Goal: Task Accomplishment & Management: Manage account settings

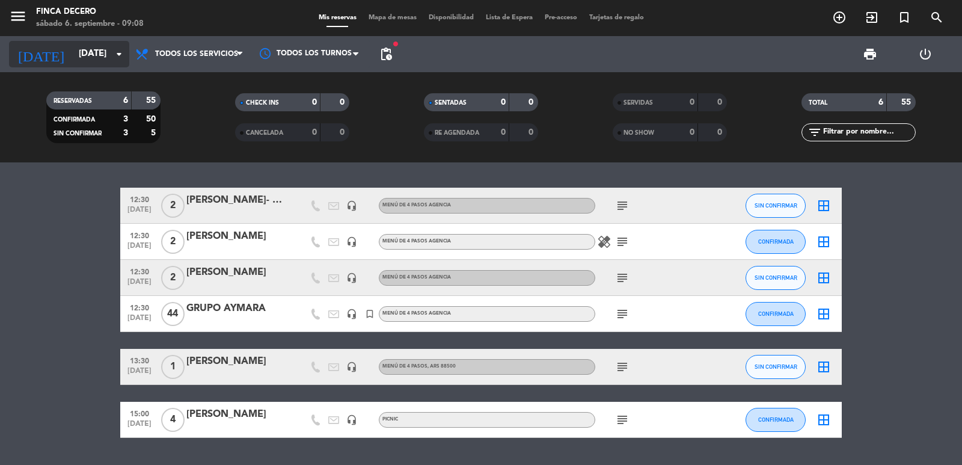
click at [109, 51] on input "[DATE]" at bounding box center [131, 54] width 116 height 23
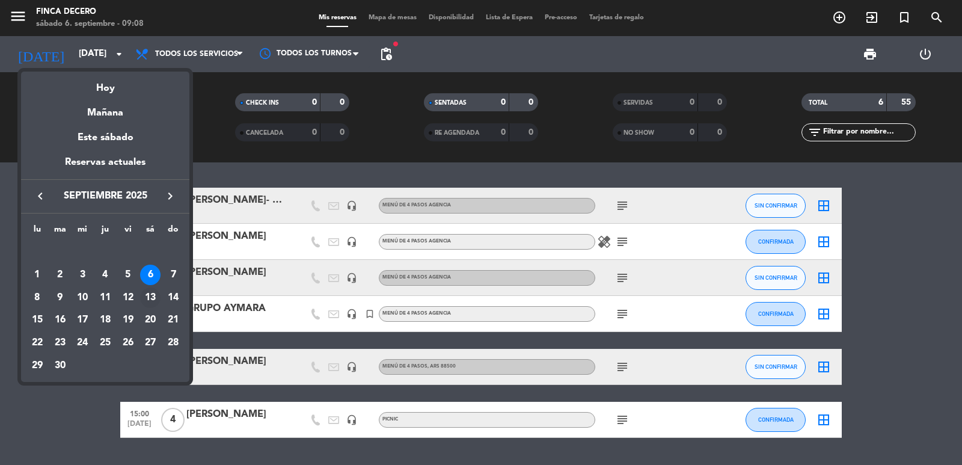
click at [148, 286] on td "13" at bounding box center [150, 297] width 23 height 23
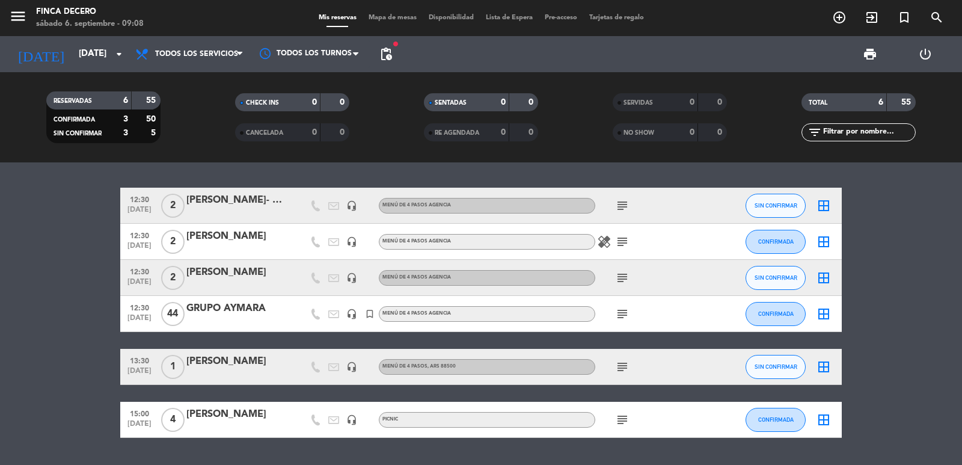
type input "[DATE]"
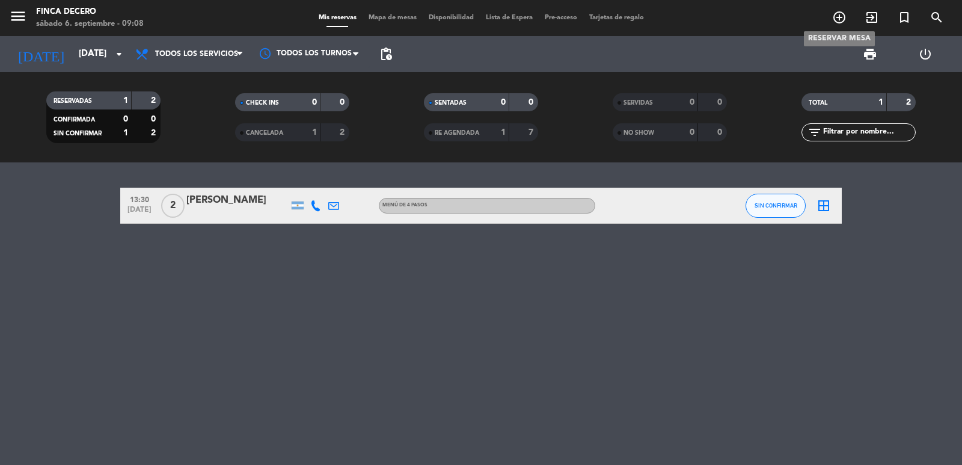
click at [847, 12] on span "add_circle_outline" at bounding box center [839, 17] width 32 height 20
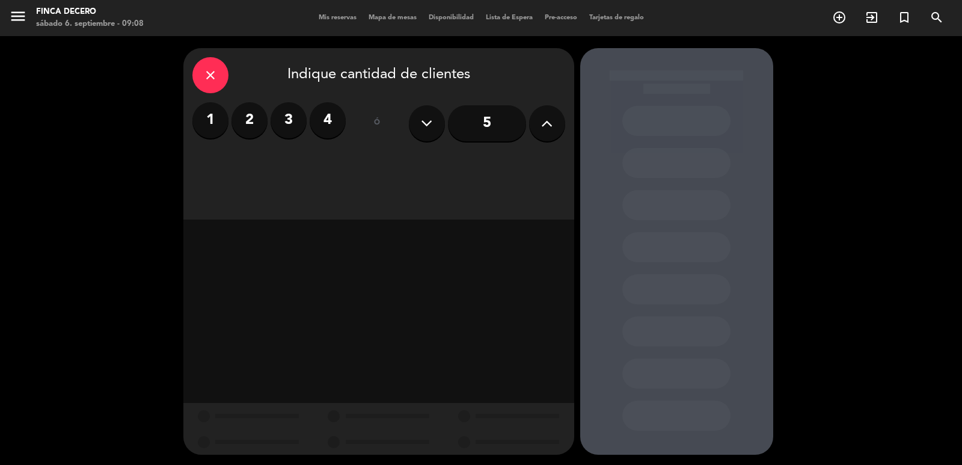
click at [245, 115] on label "2" at bounding box center [249, 120] width 36 height 36
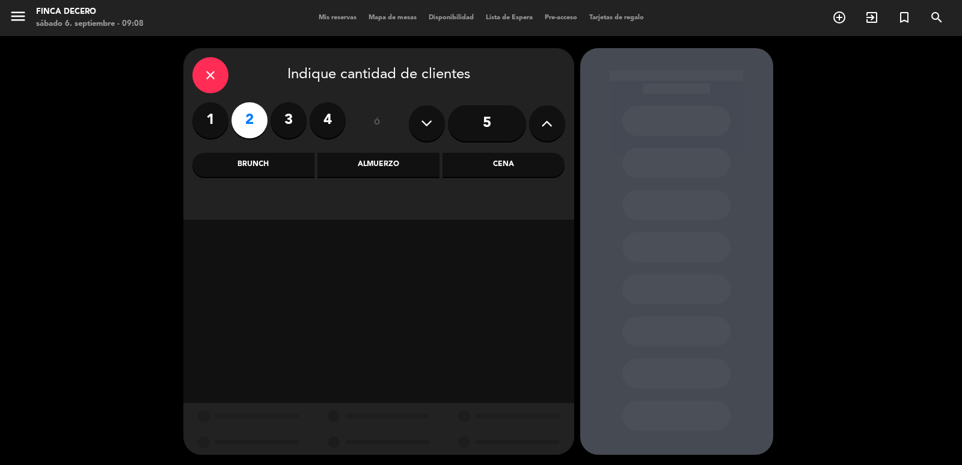
click at [390, 164] on div "Almuerzo" at bounding box center [378, 165] width 122 height 24
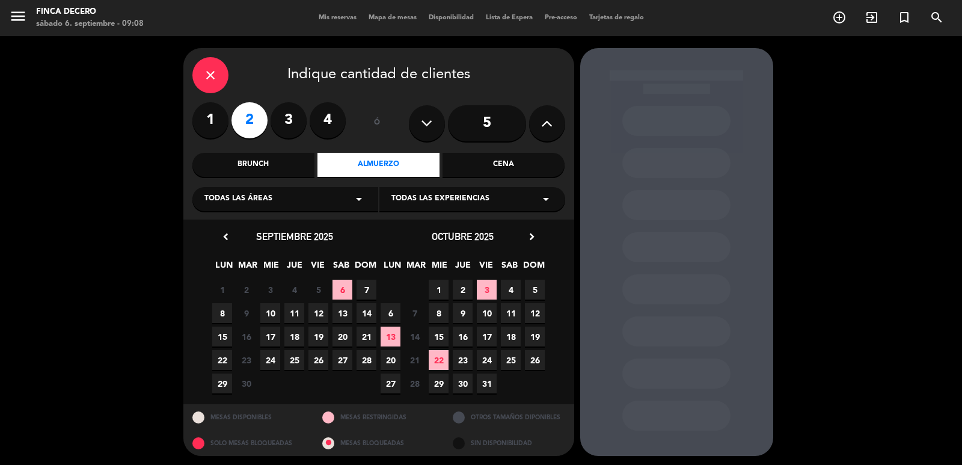
click at [271, 165] on div "Brunch" at bounding box center [253, 165] width 122 height 24
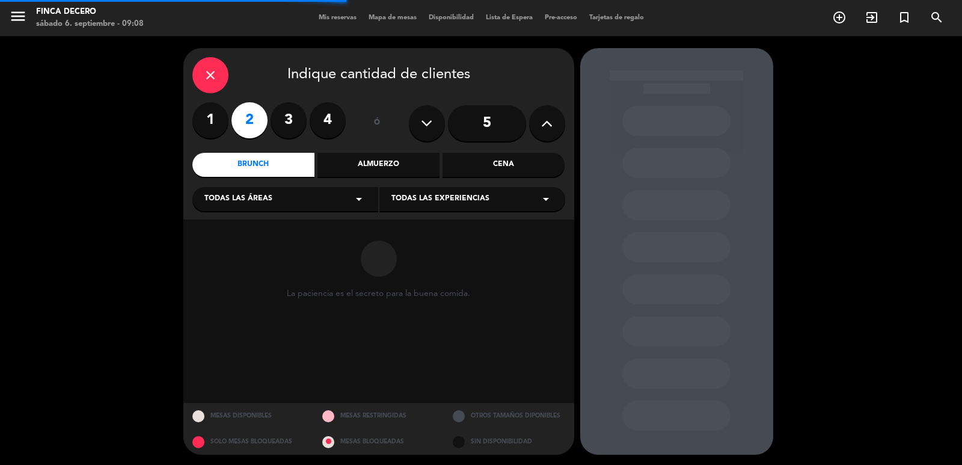
click at [349, 200] on div "Todas las áreas arrow_drop_down" at bounding box center [285, 199] width 186 height 24
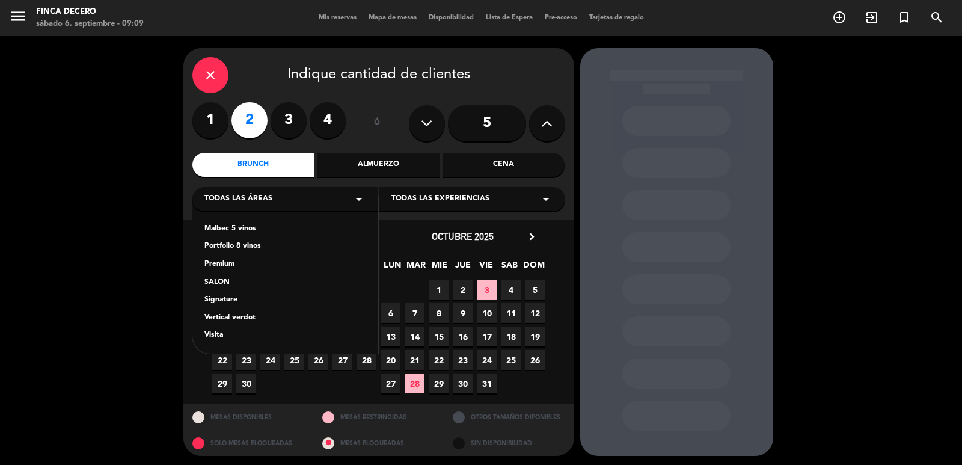
scroll to position [2, 0]
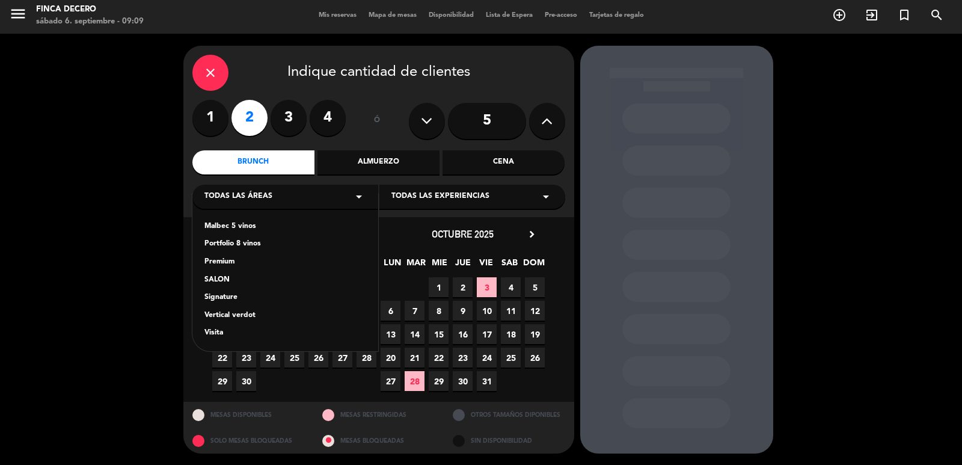
click at [218, 330] on div "Visita" at bounding box center [285, 333] width 162 height 12
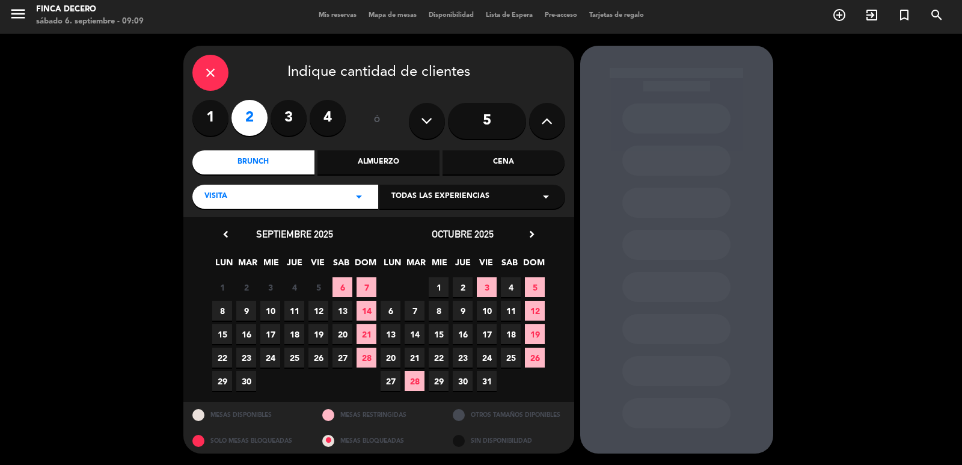
click at [495, 197] on div "Todas las experiencias arrow_drop_down" at bounding box center [472, 197] width 186 height 24
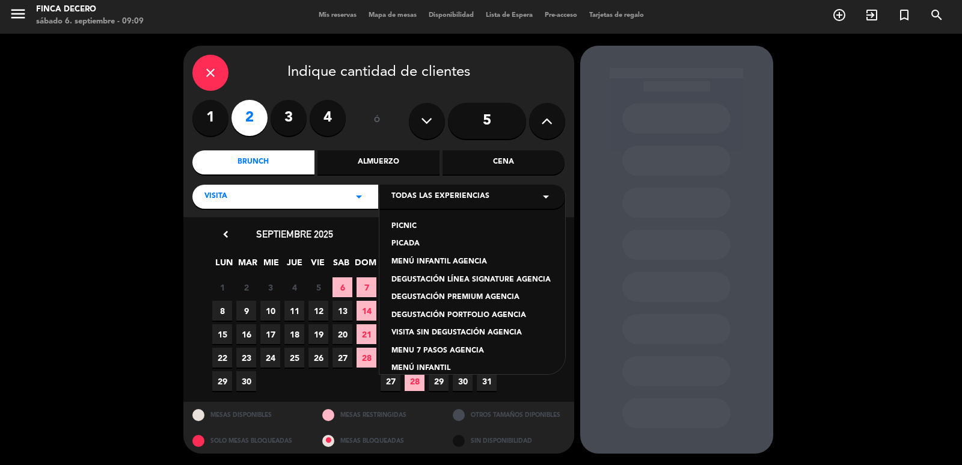
click at [488, 278] on div "DEGUSTACIÓN LÍNEA SIGNATURE AGENCIA" at bounding box center [472, 280] width 162 height 12
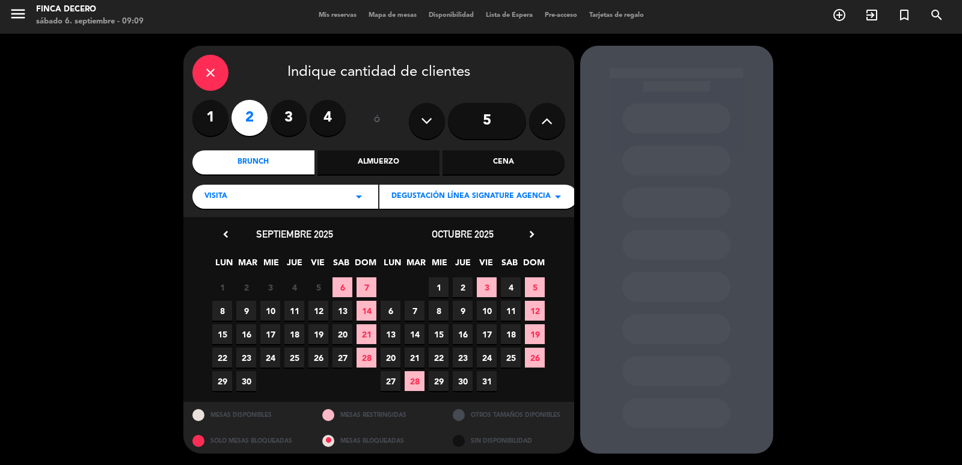
click at [343, 316] on span "13" at bounding box center [342, 311] width 20 height 20
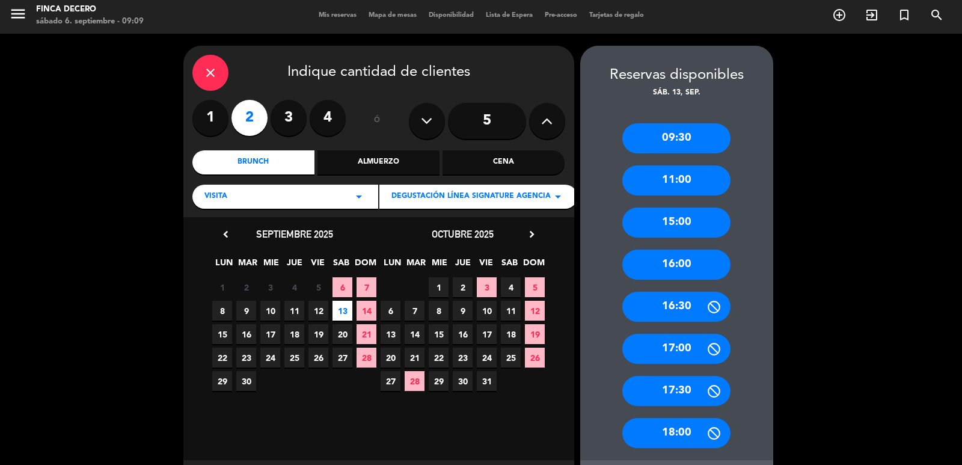
click at [663, 264] on div "16:00" at bounding box center [676, 265] width 108 height 30
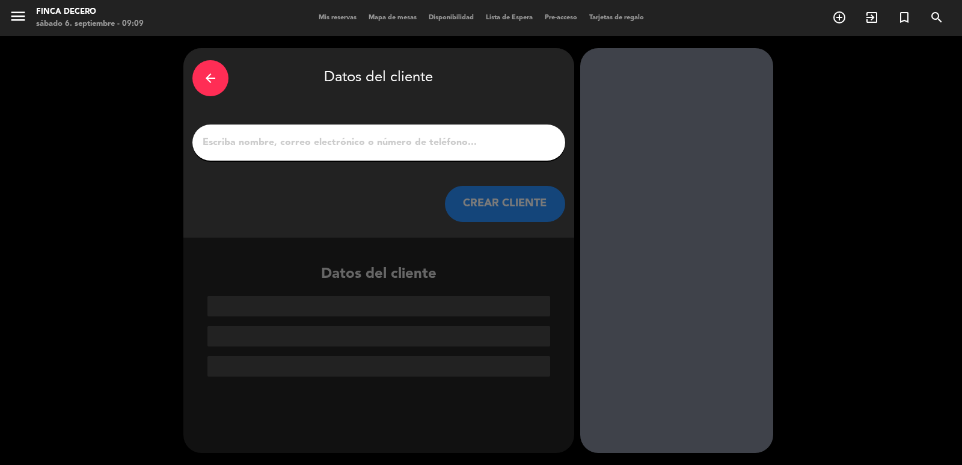
scroll to position [0, 0]
click at [432, 129] on div at bounding box center [378, 142] width 373 height 36
click at [500, 154] on div at bounding box center [378, 142] width 373 height 36
click at [500, 140] on input "1" at bounding box center [378, 142] width 355 height 17
paste input "[PERSON_NAME]"
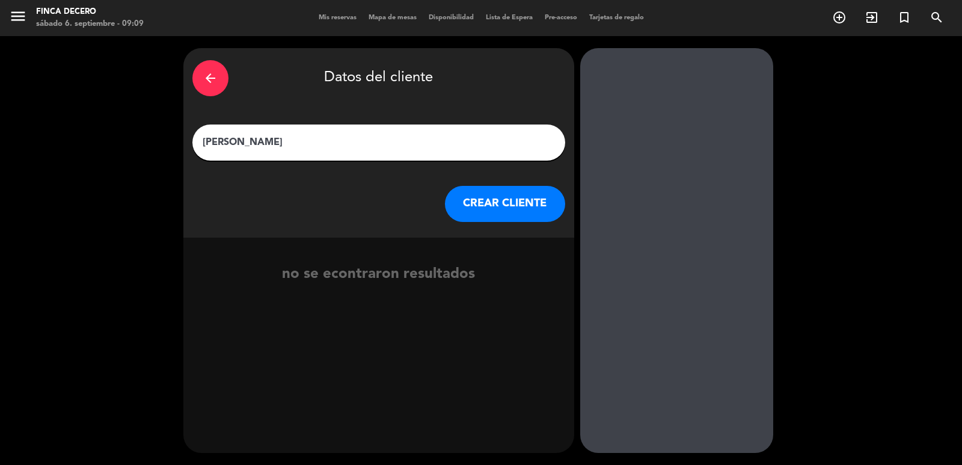
type input "[PERSON_NAME]"
click at [519, 202] on button "CREAR CLIENTE" at bounding box center [505, 204] width 120 height 36
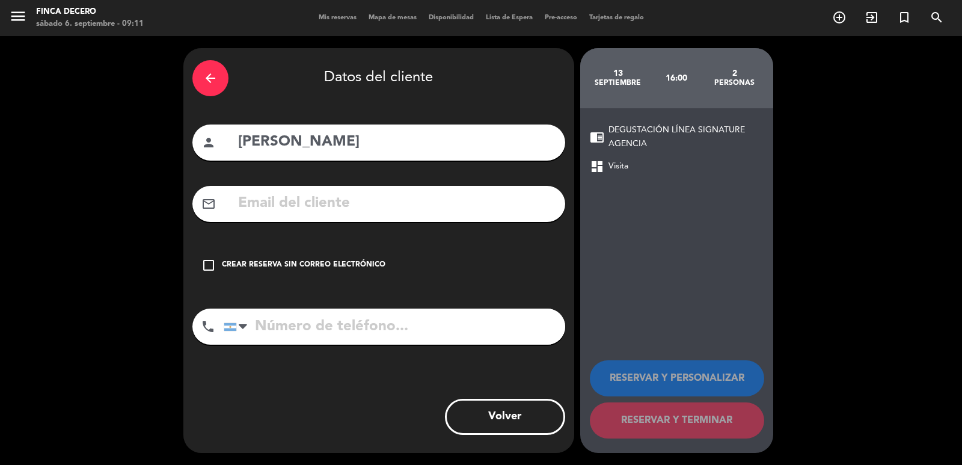
click at [209, 264] on icon "check_box_outline_blank" at bounding box center [208, 265] width 14 height 14
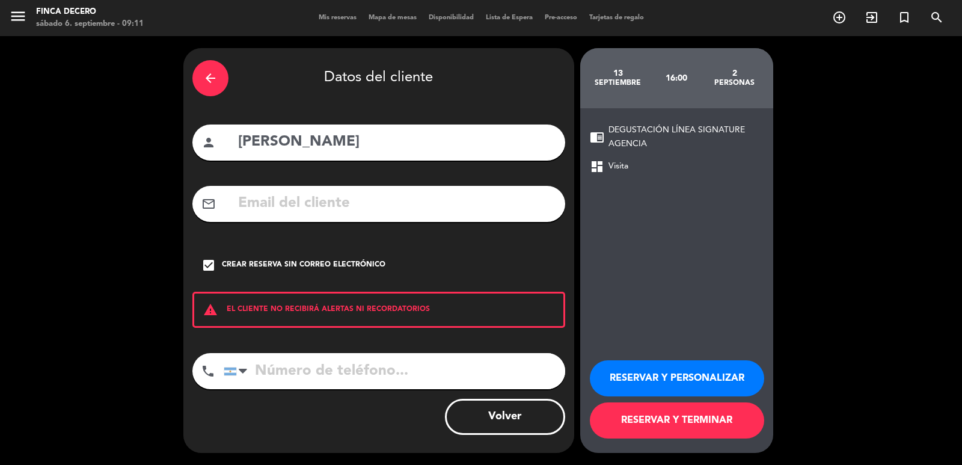
click at [696, 379] on button "RESERVAR Y PERSONALIZAR" at bounding box center [677, 378] width 174 height 36
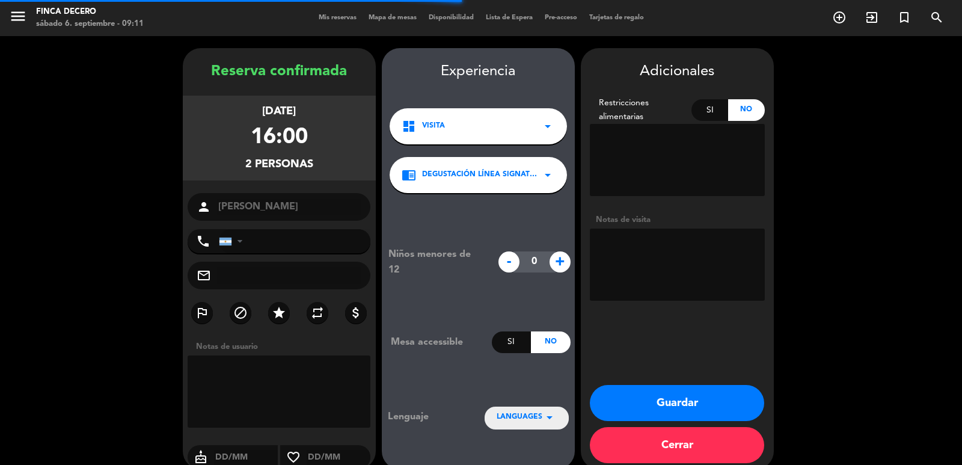
scroll to position [16, 0]
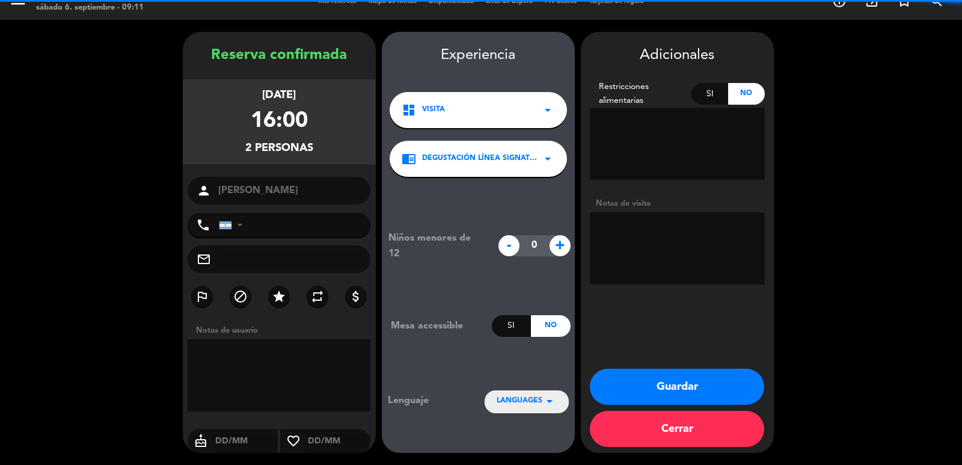
click at [705, 253] on textarea at bounding box center [677, 248] width 175 height 72
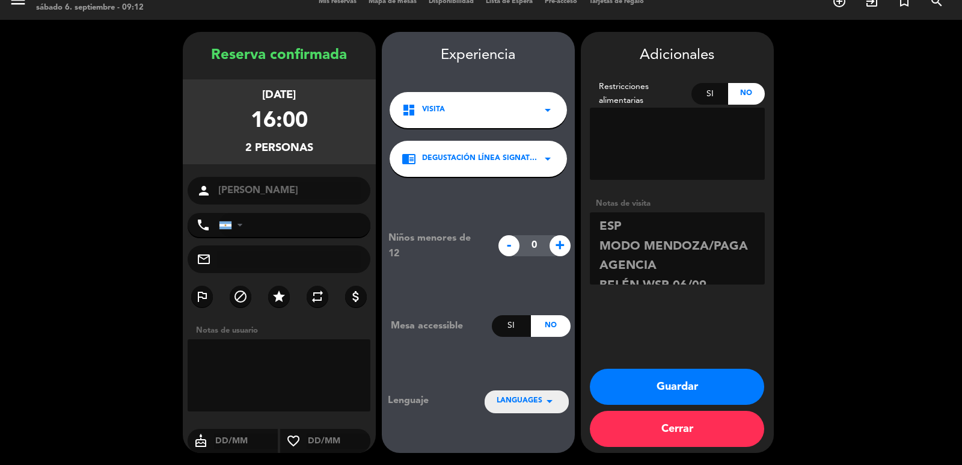
scroll to position [16, 0]
type textarea "ESP MODO MENDOZA/PAGA AGENCIA BELÉN WSP 06/09"
click at [669, 391] on button "Guardar" at bounding box center [677, 387] width 174 height 36
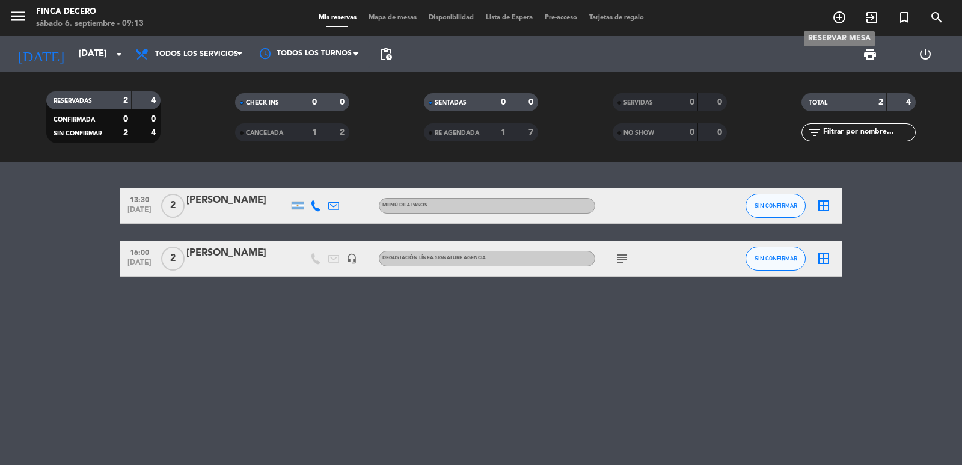
click at [841, 20] on icon "add_circle_outline" at bounding box center [839, 17] width 14 height 14
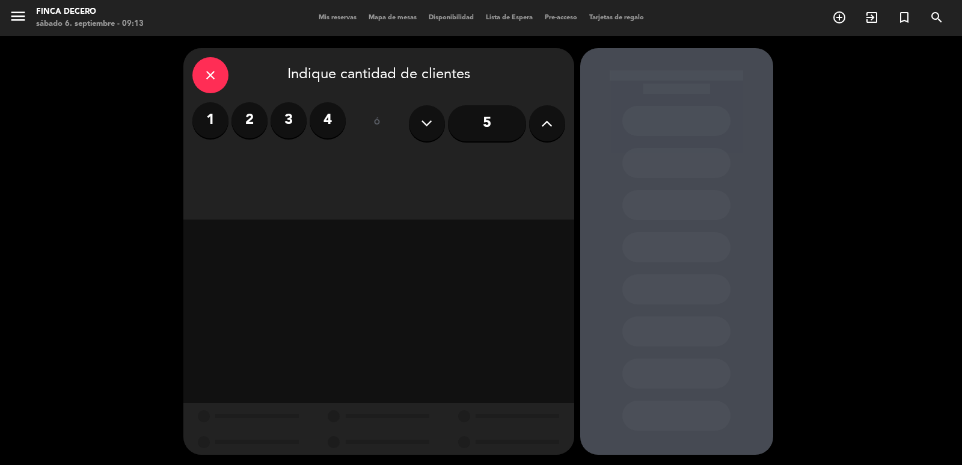
click at [247, 118] on label "2" at bounding box center [249, 120] width 36 height 36
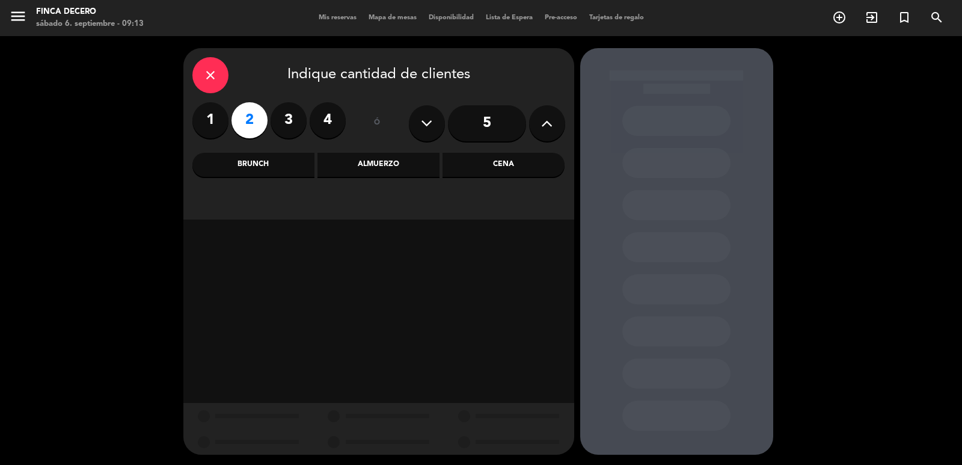
click at [386, 170] on div "Almuerzo" at bounding box center [378, 165] width 122 height 24
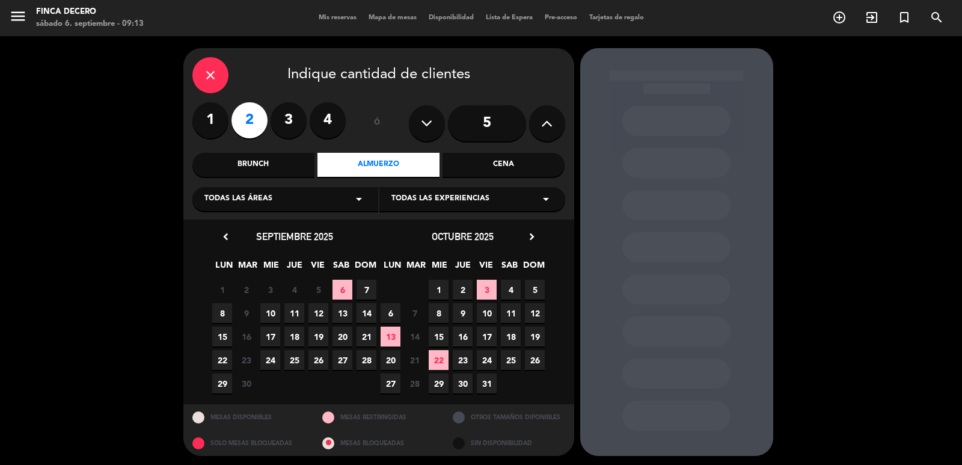
click at [366, 290] on span "7" at bounding box center [367, 290] width 20 height 20
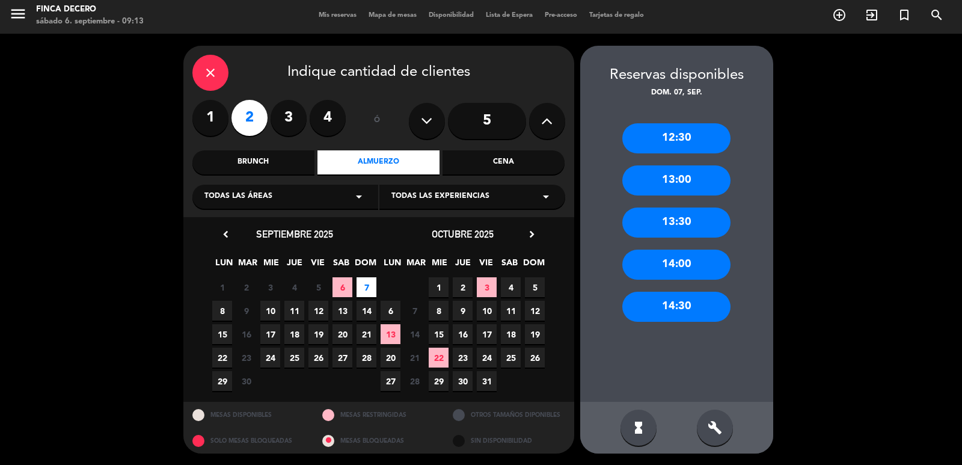
click at [357, 197] on icon "arrow_drop_down" at bounding box center [359, 196] width 14 height 14
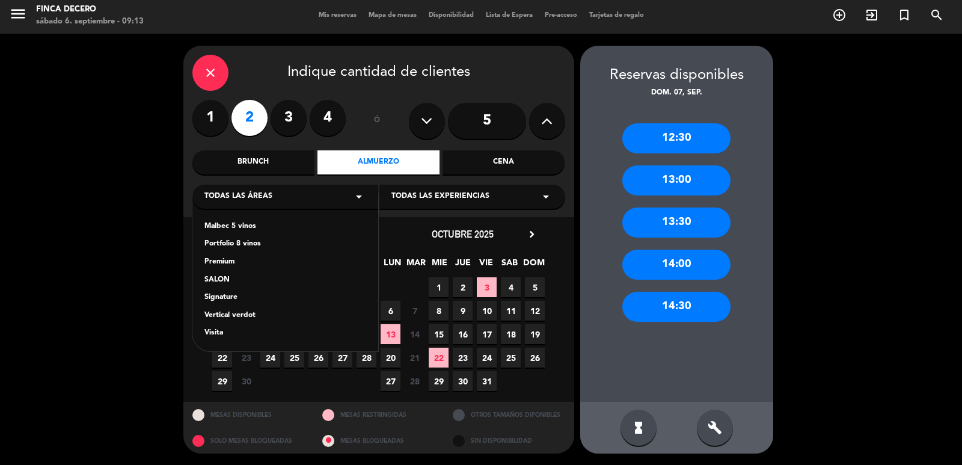
click at [221, 275] on div "SALON" at bounding box center [285, 280] width 162 height 12
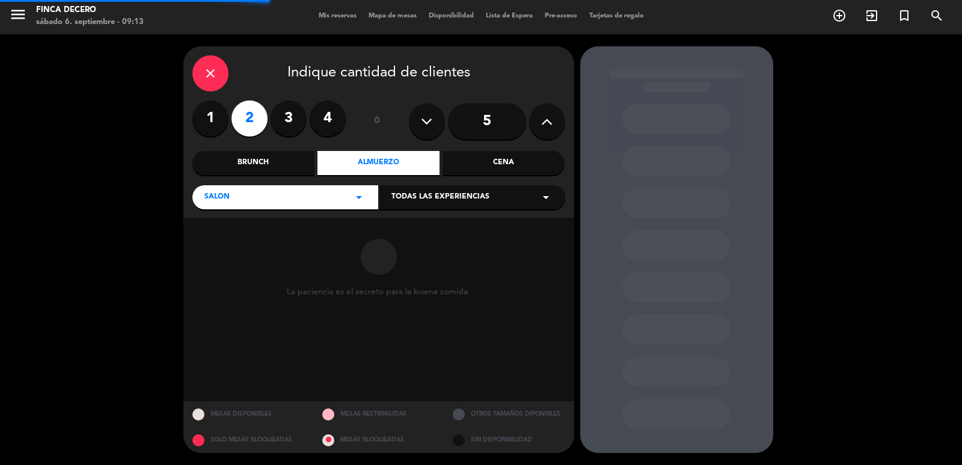
click at [442, 204] on div "Todas las experiencias arrow_drop_down" at bounding box center [472, 197] width 186 height 24
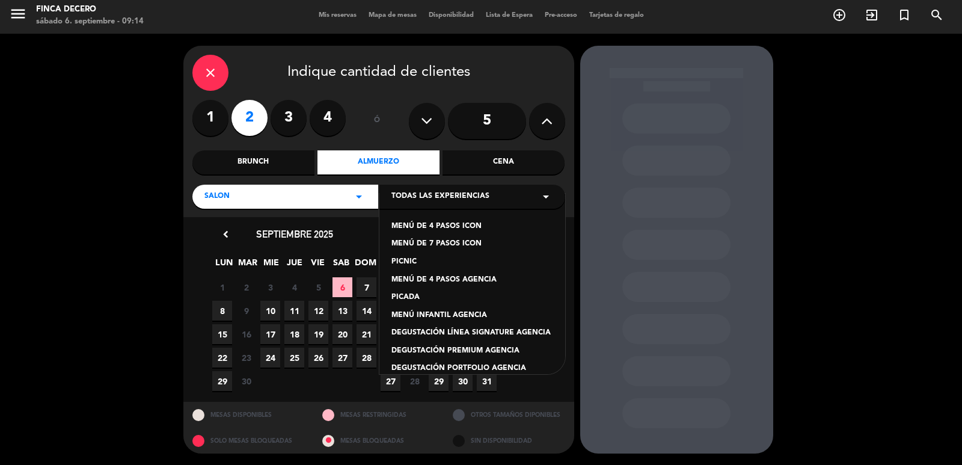
click at [365, 284] on span "7" at bounding box center [367, 287] width 20 height 20
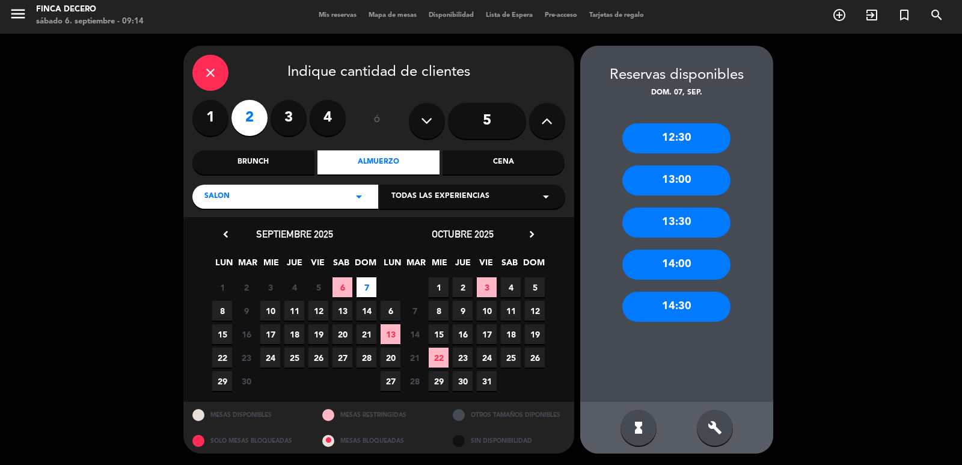
click at [493, 201] on div "Todas las experiencias arrow_drop_down" at bounding box center [472, 197] width 186 height 24
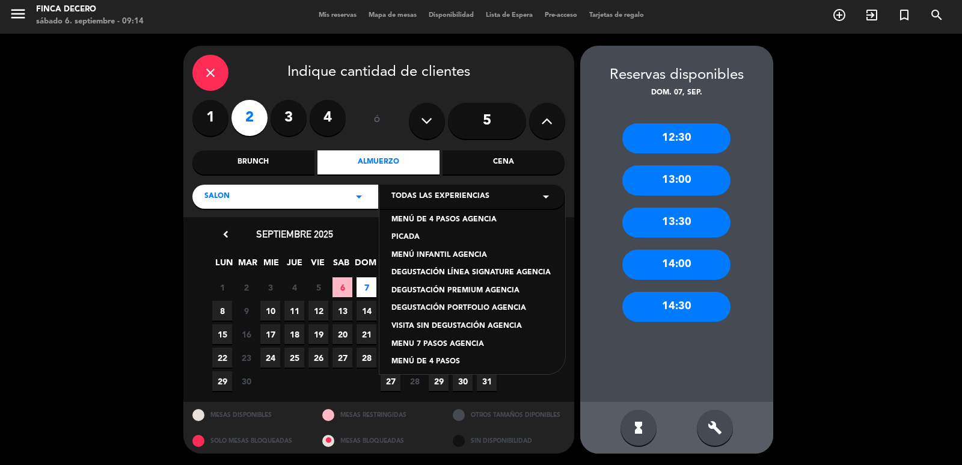
scroll to position [0, 0]
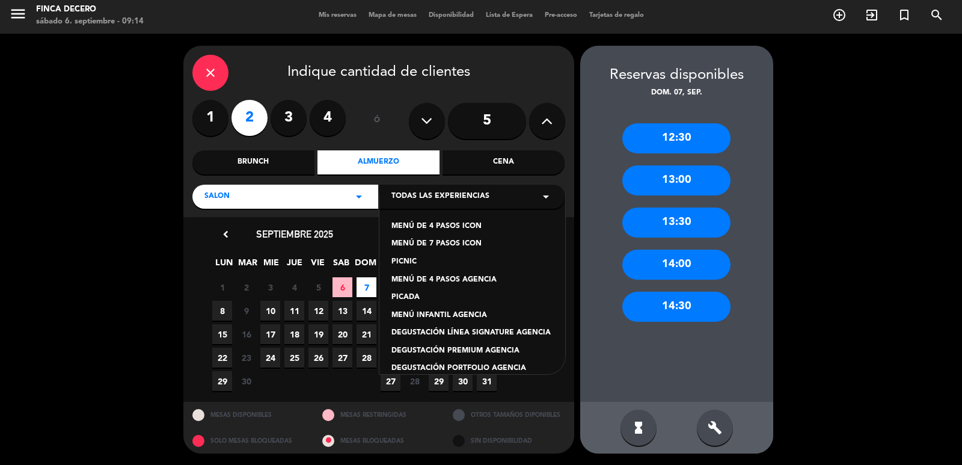
click at [469, 277] on div "MENÚ DE 4 PASOS AGENCIA" at bounding box center [472, 280] width 162 height 12
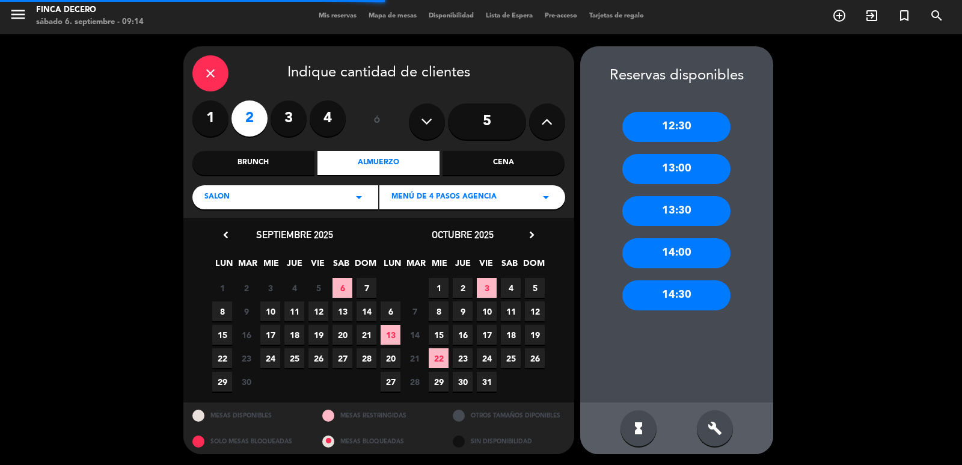
scroll to position [2, 0]
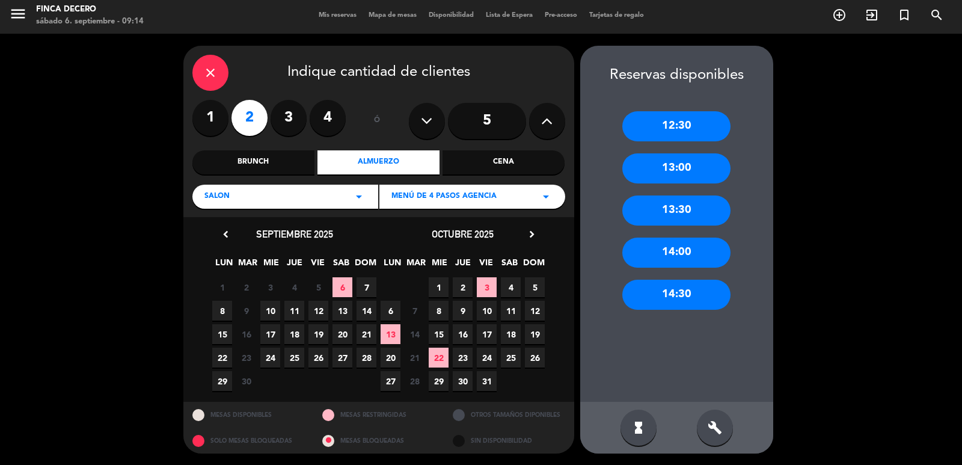
click at [363, 290] on span "7" at bounding box center [367, 287] width 20 height 20
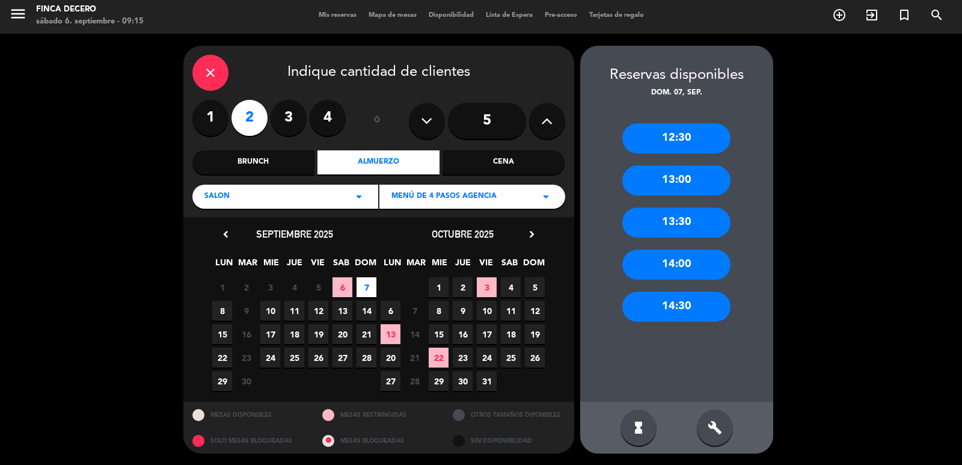
click at [712, 179] on div "13:00" at bounding box center [676, 180] width 108 height 30
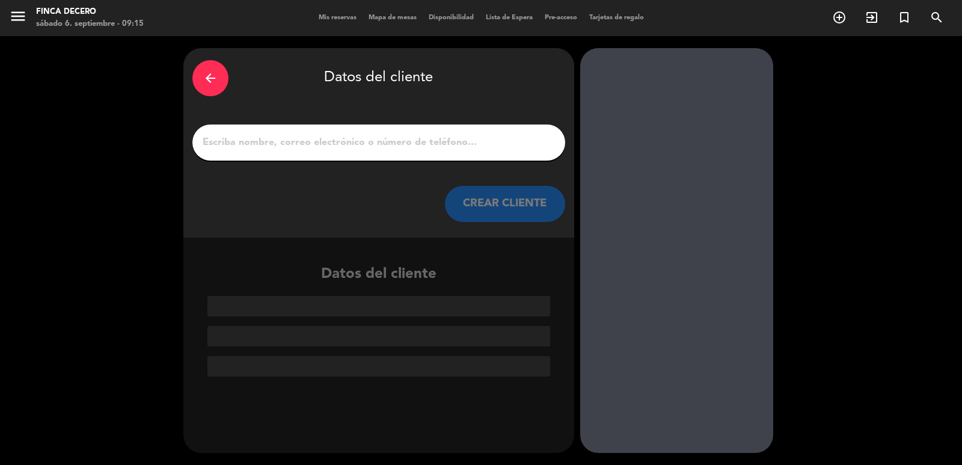
scroll to position [0, 0]
click at [517, 144] on input "1" at bounding box center [378, 142] width 355 height 17
paste input "[PERSON_NAME]"
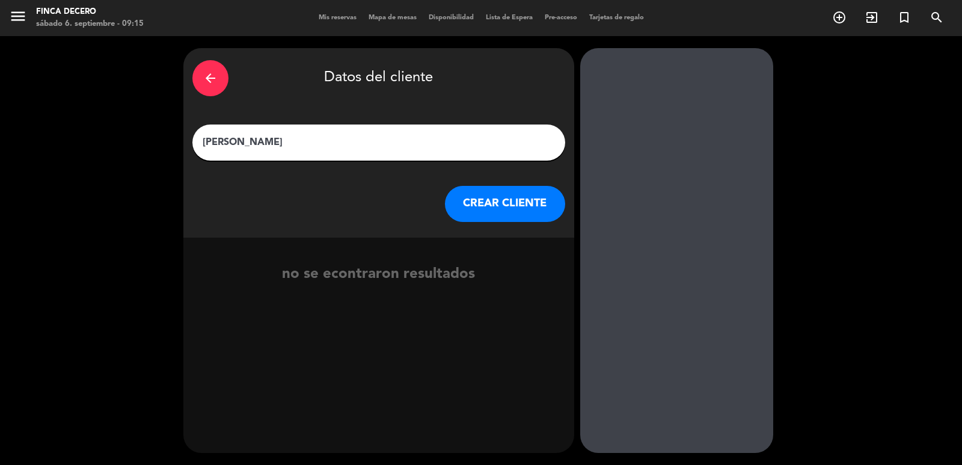
type input "[PERSON_NAME]"
click at [497, 211] on button "CREAR CLIENTE" at bounding box center [505, 204] width 120 height 36
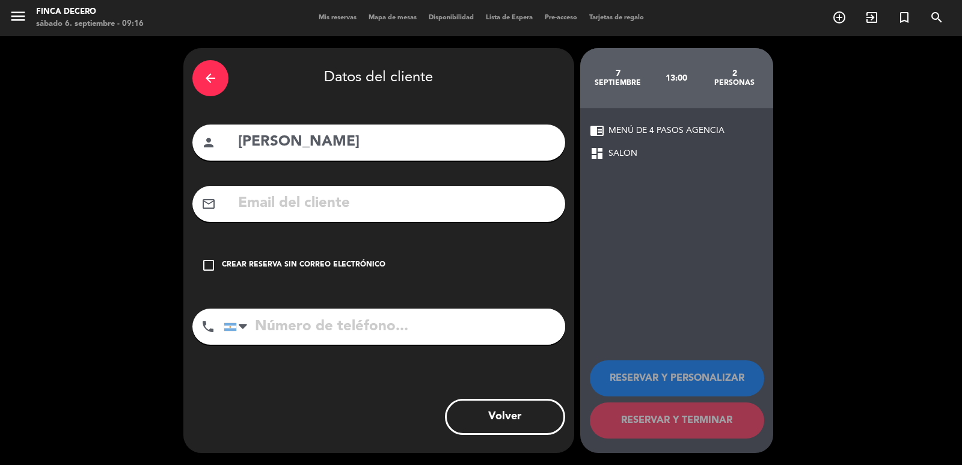
click at [206, 261] on icon "check_box_outline_blank" at bounding box center [208, 265] width 14 height 14
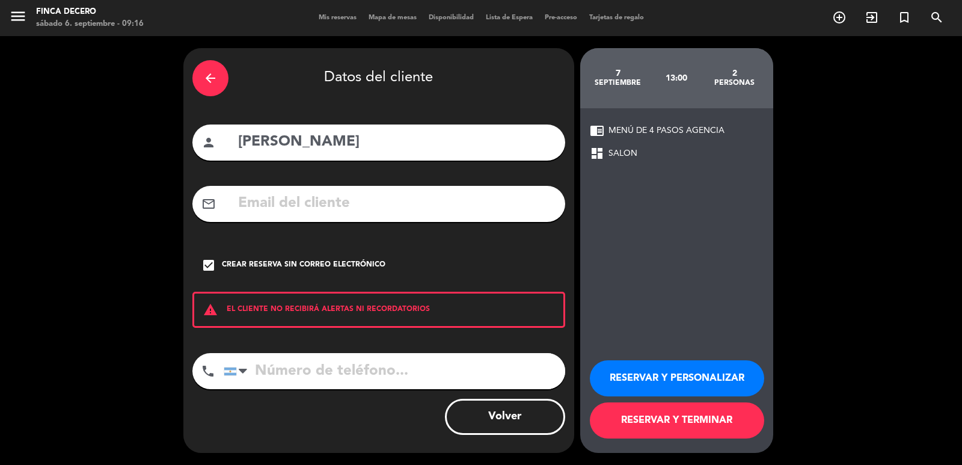
click at [633, 379] on button "RESERVAR Y PERSONALIZAR" at bounding box center [677, 378] width 174 height 36
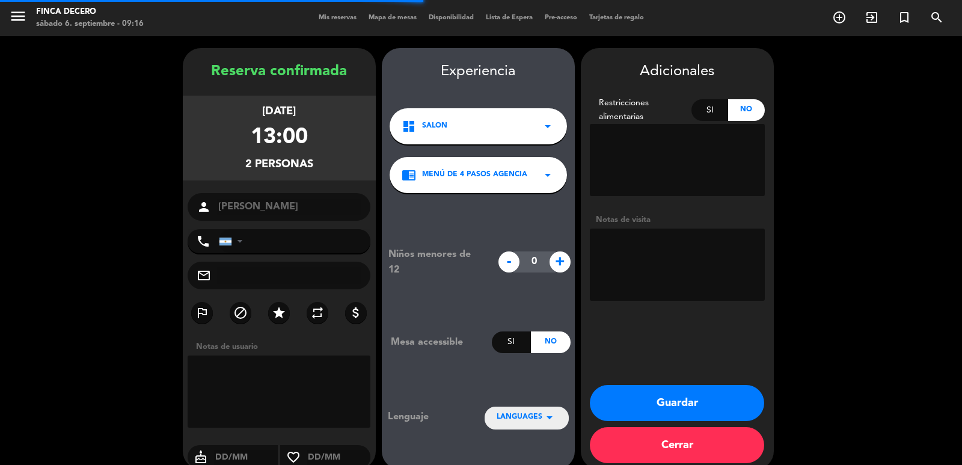
scroll to position [16, 0]
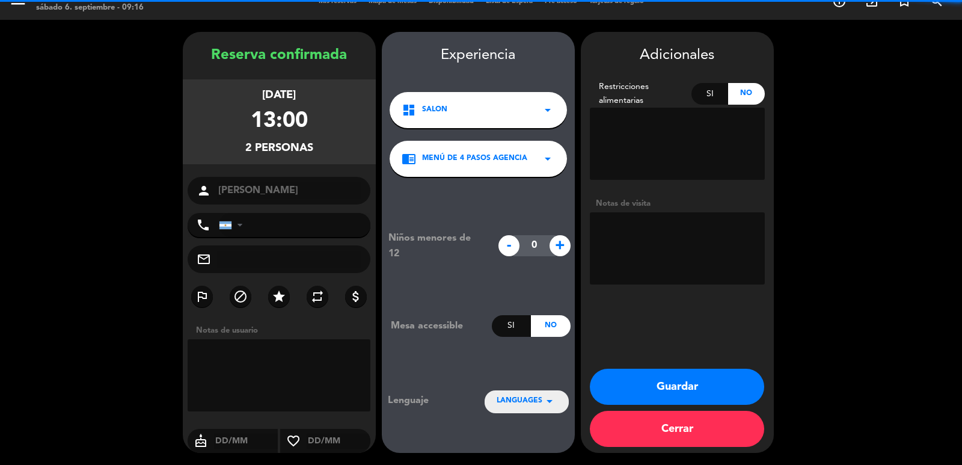
click at [674, 225] on textarea at bounding box center [677, 248] width 175 height 72
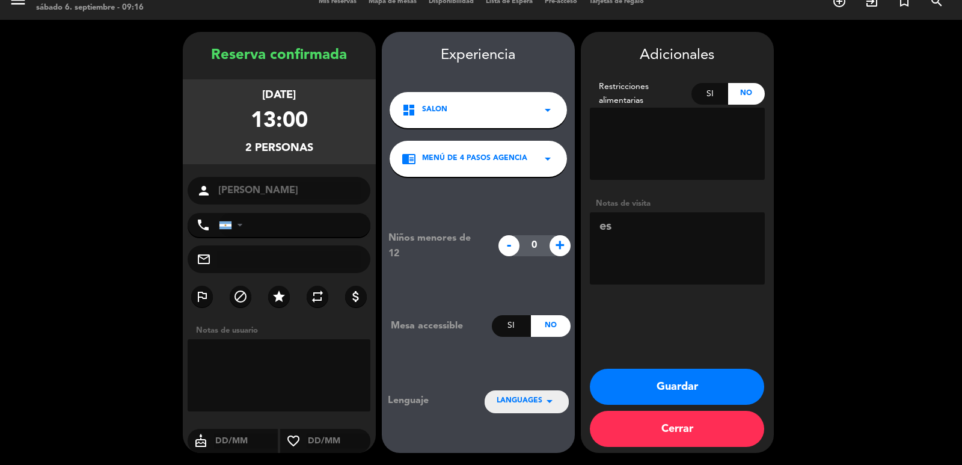
type textarea "e"
type textarea "ESP VOUCHER/PAGA NICO NAVESSI WSP/BELÉN 06/09"
click at [718, 391] on button "Guardar" at bounding box center [677, 387] width 174 height 36
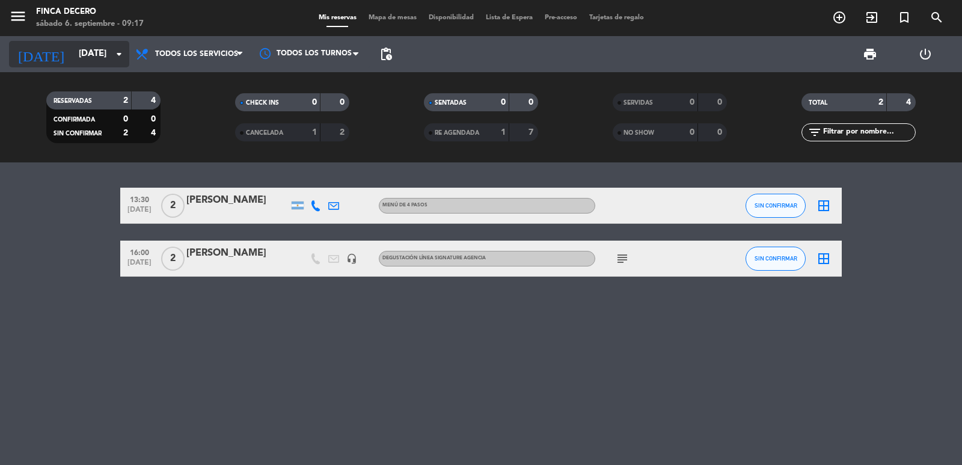
click at [122, 62] on input "[DATE]" at bounding box center [131, 54] width 116 height 23
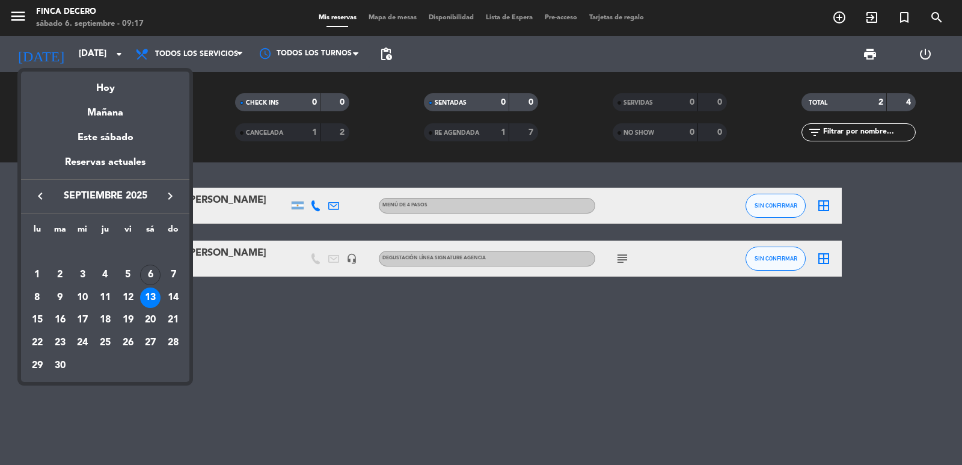
click at [165, 196] on icon "keyboard_arrow_right" at bounding box center [170, 196] width 14 height 14
click at [54, 297] on div "7" at bounding box center [60, 297] width 20 height 20
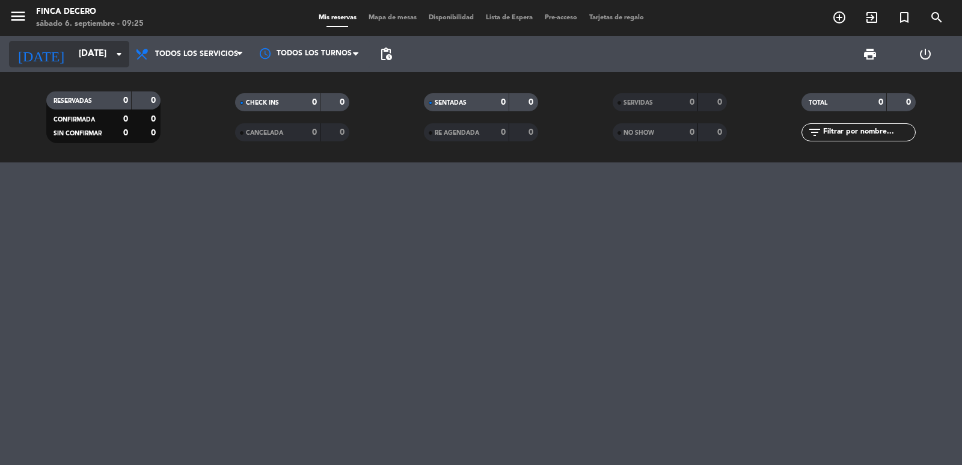
click at [90, 57] on input "[DATE]" at bounding box center [131, 54] width 116 height 23
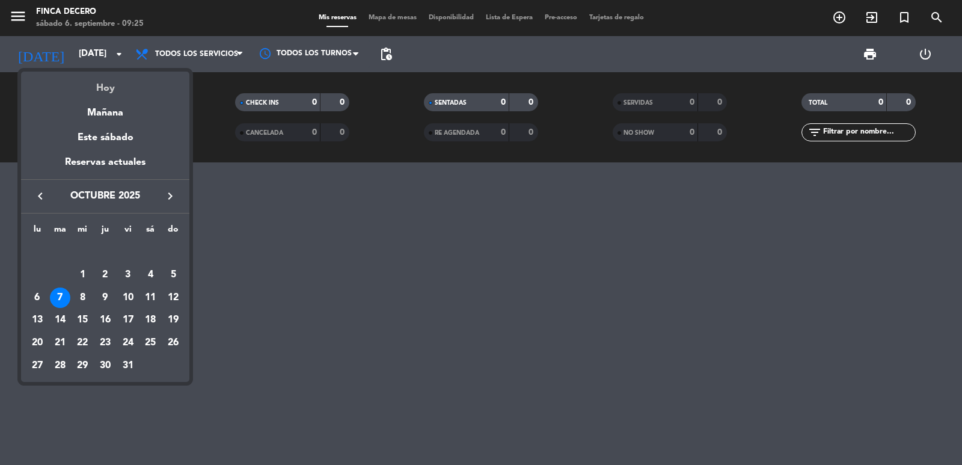
click at [93, 88] on div "Hoy" at bounding box center [105, 84] width 168 height 25
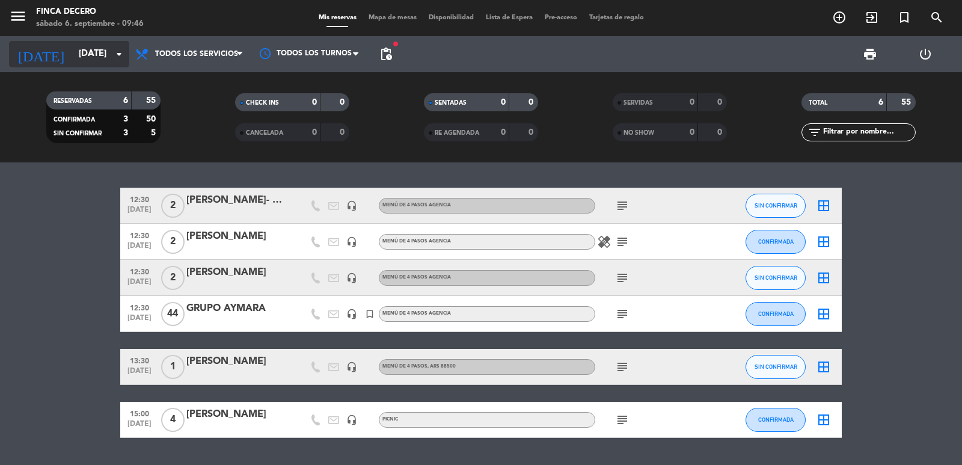
click at [91, 50] on input "[DATE]" at bounding box center [131, 54] width 116 height 23
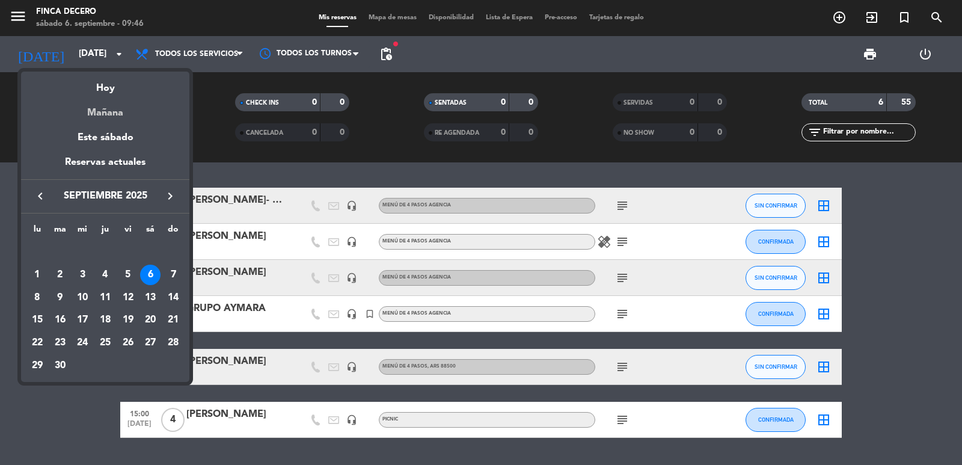
click at [123, 120] on div "Mañana" at bounding box center [105, 108] width 168 height 25
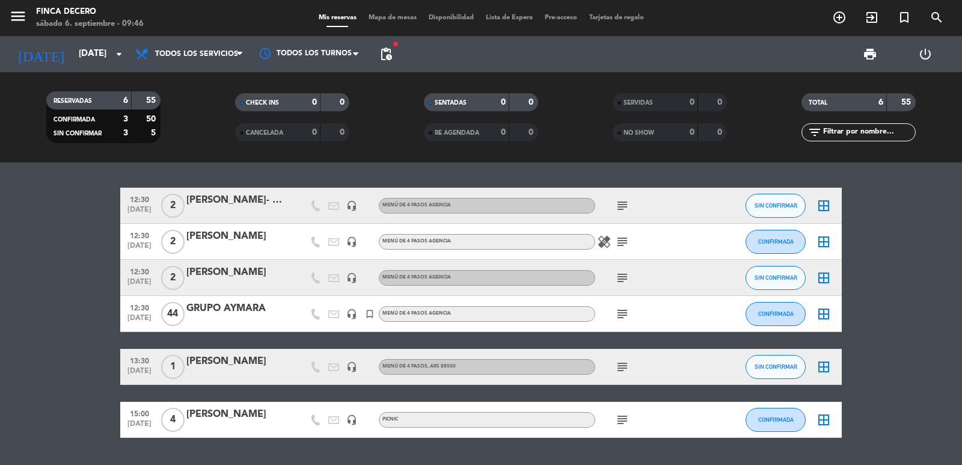
type input "[DATE]"
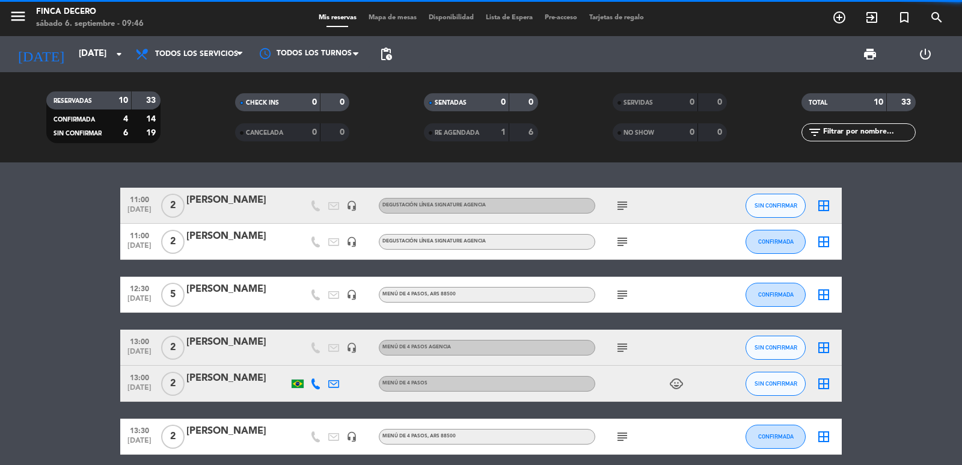
scroll to position [60, 0]
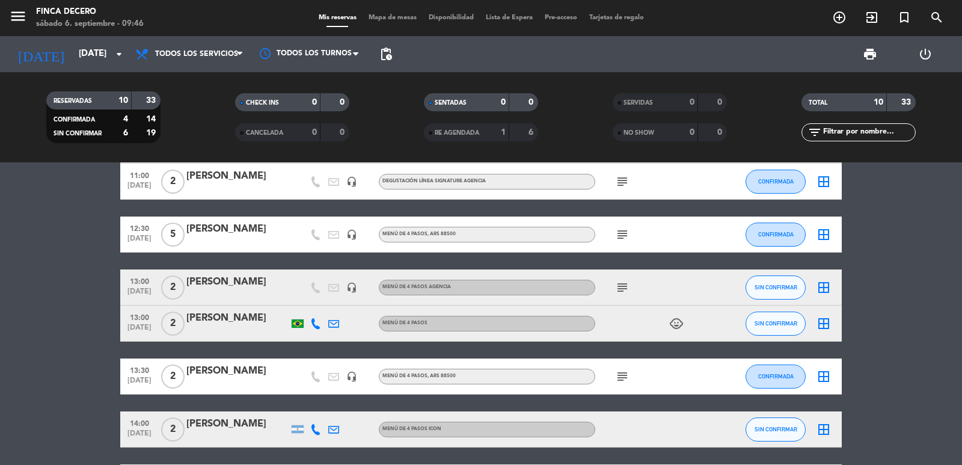
click at [245, 266] on div "11:00 [DATE] 2 [PERSON_NAME] headset_mic DEGUSTACIÓN LÍNEA SIGNATURE AGENCIA su…" at bounding box center [481, 358] width 722 height 462
click at [237, 286] on div "[PERSON_NAME]" at bounding box center [237, 282] width 102 height 16
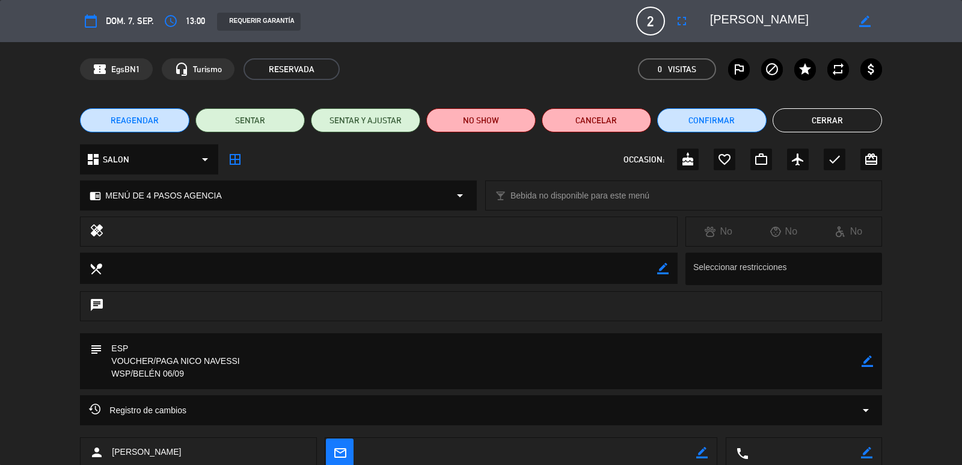
click at [872, 360] on icon "border_color" at bounding box center [867, 360] width 11 height 11
click at [523, 364] on textarea at bounding box center [481, 361] width 759 height 56
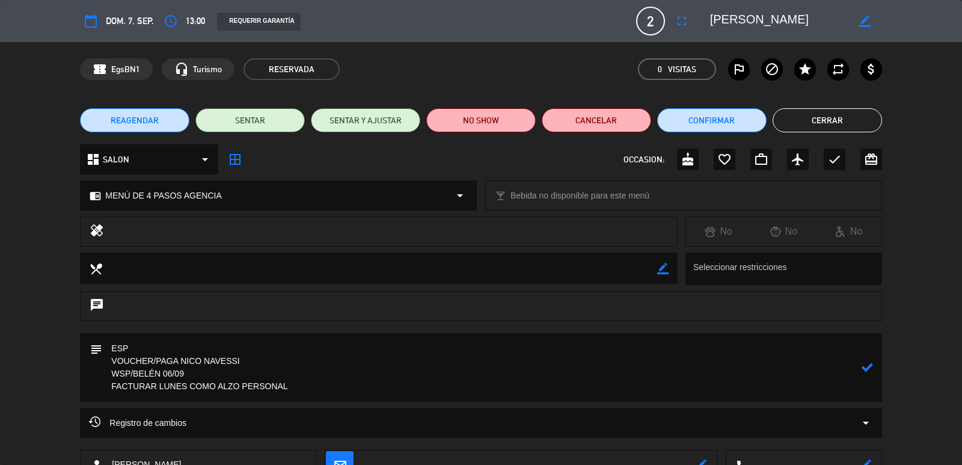
type textarea "ESP VOUCHER/PAGA NICO NAVESSI WSP/BELÉN 06/09 FACTURAR LUNES COMO ALZO PERSONAL"
click at [867, 366] on icon at bounding box center [867, 366] width 11 height 11
click at [705, 120] on button "Confirmar" at bounding box center [711, 120] width 109 height 24
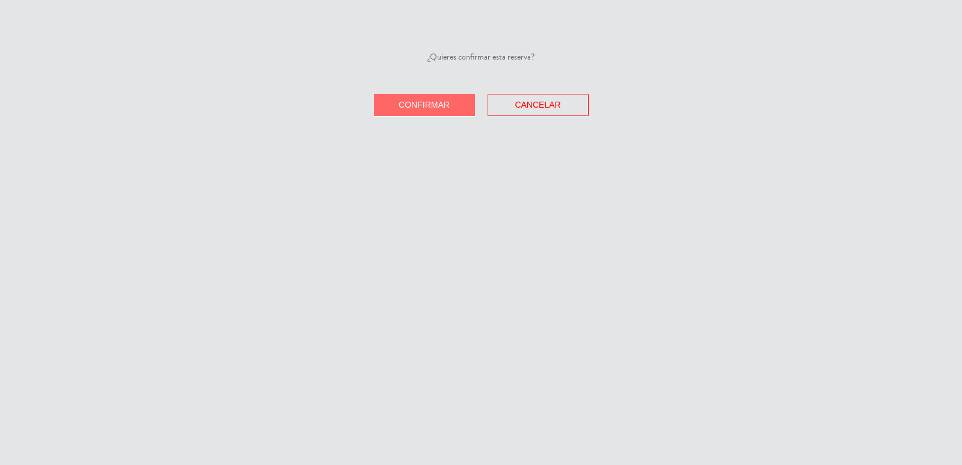
click at [447, 99] on button "Confirmar" at bounding box center [424, 105] width 101 height 22
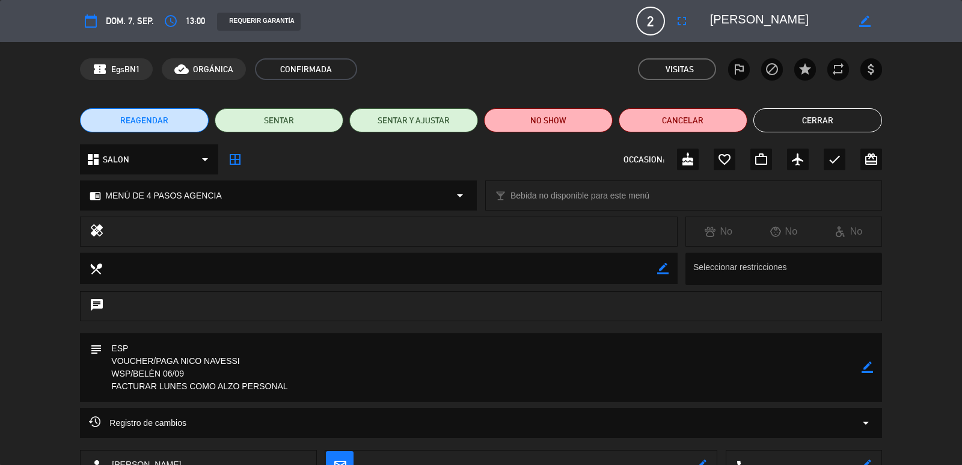
click at [788, 118] on button "Cerrar" at bounding box center [817, 120] width 129 height 24
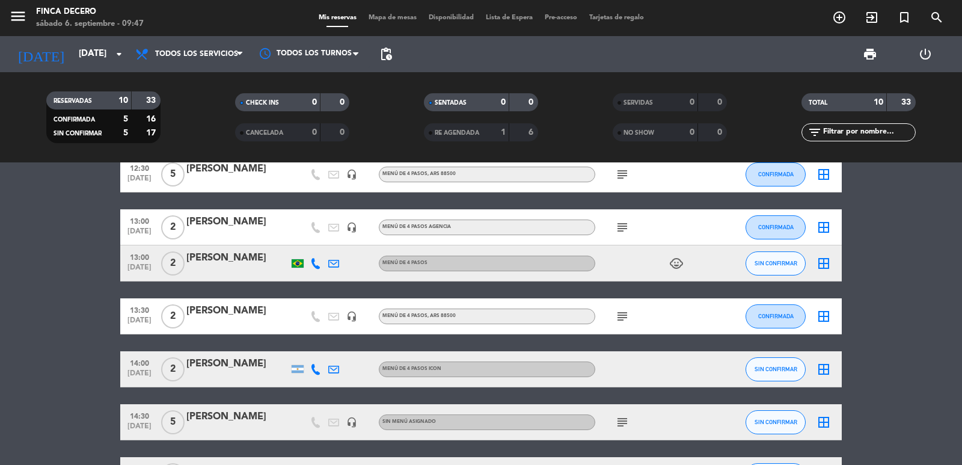
scroll to position [241, 0]
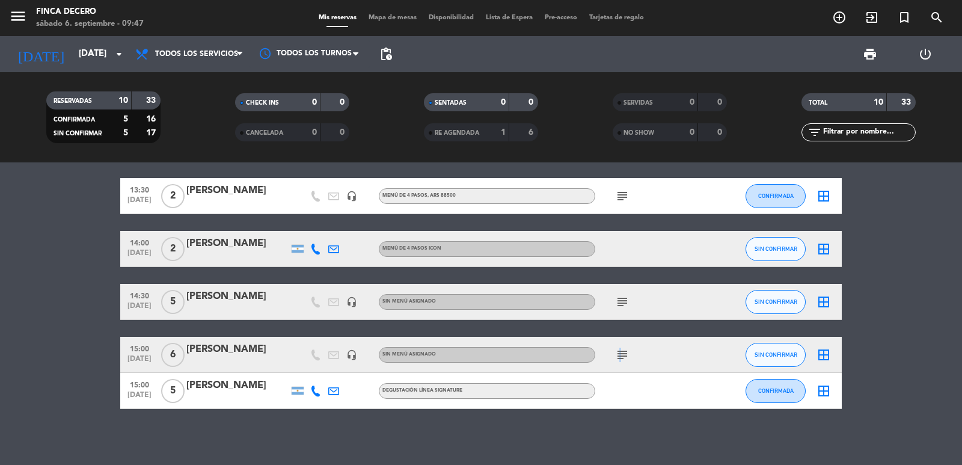
drag, startPoint x: 617, startPoint y: 346, endPoint x: 619, endPoint y: 352, distance: 6.3
click at [619, 352] on div "subject" at bounding box center [649, 354] width 108 height 35
click at [619, 352] on icon "subject" at bounding box center [622, 355] width 14 height 14
click at [383, 52] on span "pending_actions" at bounding box center [386, 54] width 14 height 14
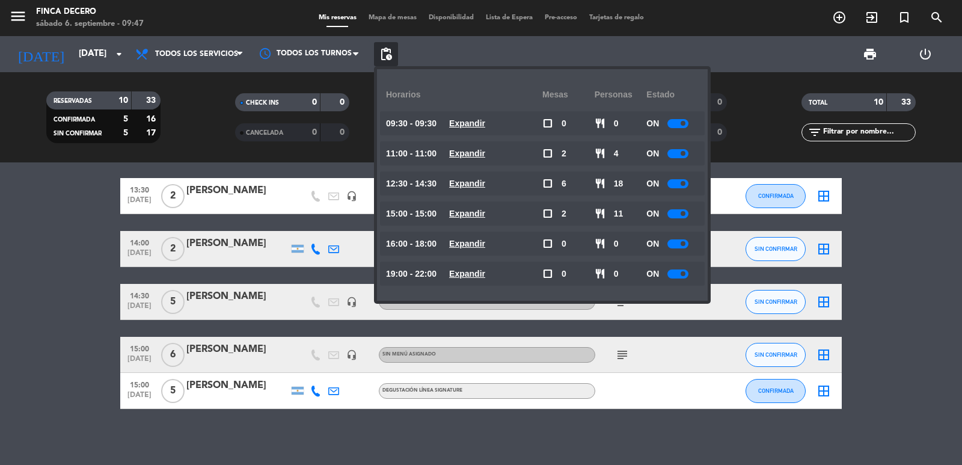
click at [38, 185] on bookings-row "11:00 [DATE] 2 [PERSON_NAME] headset_mic DEGUSTACIÓN LÍNEA SIGNATURE AGENCIA su…" at bounding box center [481, 178] width 962 height 462
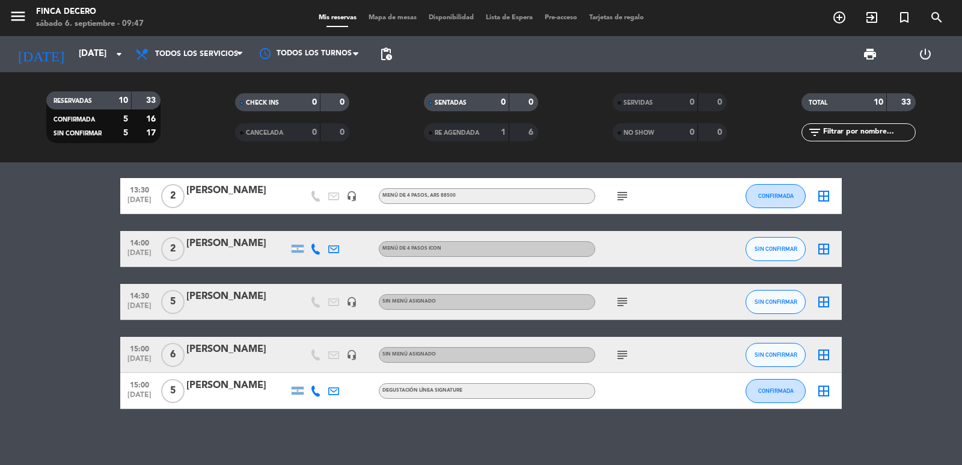
scroll to position [0, 0]
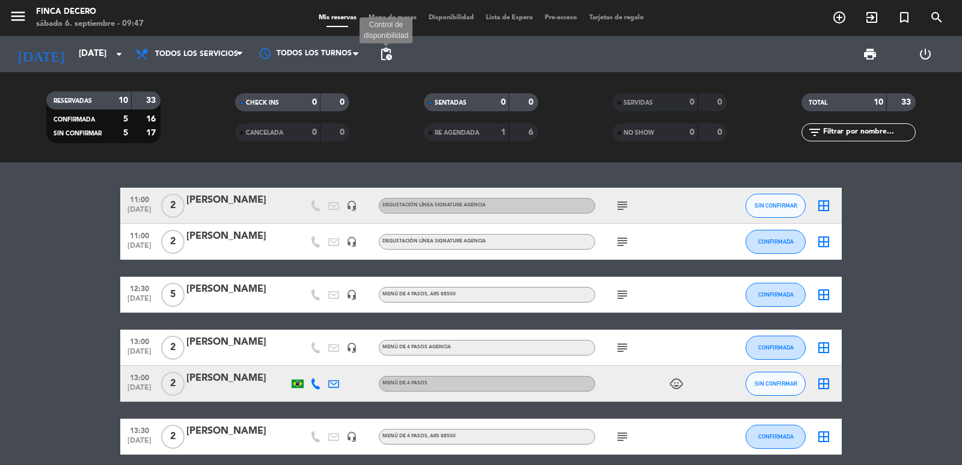
click at [387, 54] on span "pending_actions" at bounding box center [386, 54] width 14 height 14
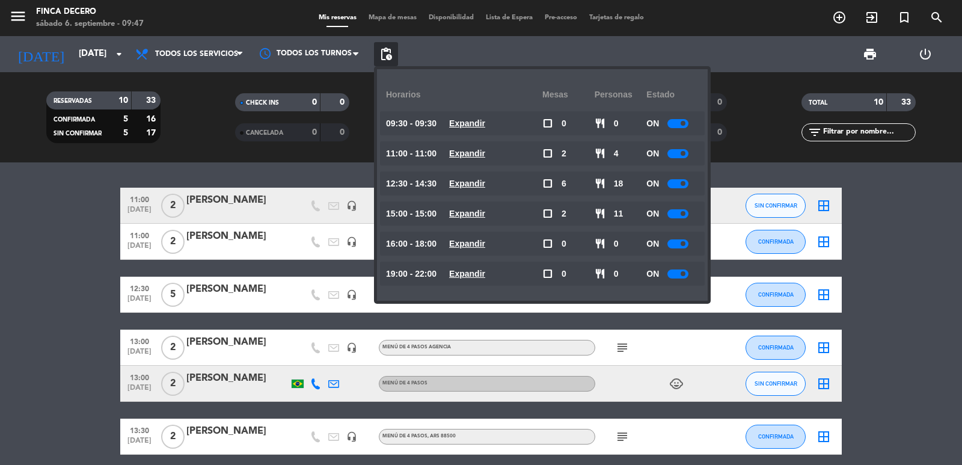
click at [678, 125] on div at bounding box center [677, 123] width 21 height 9
click at [685, 158] on div "ON" at bounding box center [672, 153] width 52 height 24
click at [685, 153] on span at bounding box center [683, 153] width 5 height 5
click at [679, 156] on div at bounding box center [677, 153] width 21 height 9
click at [682, 147] on div "ON" at bounding box center [672, 153] width 52 height 24
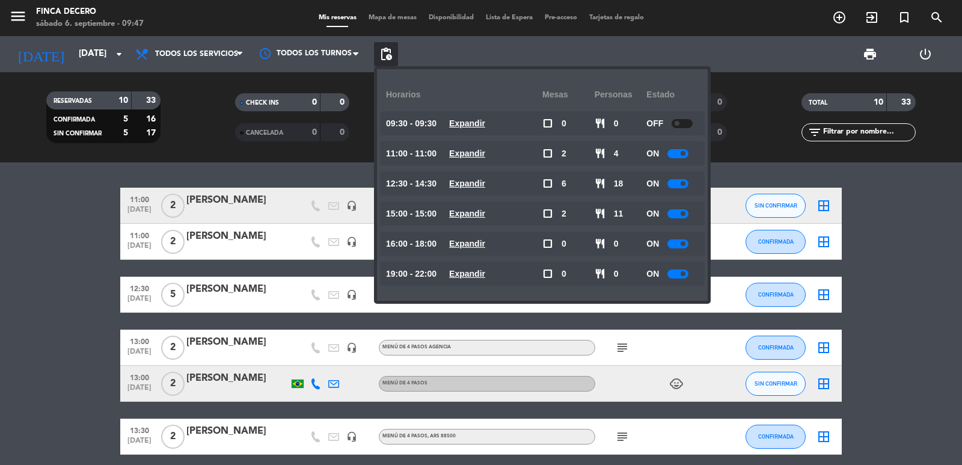
click at [675, 159] on div "ON" at bounding box center [672, 153] width 52 height 24
click at [676, 157] on div at bounding box center [677, 153] width 21 height 9
click at [678, 155] on div at bounding box center [677, 153] width 21 height 9
click at [680, 152] on div at bounding box center [677, 153] width 21 height 9
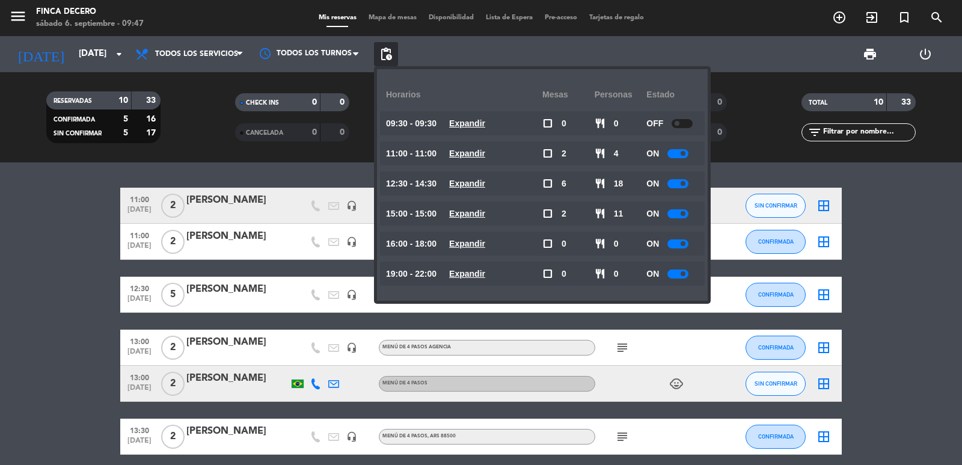
click at [682, 155] on div at bounding box center [677, 153] width 21 height 9
click at [685, 153] on div at bounding box center [682, 153] width 21 height 9
click at [679, 210] on div at bounding box center [677, 213] width 21 height 9
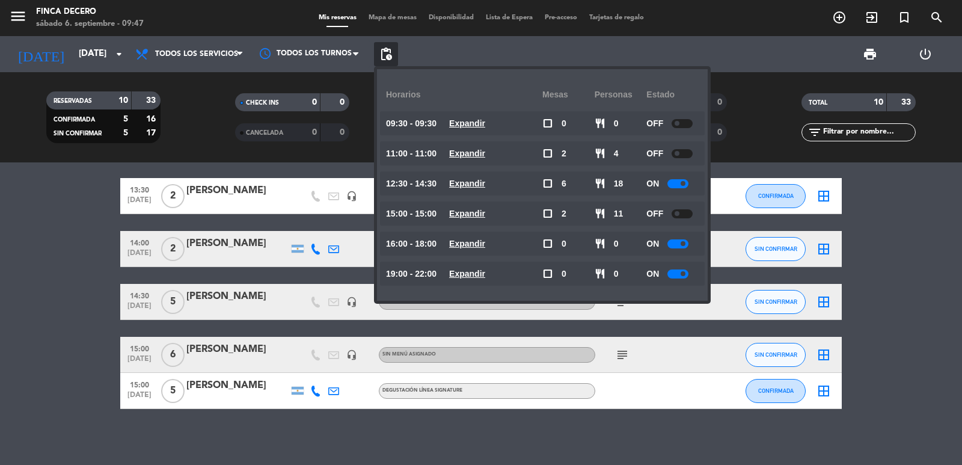
scroll to position [245, 0]
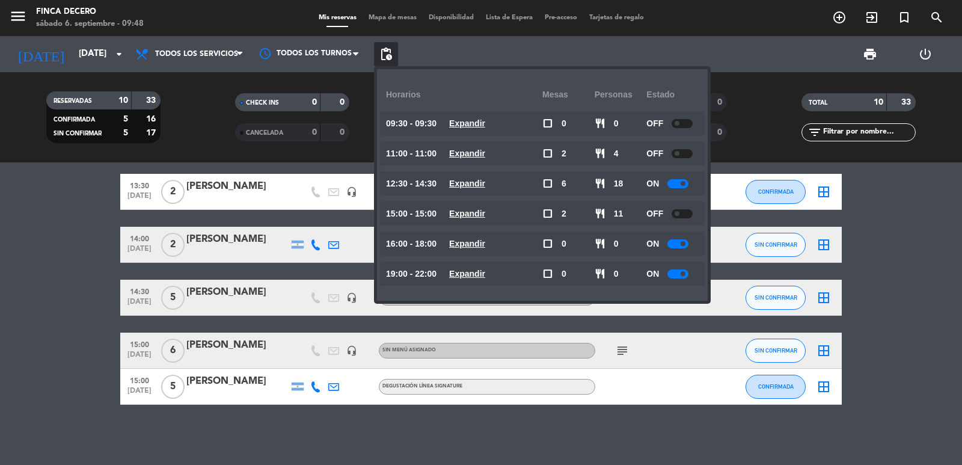
click at [622, 348] on icon "subject" at bounding box center [622, 350] width 14 height 14
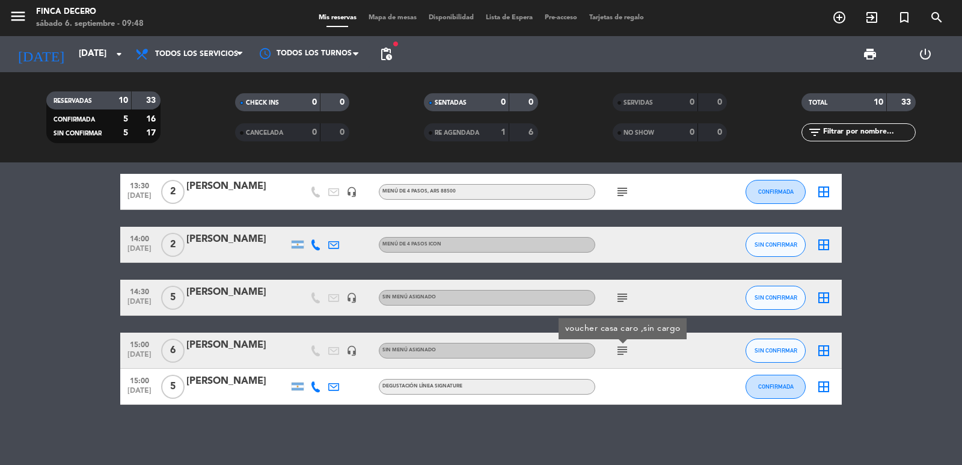
click at [621, 348] on icon "subject" at bounding box center [622, 350] width 14 height 14
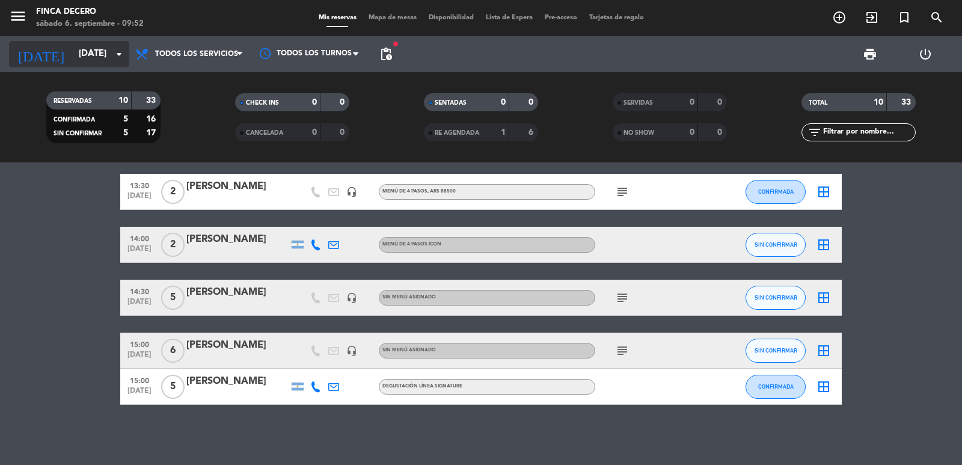
click at [95, 49] on input "[DATE]" at bounding box center [131, 54] width 116 height 23
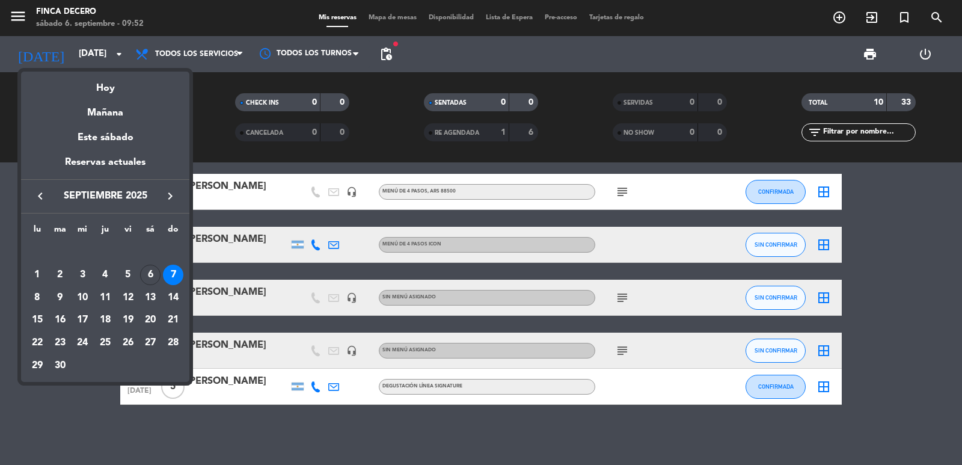
click at [384, 52] on div at bounding box center [481, 232] width 962 height 465
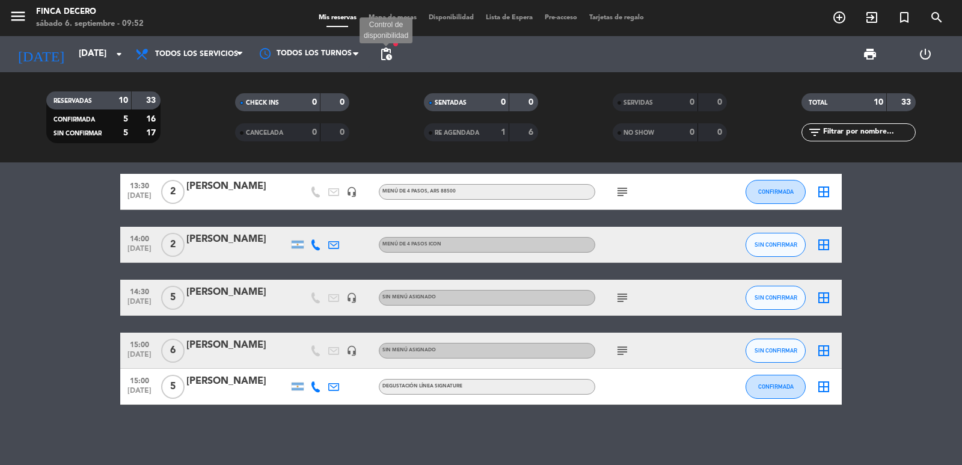
click at [384, 52] on span "pending_actions" at bounding box center [386, 54] width 14 height 14
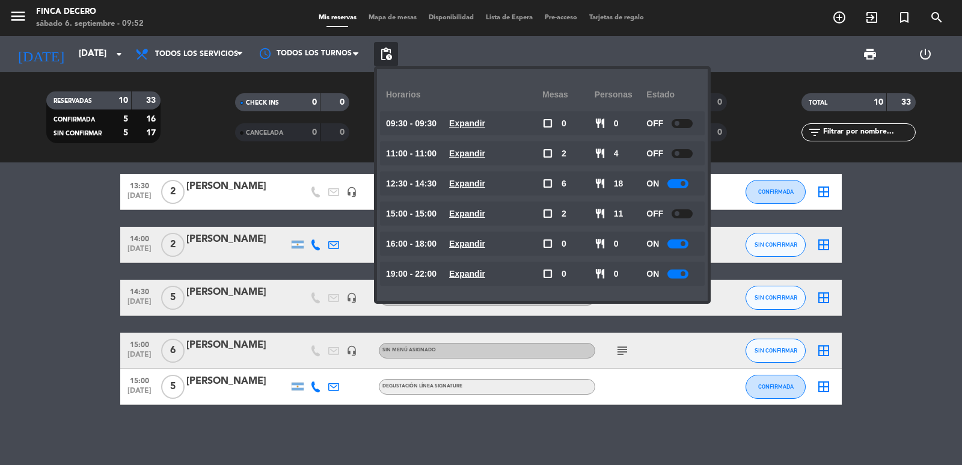
click at [39, 221] on bookings-row "11:00 [DATE] 2 [PERSON_NAME] headset_mic DEGUSTACIÓN LÍNEA SIGNATURE AGENCIA su…" at bounding box center [481, 174] width 962 height 462
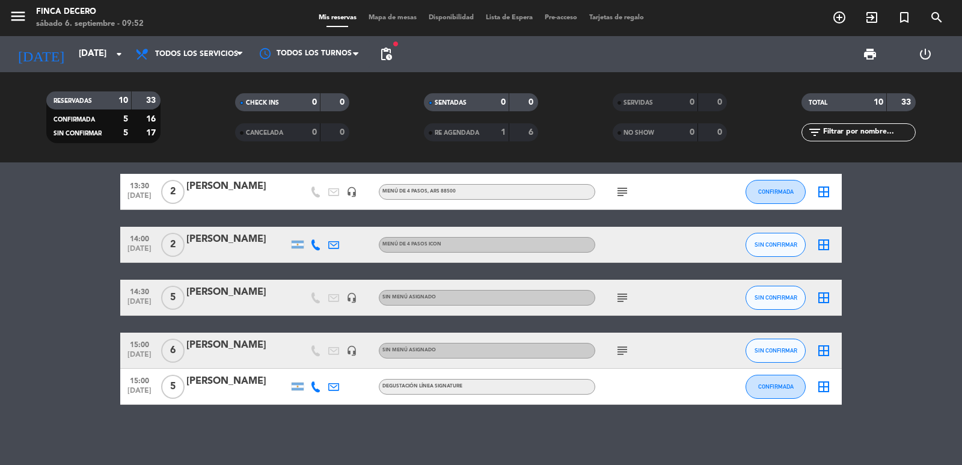
scroll to position [0, 0]
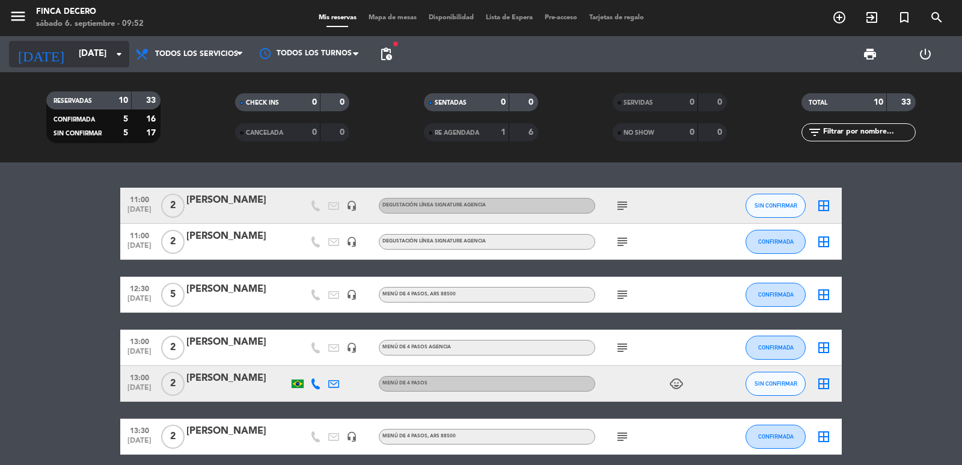
click at [100, 55] on input "[DATE]" at bounding box center [131, 54] width 116 height 23
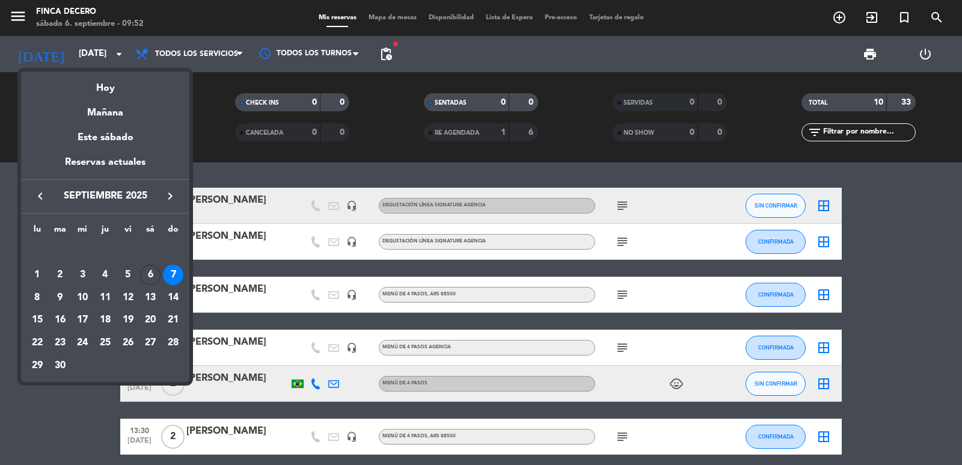
click at [0, 280] on div at bounding box center [481, 232] width 962 height 465
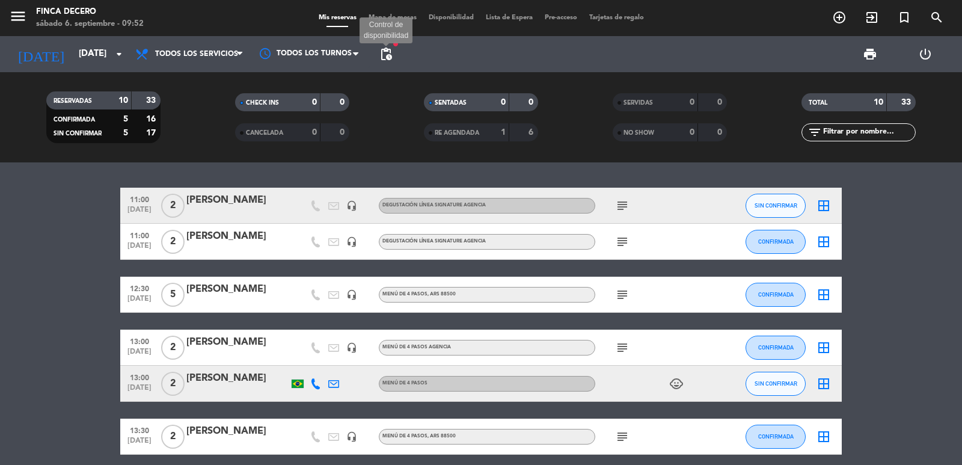
click at [384, 50] on span "pending_actions" at bounding box center [386, 54] width 14 height 14
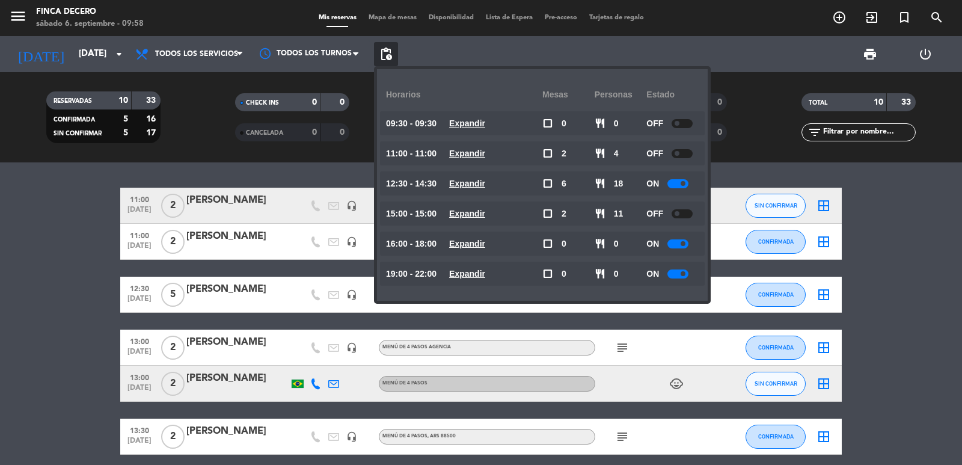
drag, startPoint x: 100, startPoint y: 5, endPoint x: 63, endPoint y: 70, distance: 75.2
click at [99, 6] on div "menu Finca Decero sábado 6. septiembre - 09:58" at bounding box center [120, 18] width 241 height 28
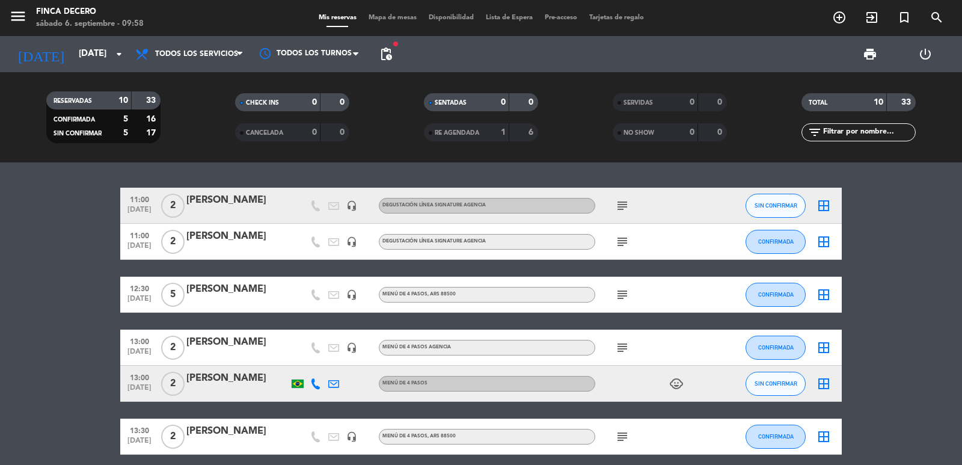
click at [61, 75] on div "RESERVADAS 10 33 CONFIRMADA 5 16 SIN CONFIRMAR 5 17 CHECK INS 0 0 CANCELADA 0 0…" at bounding box center [481, 117] width 962 height 90
click at [83, 58] on input "[DATE]" at bounding box center [131, 54] width 116 height 23
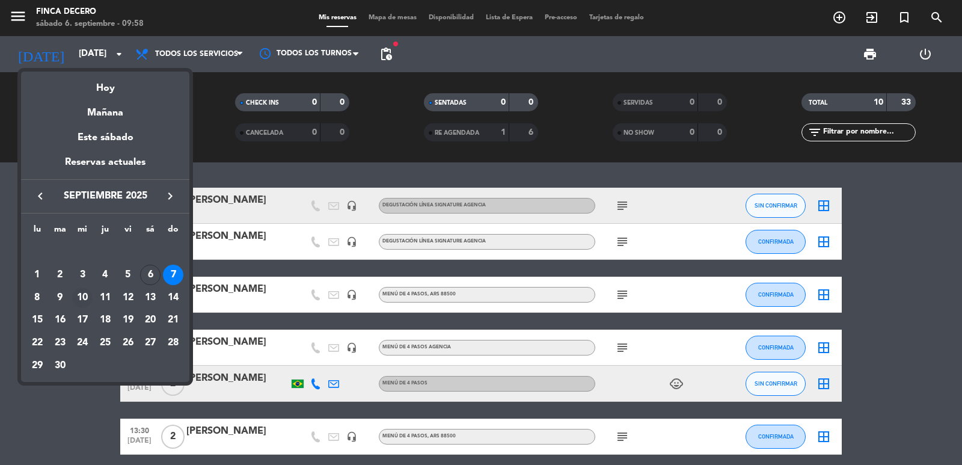
click at [88, 296] on div "10" at bounding box center [82, 297] width 20 height 20
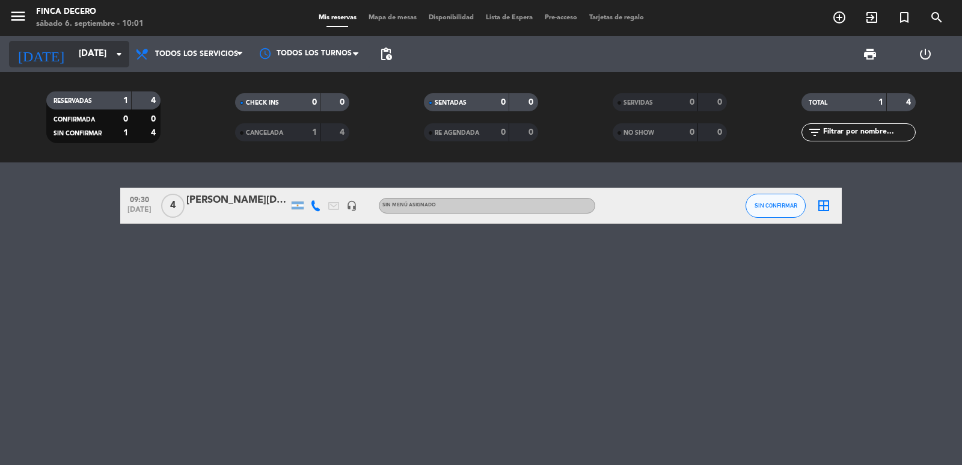
click at [112, 56] on icon "arrow_drop_down" at bounding box center [119, 54] width 14 height 14
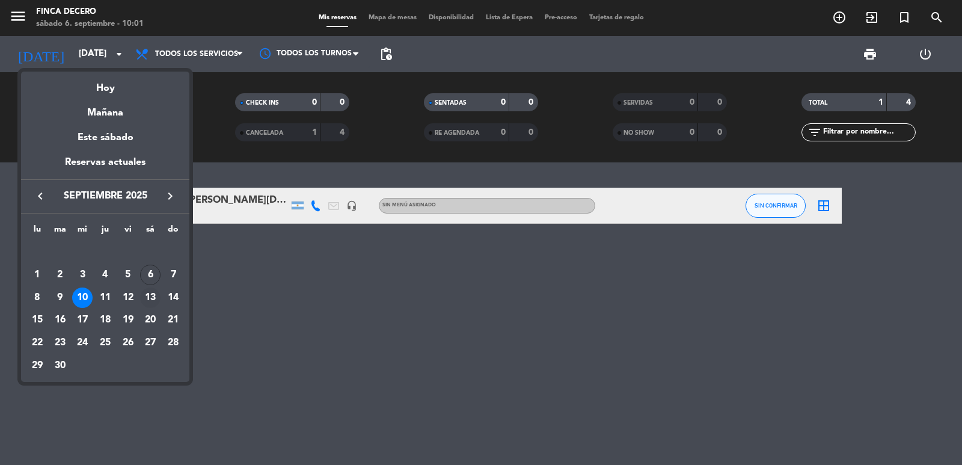
click at [150, 295] on div "13" at bounding box center [150, 297] width 20 height 20
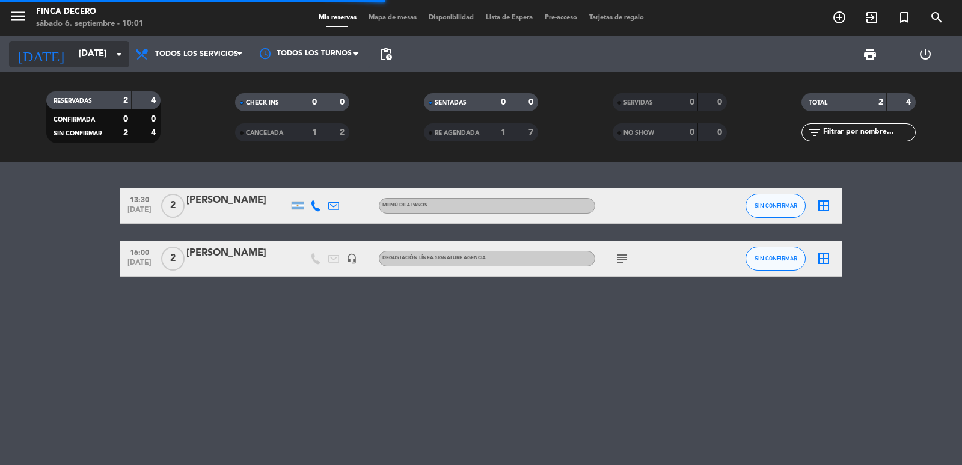
click at [75, 58] on input "[DATE]" at bounding box center [131, 54] width 116 height 23
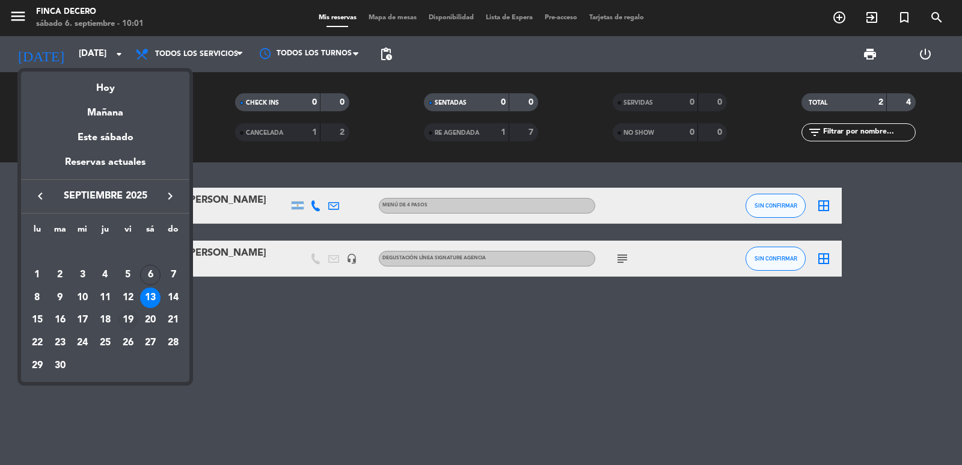
click at [130, 313] on div "19" at bounding box center [128, 320] width 20 height 20
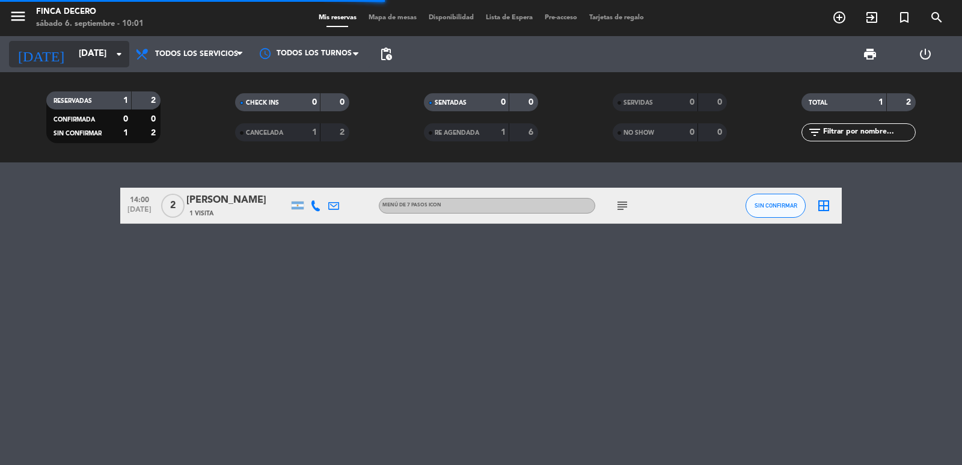
click at [95, 57] on input "[DATE]" at bounding box center [131, 54] width 116 height 23
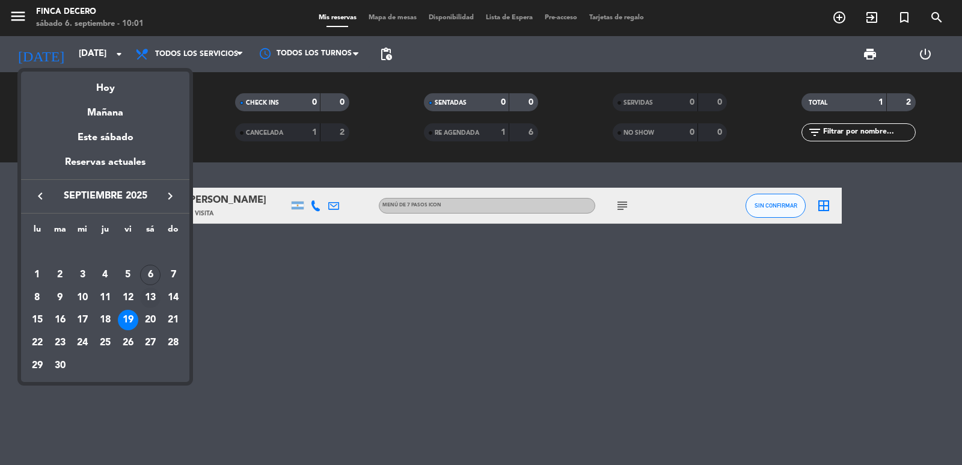
click at [150, 300] on div "13" at bounding box center [150, 297] width 20 height 20
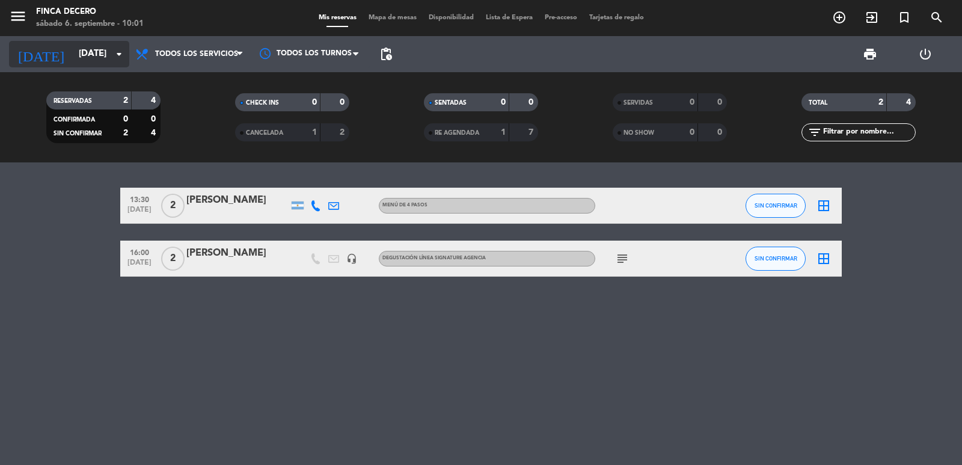
click at [85, 60] on input "[DATE]" at bounding box center [131, 54] width 116 height 23
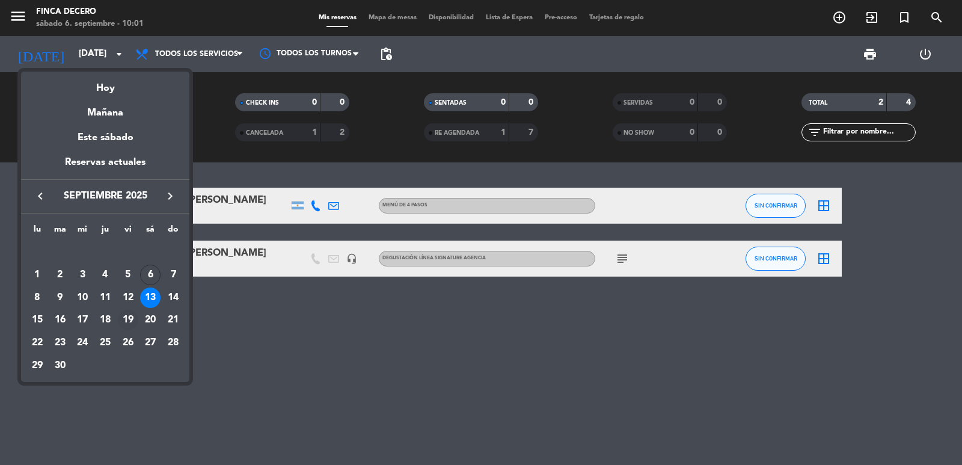
click at [129, 317] on div "19" at bounding box center [128, 320] width 20 height 20
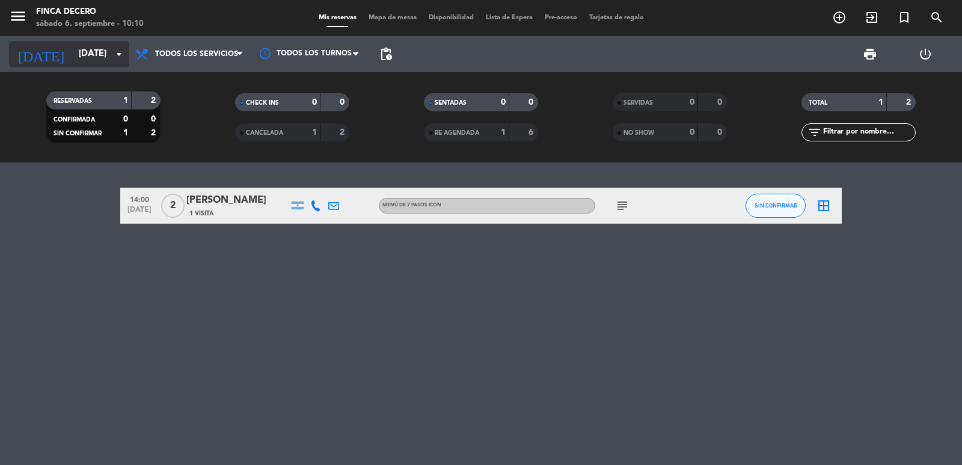
click at [87, 54] on input "[DATE]" at bounding box center [131, 54] width 116 height 23
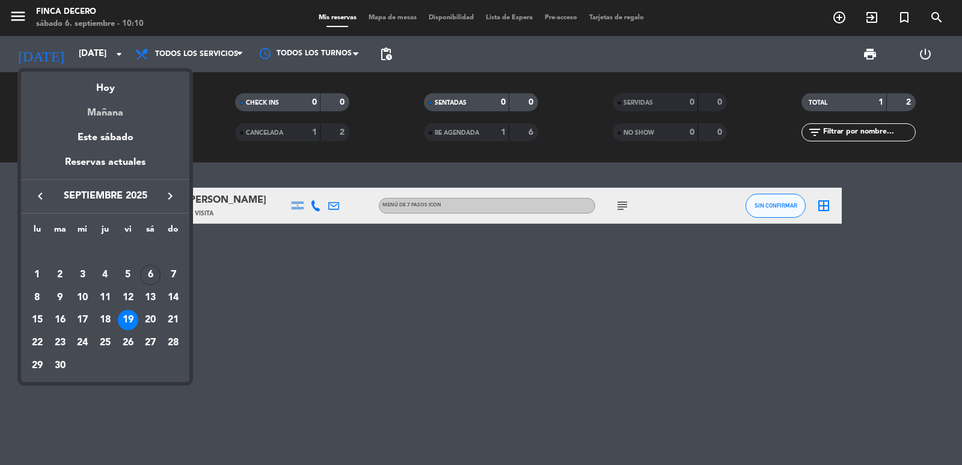
click at [108, 108] on div "Mañana" at bounding box center [105, 108] width 168 height 25
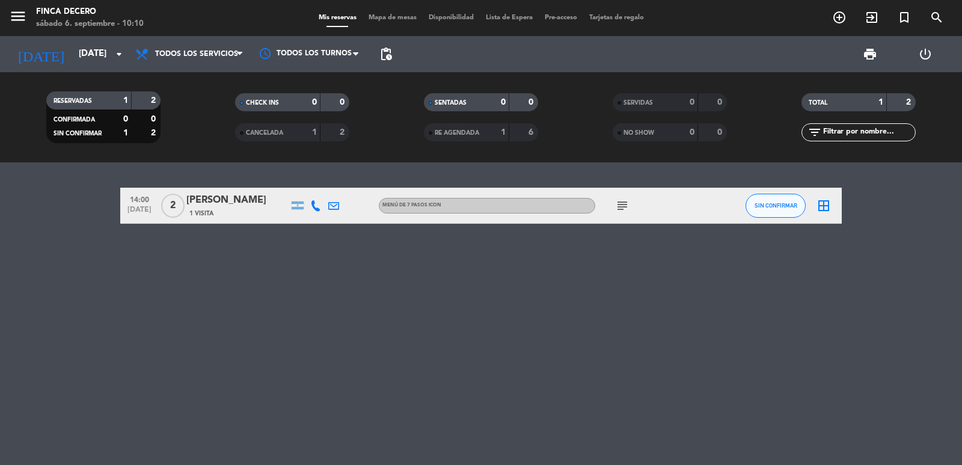
type input "[DATE]"
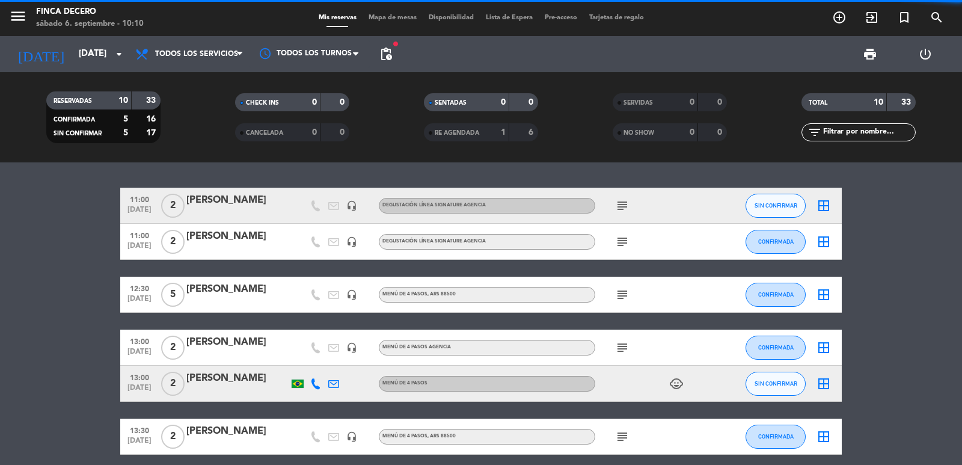
click at [624, 203] on icon "subject" at bounding box center [622, 205] width 14 height 14
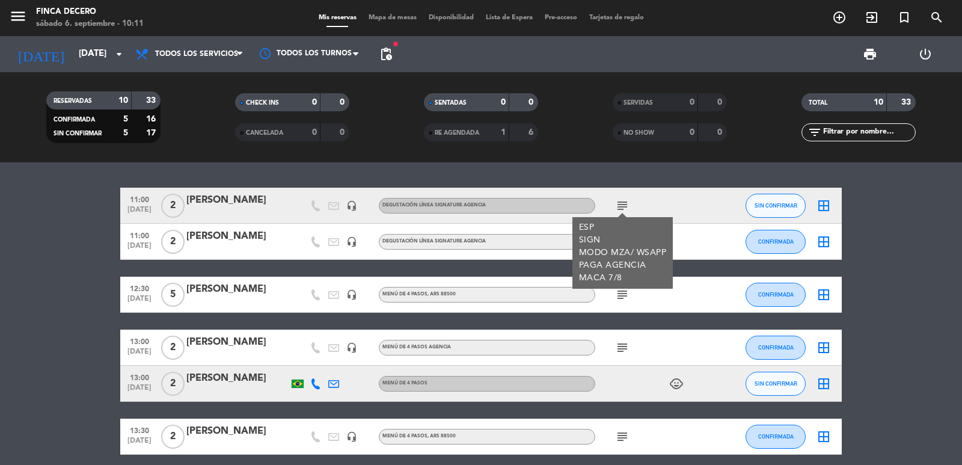
click at [209, 198] on div "[PERSON_NAME]" at bounding box center [237, 200] width 102 height 16
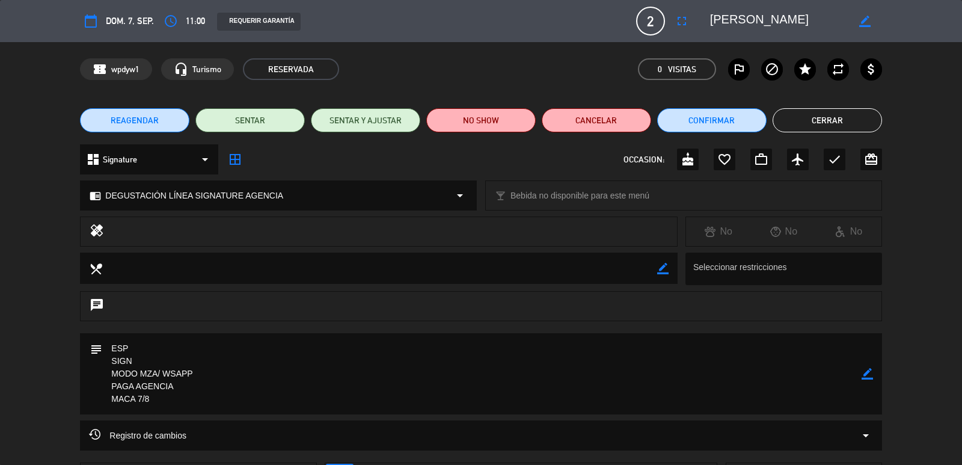
click at [774, 26] on textarea at bounding box center [779, 21] width 138 height 22
click at [809, 124] on button "Cerrar" at bounding box center [827, 120] width 109 height 24
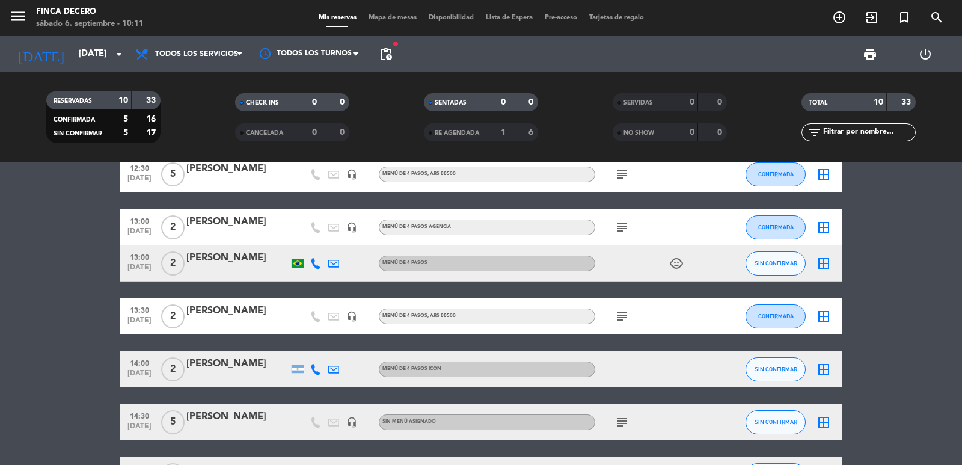
scroll to position [180, 0]
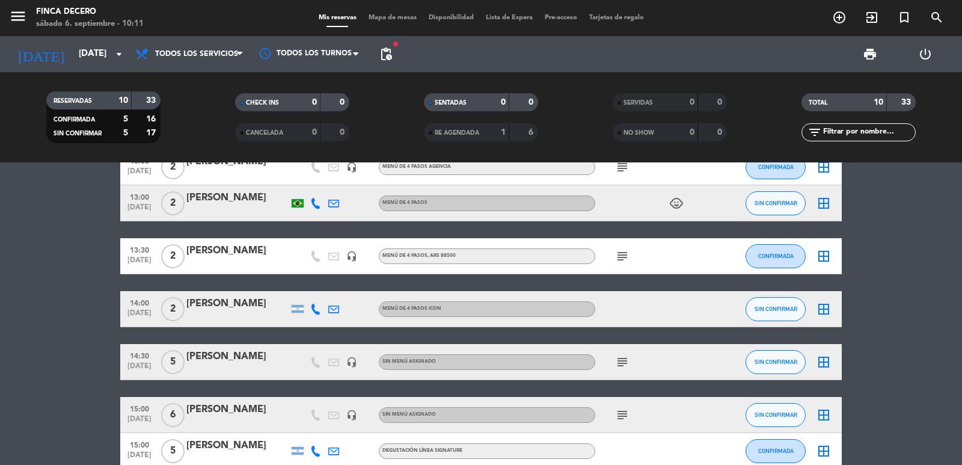
click at [625, 360] on icon "subject" at bounding box center [622, 362] width 14 height 14
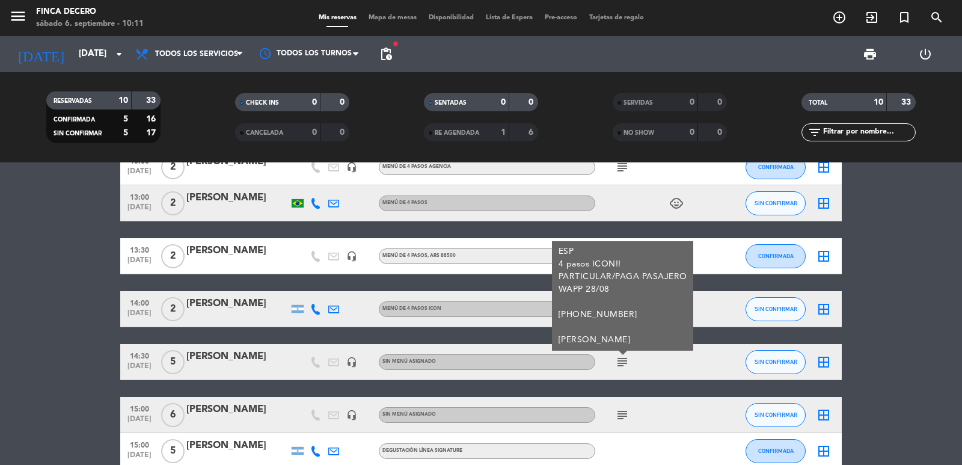
drag, startPoint x: 269, startPoint y: 361, endPoint x: 187, endPoint y: 361, distance: 82.4
click at [187, 361] on div "[PERSON_NAME]" at bounding box center [237, 357] width 102 height 16
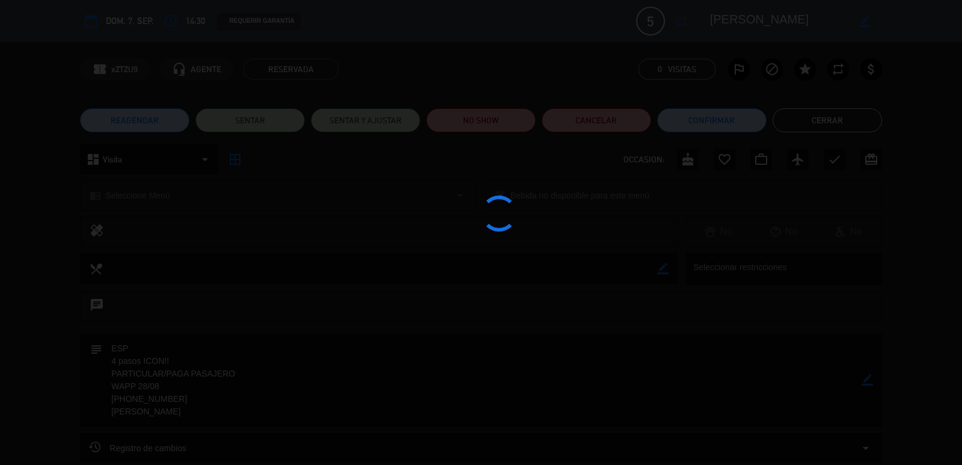
drag, startPoint x: 192, startPoint y: 354, endPoint x: 29, endPoint y: 304, distance: 170.6
click at [23, 304] on div at bounding box center [481, 232] width 962 height 465
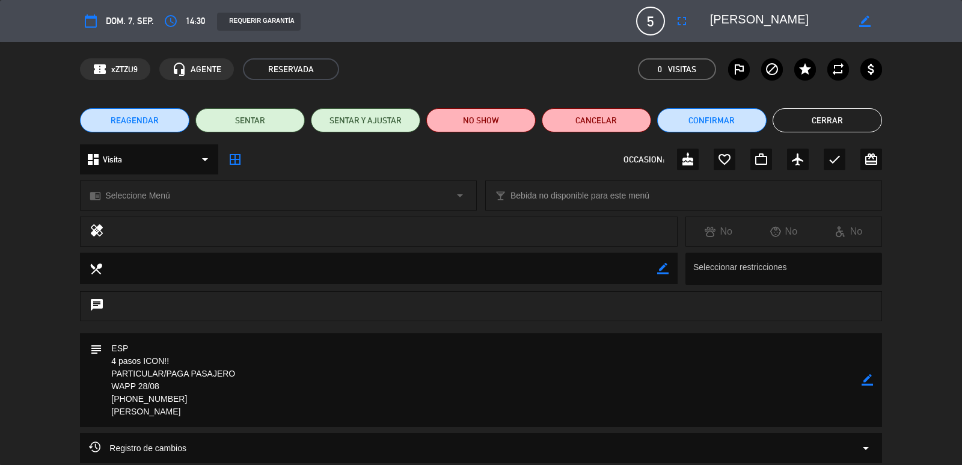
click at [737, 19] on textarea at bounding box center [779, 21] width 138 height 22
click at [838, 117] on button "Cerrar" at bounding box center [827, 120] width 109 height 24
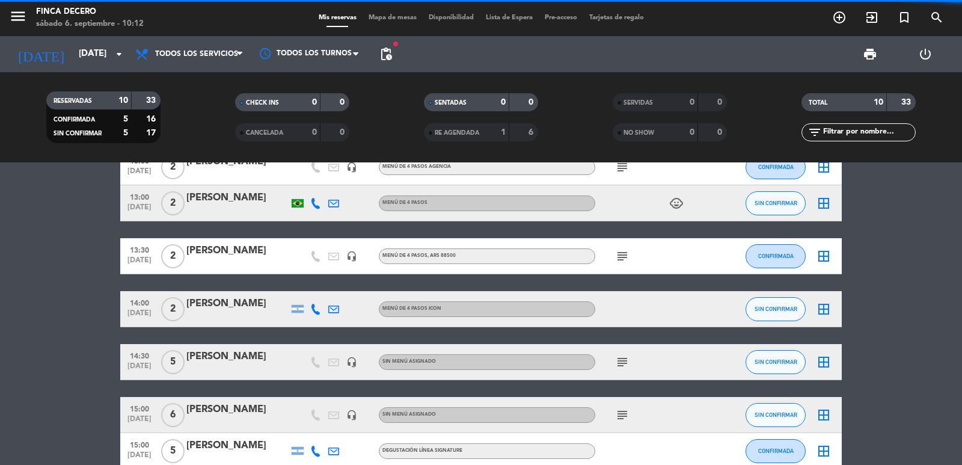
scroll to position [245, 0]
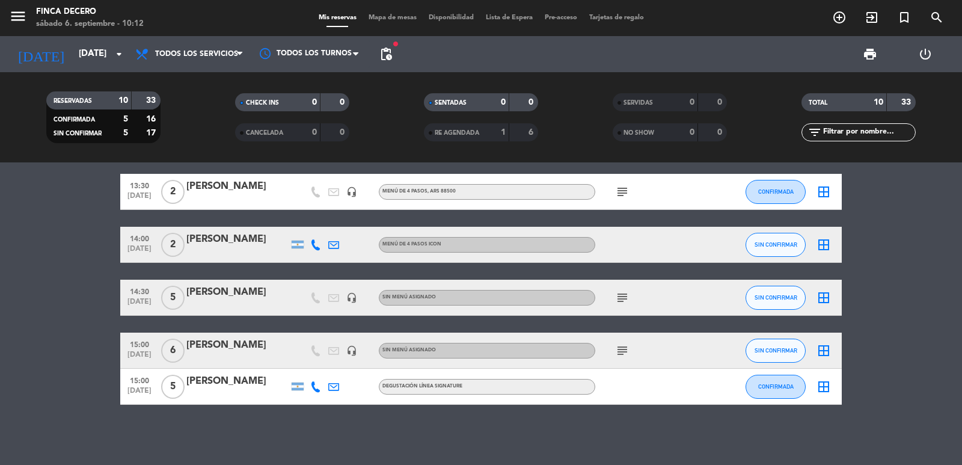
click at [618, 346] on icon "subject" at bounding box center [622, 350] width 14 height 14
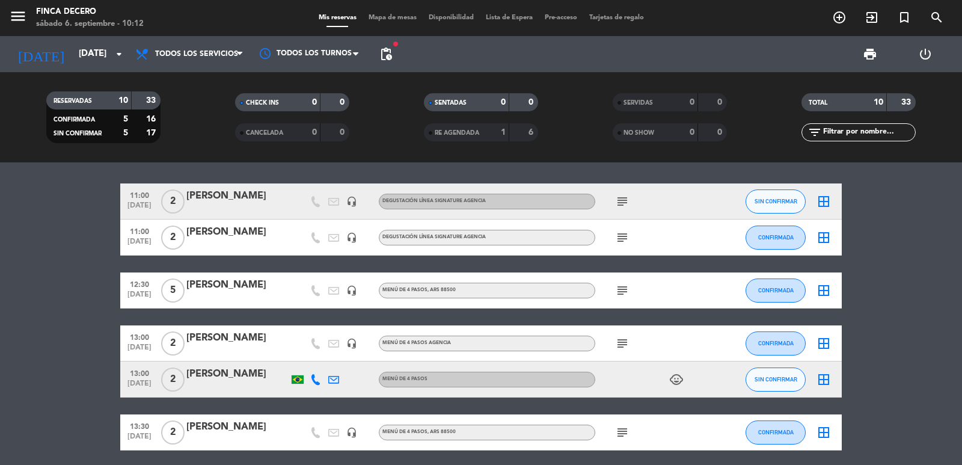
scroll to position [0, 0]
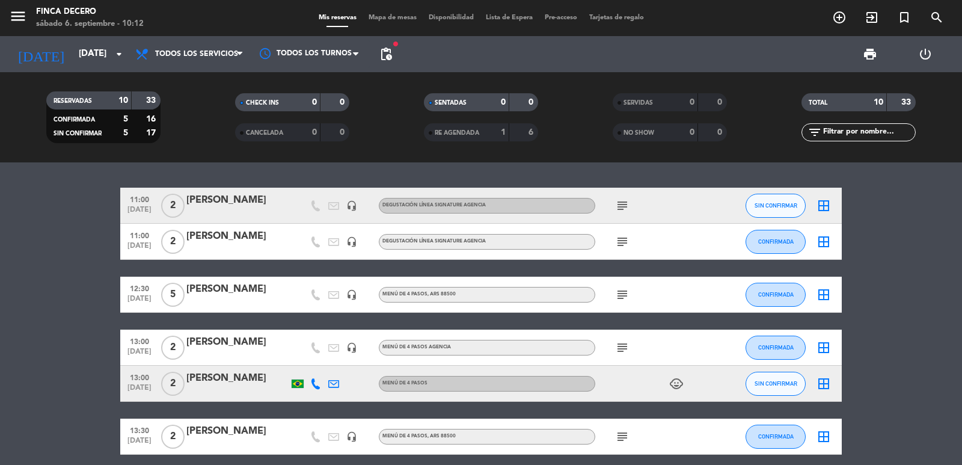
click at [316, 381] on icon at bounding box center [315, 383] width 11 height 11
click at [302, 362] on span "Copiar" at bounding box center [303, 363] width 25 height 13
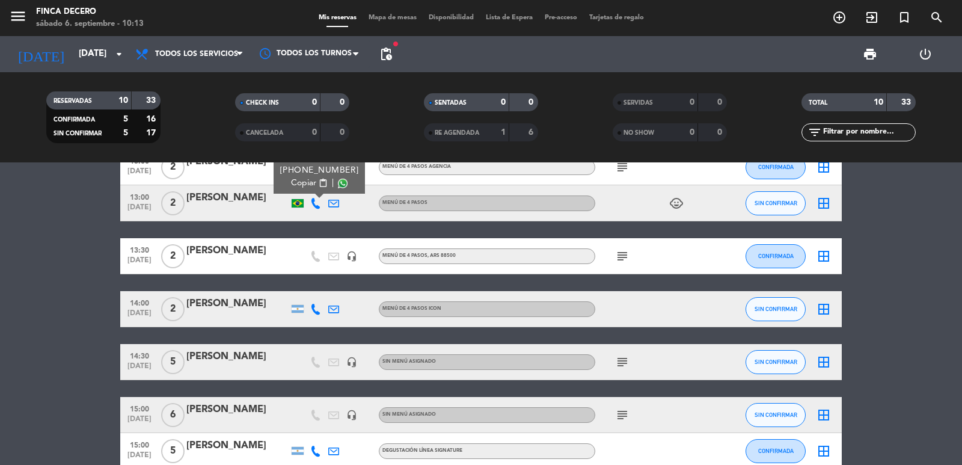
scroll to position [241, 0]
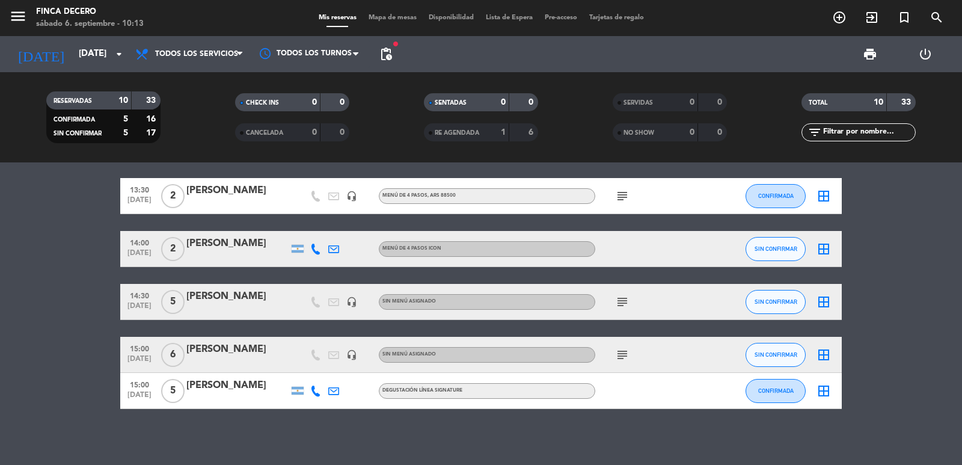
click at [620, 357] on icon "subject" at bounding box center [622, 355] width 14 height 14
drag, startPoint x: 285, startPoint y: 351, endPoint x: 183, endPoint y: 339, distance: 102.8
click at [183, 339] on div "15:00 [DATE] 6 [PERSON_NAME] headset_mic Sin menú asignado subject voucher casa…" at bounding box center [481, 355] width 722 height 36
copy div "[PERSON_NAME]"
click at [52, 288] on bookings-row "11:00 [DATE] 2 [PERSON_NAME] headset_mic DEGUSTACIÓN LÍNEA SIGNATURE AGENCIA su…" at bounding box center [481, 178] width 962 height 462
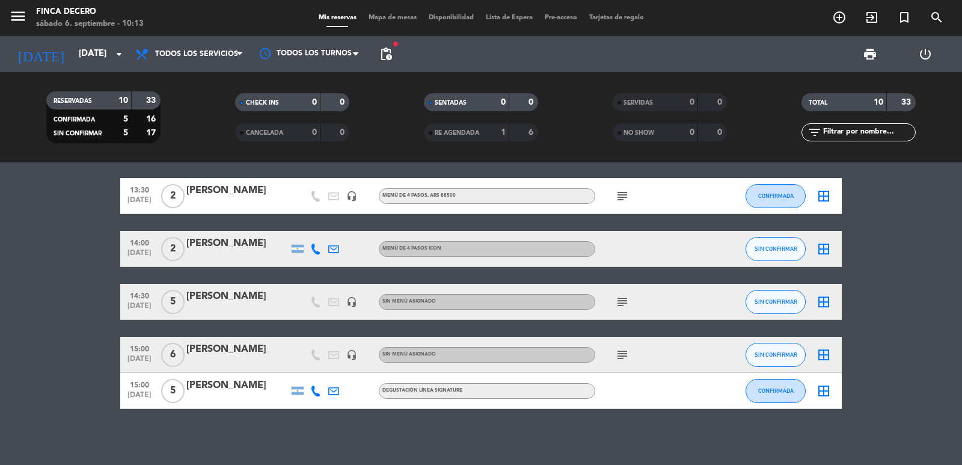
click at [313, 394] on icon at bounding box center [315, 390] width 11 height 11
click at [297, 371] on span "Copiar" at bounding box center [305, 370] width 25 height 13
click at [620, 349] on icon "subject" at bounding box center [622, 355] width 14 height 14
click at [194, 347] on div "[PERSON_NAME]" at bounding box center [237, 350] width 102 height 16
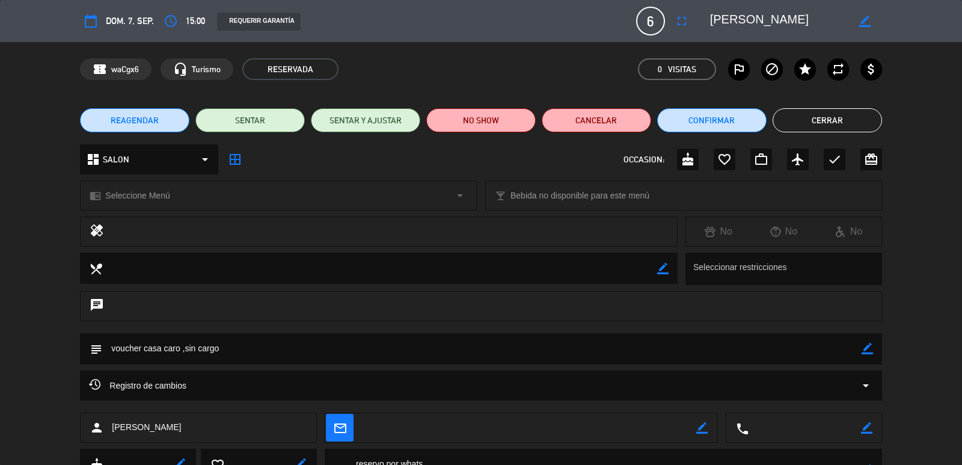
click at [865, 352] on icon "border_color" at bounding box center [867, 348] width 11 height 11
click at [634, 357] on textarea at bounding box center [481, 348] width 759 height 31
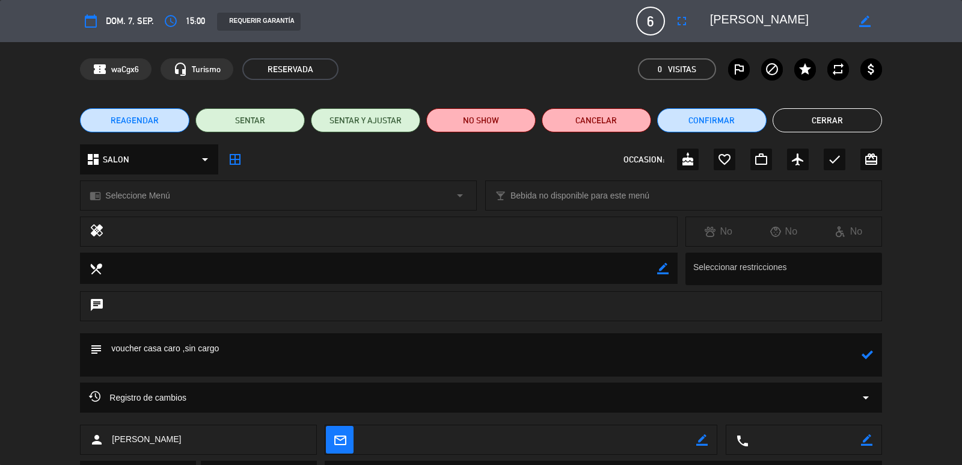
paste textarea "5 adultos y un menor"
type textarea "voucher casa caro ,sin cargo 5 adultos y un menor"
click at [871, 352] on icon at bounding box center [867, 354] width 11 height 11
click at [727, 123] on button "Confirmar" at bounding box center [711, 120] width 109 height 24
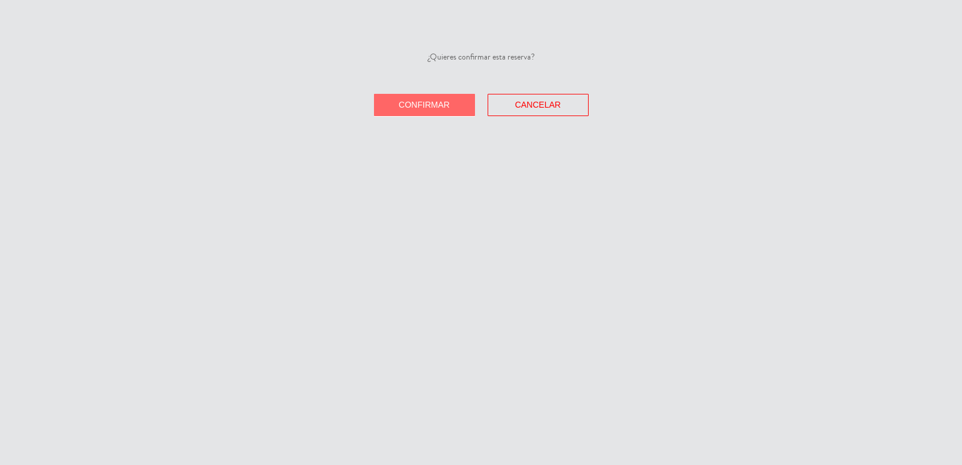
click at [444, 110] on button "Confirmar" at bounding box center [424, 105] width 101 height 22
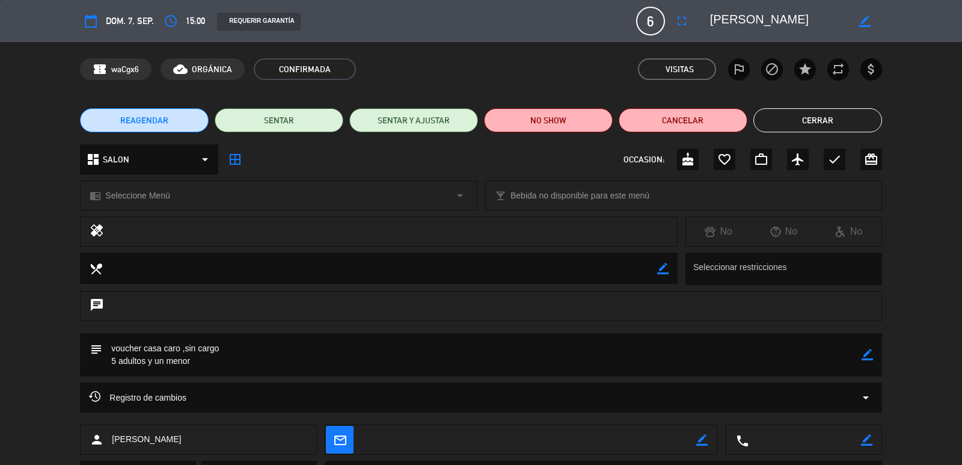
click at [792, 126] on button "Cerrar" at bounding box center [817, 120] width 129 height 24
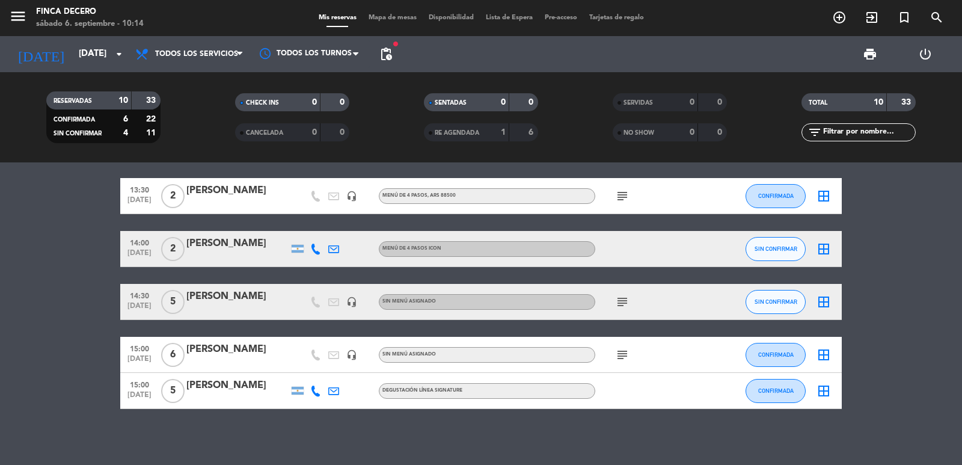
click at [313, 247] on icon at bounding box center [315, 249] width 11 height 11
click at [289, 226] on span "Copiar" at bounding box center [297, 228] width 25 height 13
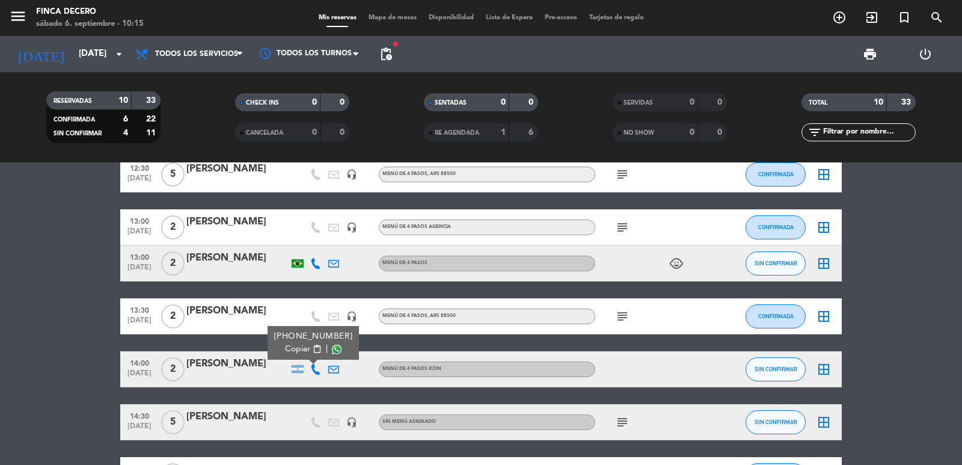
scroll to position [60, 0]
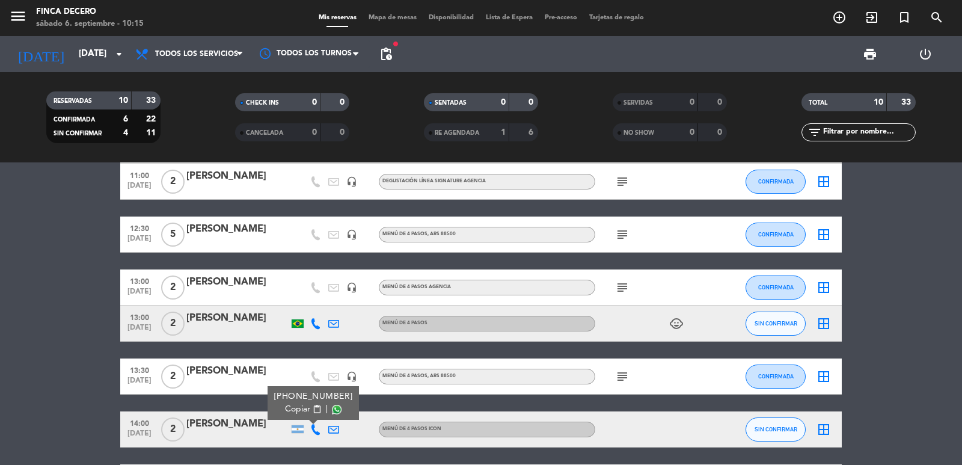
click at [313, 327] on icon at bounding box center [315, 323] width 11 height 11
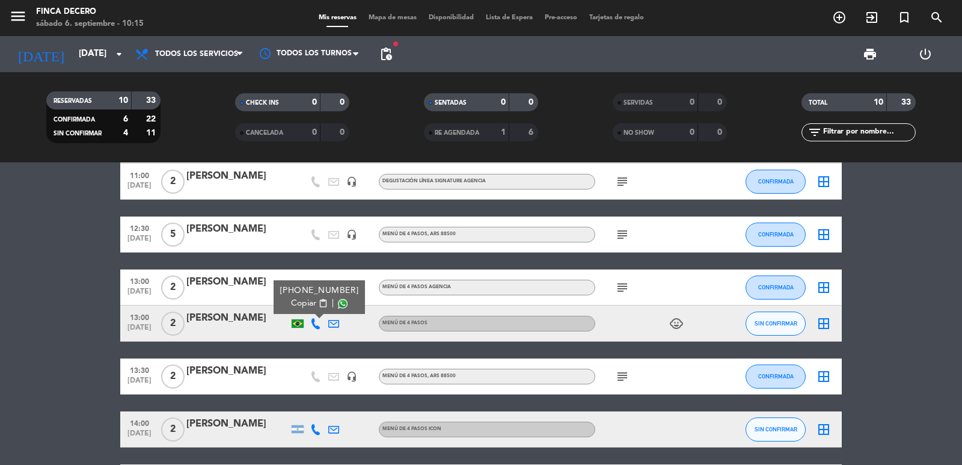
click at [305, 307] on span "Copiar" at bounding box center [303, 303] width 25 height 13
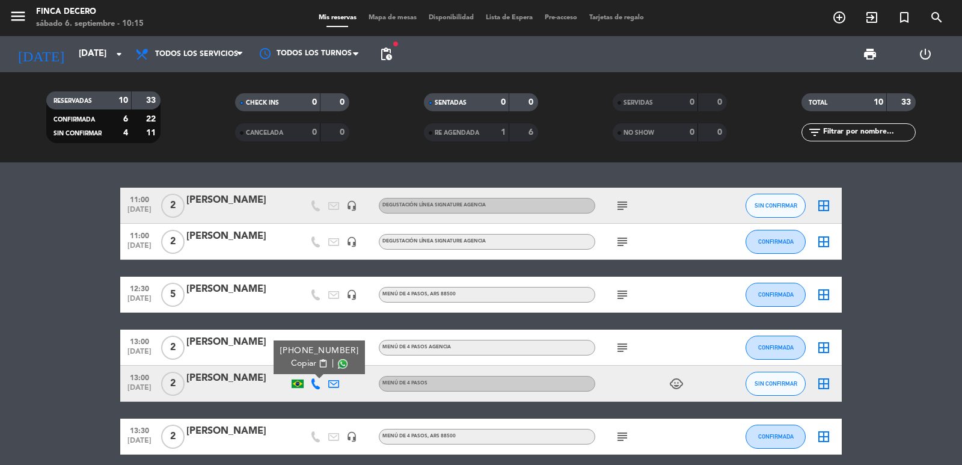
click at [620, 203] on icon "subject" at bounding box center [622, 205] width 14 height 14
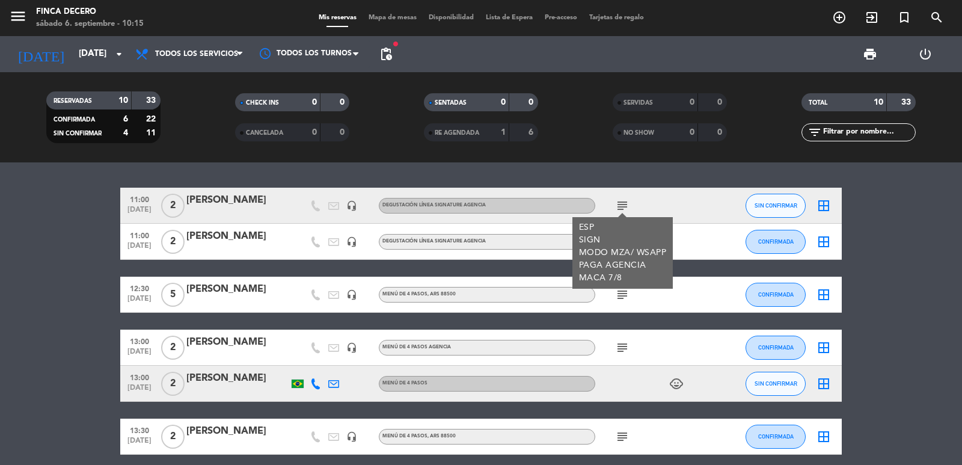
click at [106, 221] on bookings-row "11:00 [DATE] 2 [PERSON_NAME] headset_mic DEGUSTACIÓN LÍNEA SIGNATURE AGENCIA su…" at bounding box center [481, 419] width 962 height 462
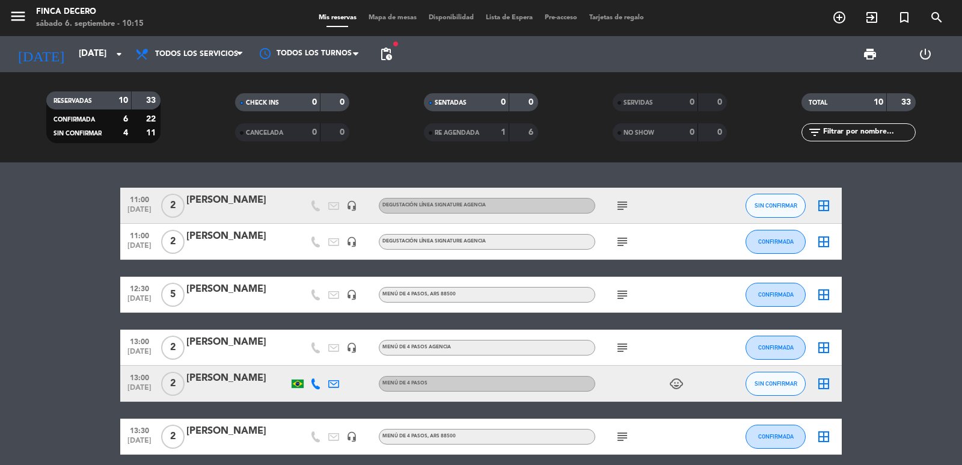
click at [37, 258] on bookings-row "11:00 [DATE] 2 [PERSON_NAME] headset_mic DEGUSTACIÓN LÍNEA SIGNATURE AGENCIA su…" at bounding box center [481, 419] width 962 height 462
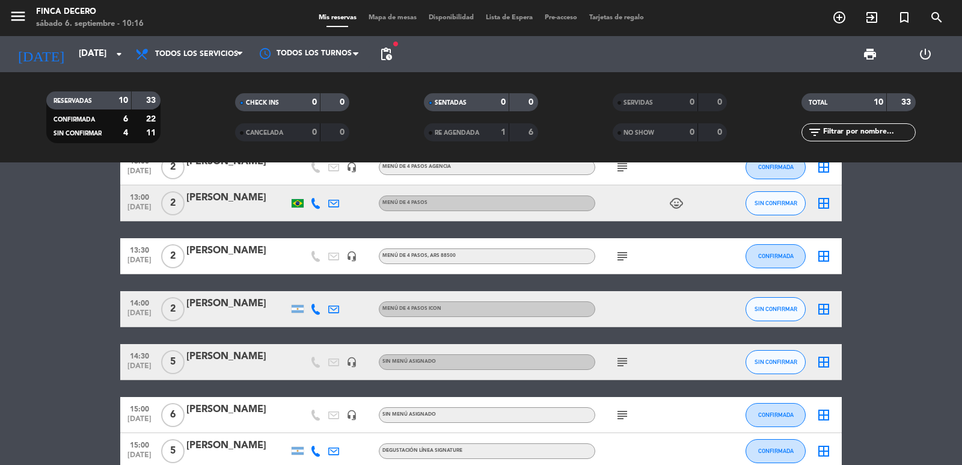
click at [92, 267] on bookings-row "11:00 [DATE] 2 [PERSON_NAME] headset_mic DEGUSTACIÓN LÍNEA SIGNATURE AGENCIA su…" at bounding box center [481, 238] width 962 height 462
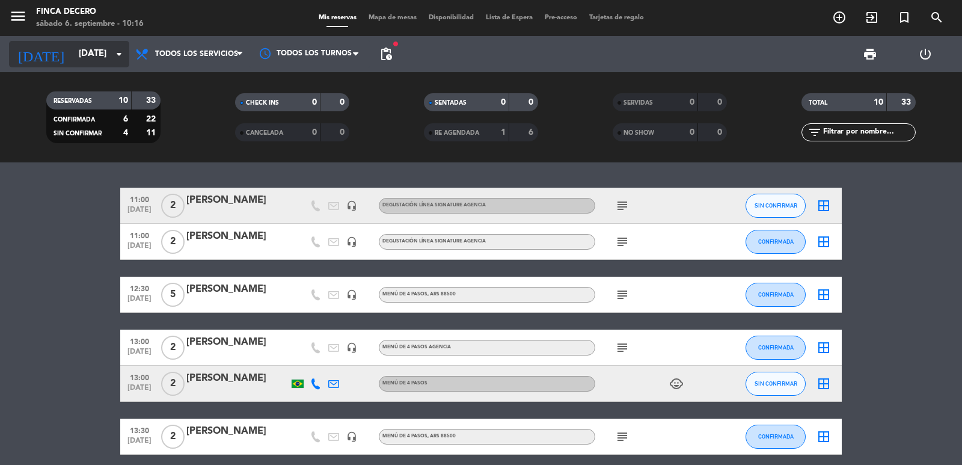
click at [73, 48] on input "[DATE]" at bounding box center [131, 54] width 116 height 23
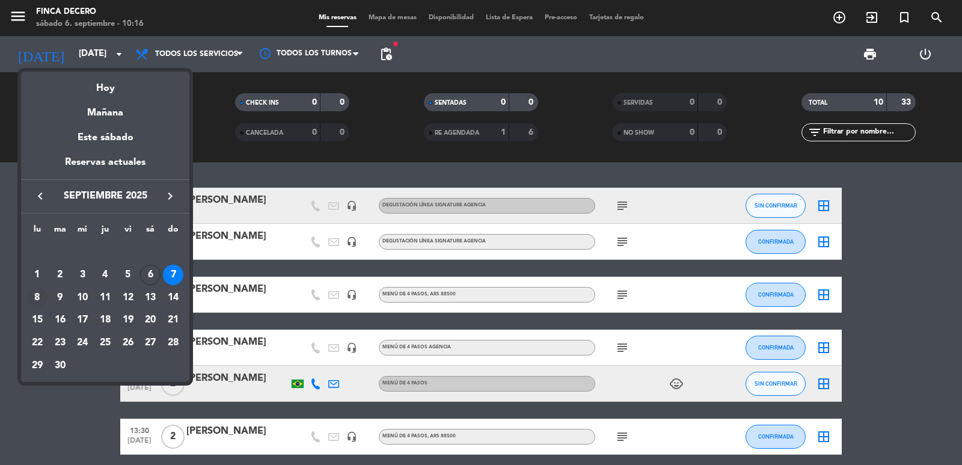
click at [35, 297] on div "8" at bounding box center [37, 297] width 20 height 20
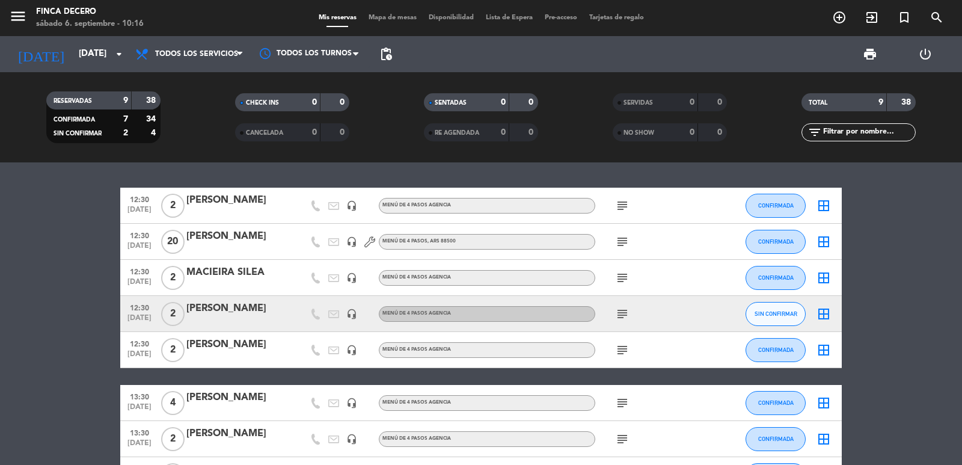
click at [623, 313] on icon "subject" at bounding box center [622, 314] width 14 height 14
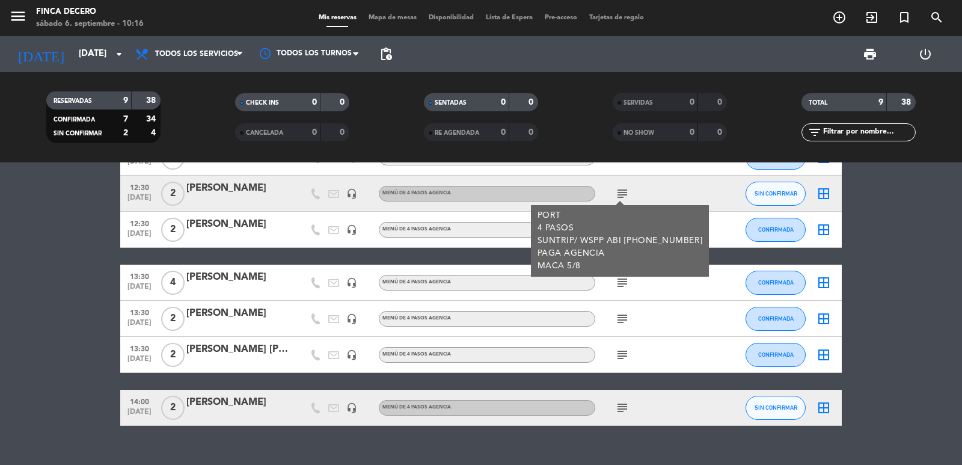
scroll to position [141, 0]
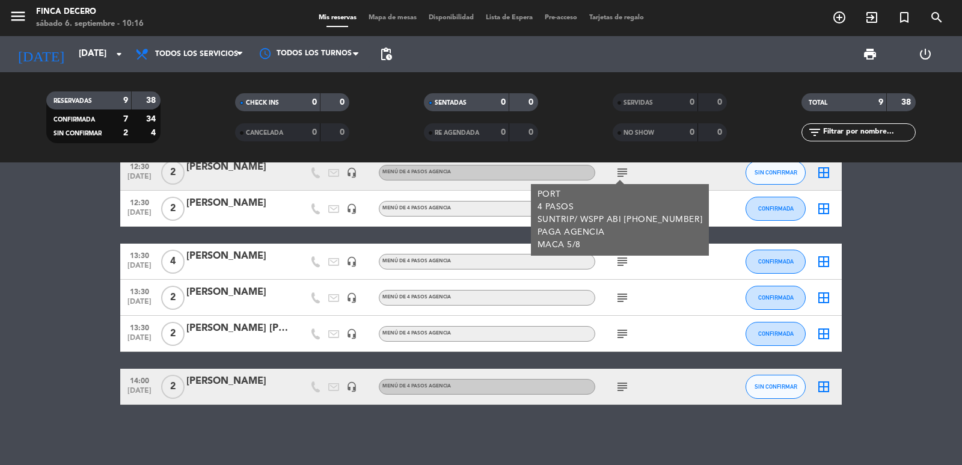
click at [619, 388] on icon "subject" at bounding box center [622, 386] width 14 height 14
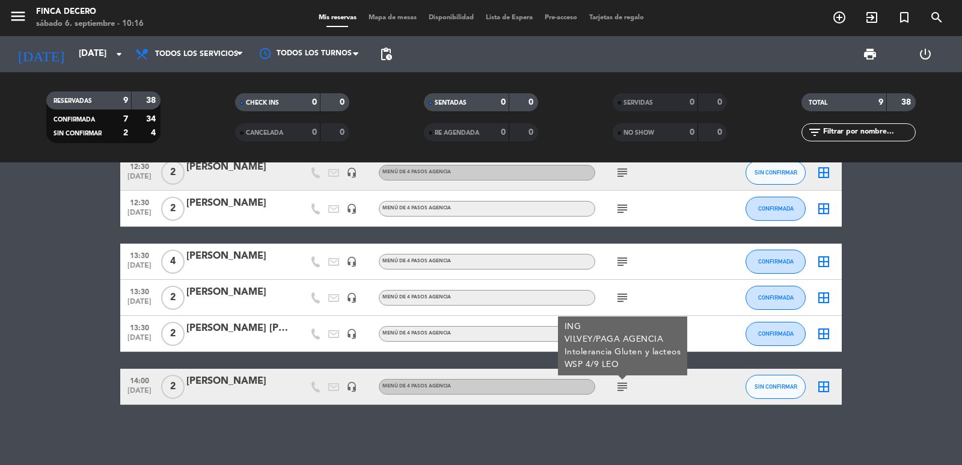
drag, startPoint x: 278, startPoint y: 383, endPoint x: 186, endPoint y: 384, distance: 92.0
click at [186, 384] on div "[PERSON_NAME]" at bounding box center [237, 381] width 102 height 16
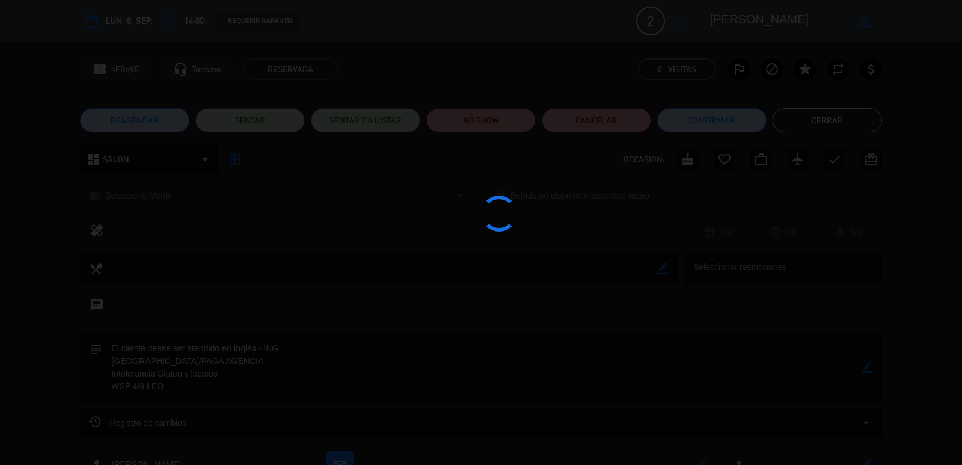
drag, startPoint x: 186, startPoint y: 384, endPoint x: 0, endPoint y: 290, distance: 208.4
click at [0, 291] on div at bounding box center [481, 232] width 962 height 465
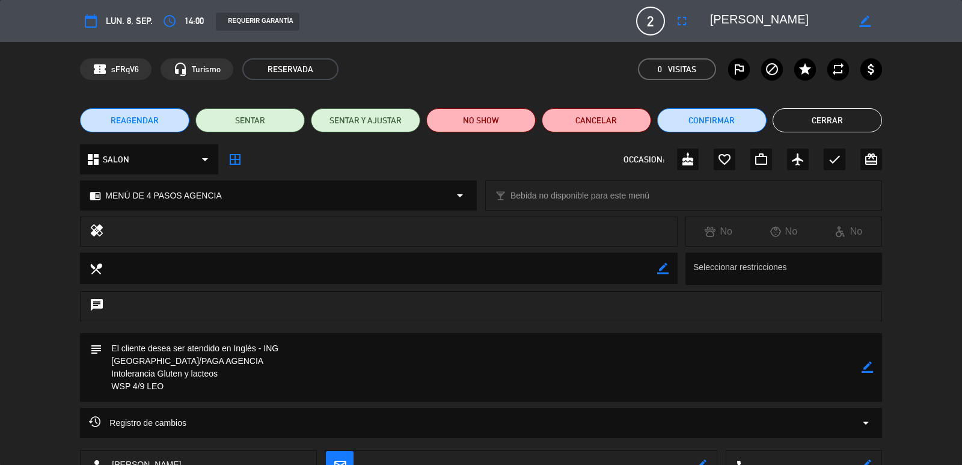
click at [750, 19] on textarea at bounding box center [779, 21] width 138 height 22
drag, startPoint x: 750, startPoint y: 19, endPoint x: 8, endPoint y: 72, distance: 743.2
click at [8, 72] on div "confirmation_number sFRqV6 headset_mic Turismo RESERVADA 0 Visitas outlined_fla…" at bounding box center [481, 69] width 962 height 54
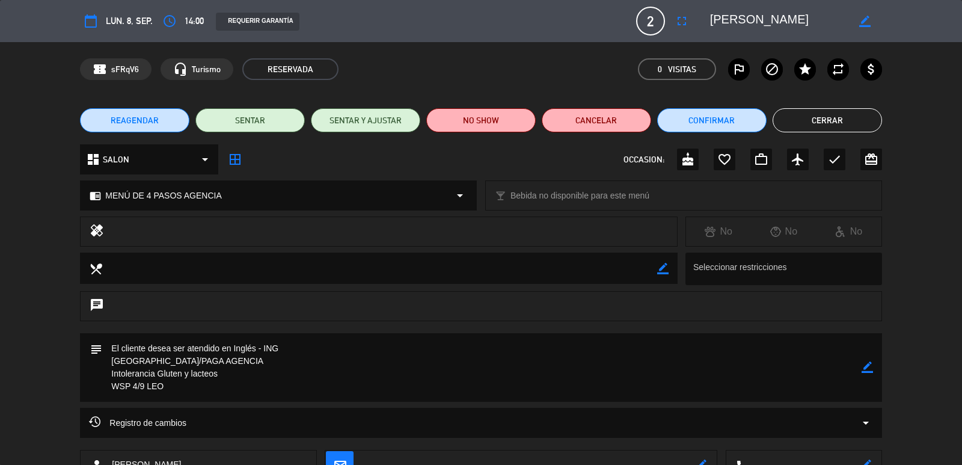
click at [810, 131] on button "Cerrar" at bounding box center [827, 120] width 109 height 24
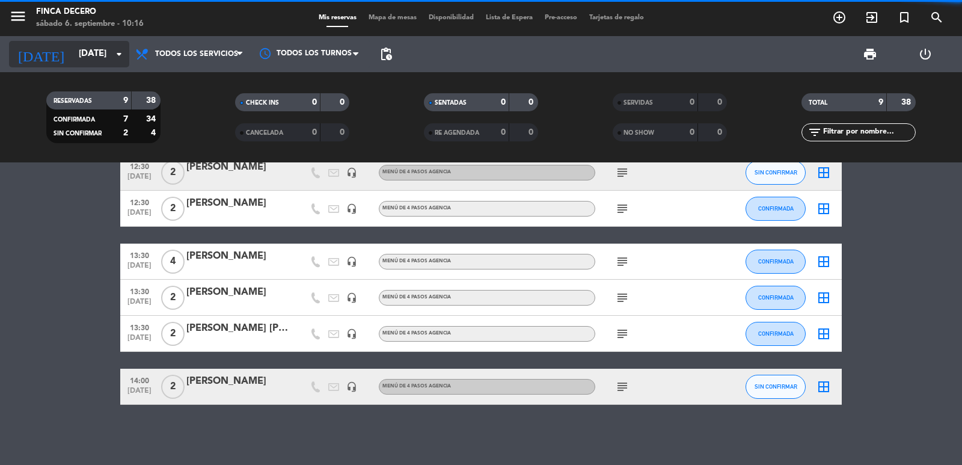
click at [90, 59] on input "[DATE]" at bounding box center [131, 54] width 116 height 23
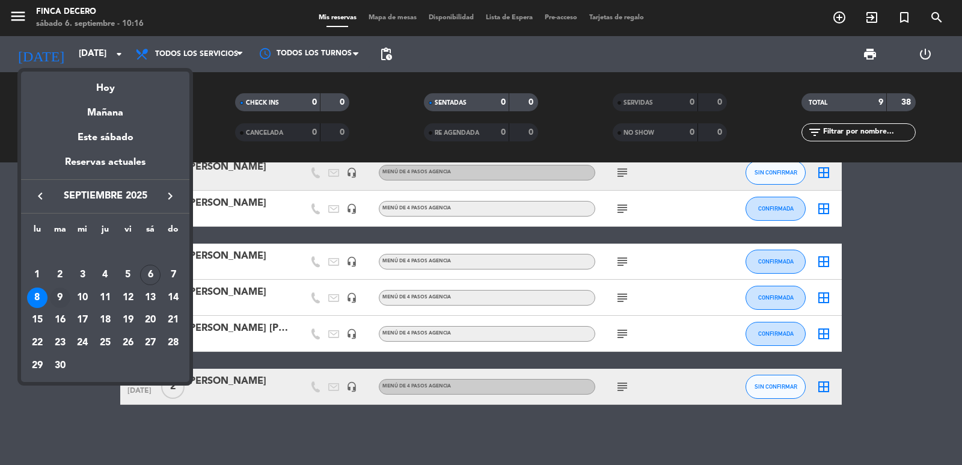
click at [57, 295] on div "9" at bounding box center [60, 297] width 20 height 20
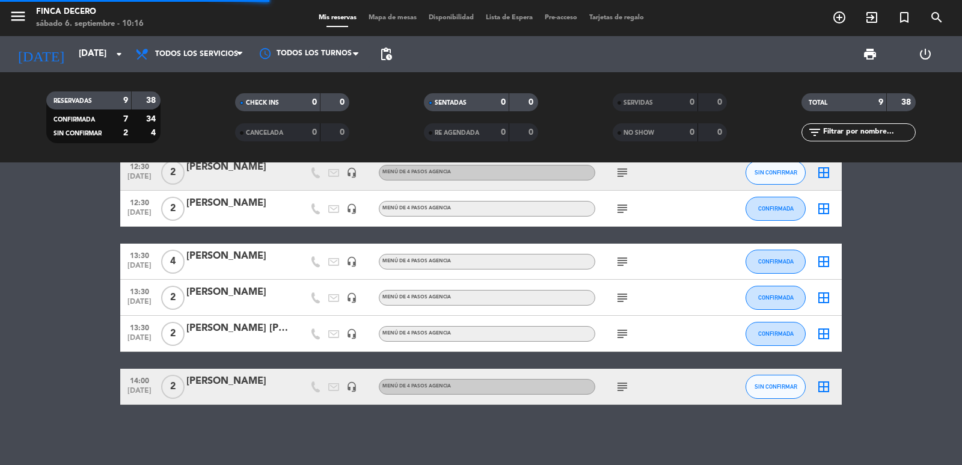
scroll to position [0, 0]
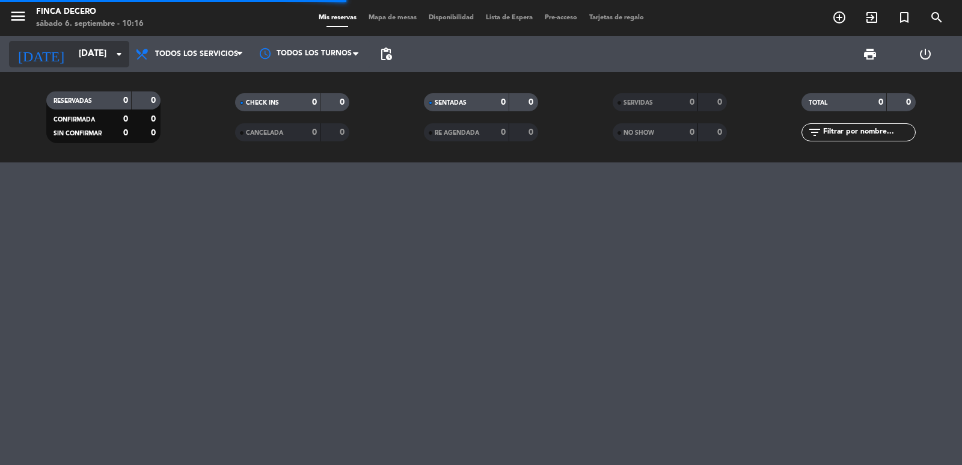
click at [78, 49] on input "[DATE]" at bounding box center [131, 54] width 116 height 23
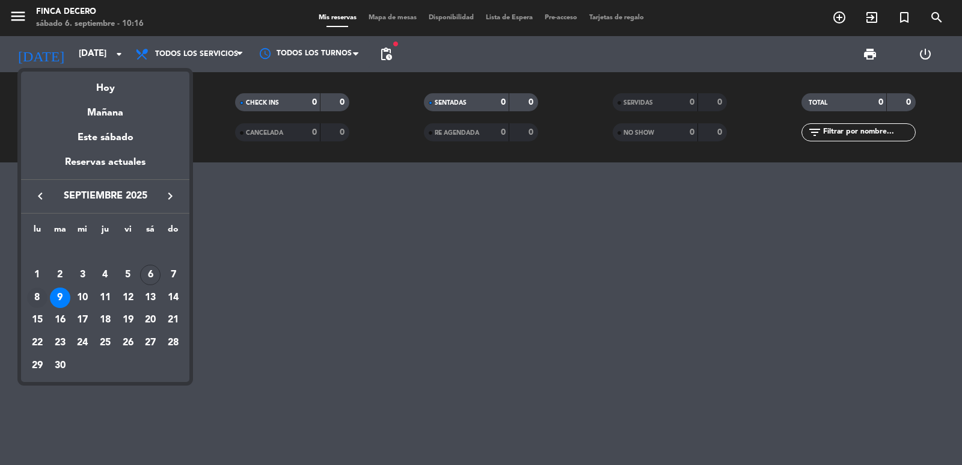
click at [31, 292] on div "8" at bounding box center [37, 297] width 20 height 20
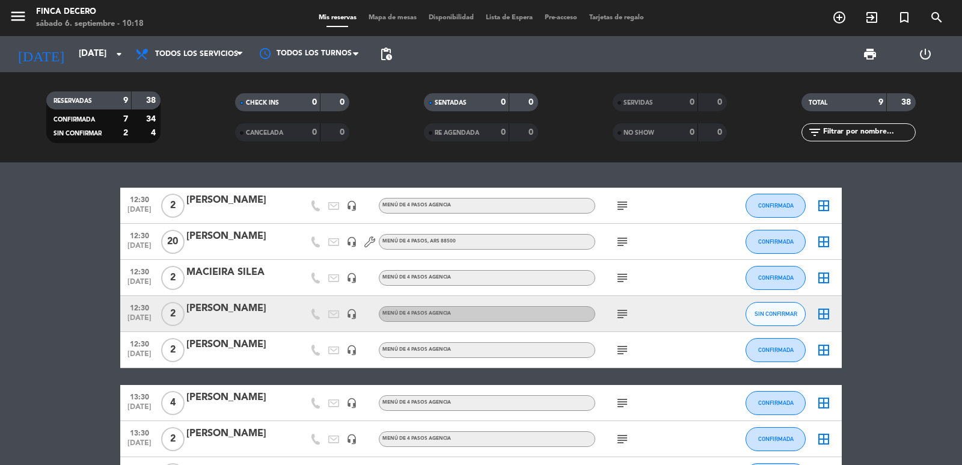
click at [616, 313] on icon "subject" at bounding box center [622, 314] width 14 height 14
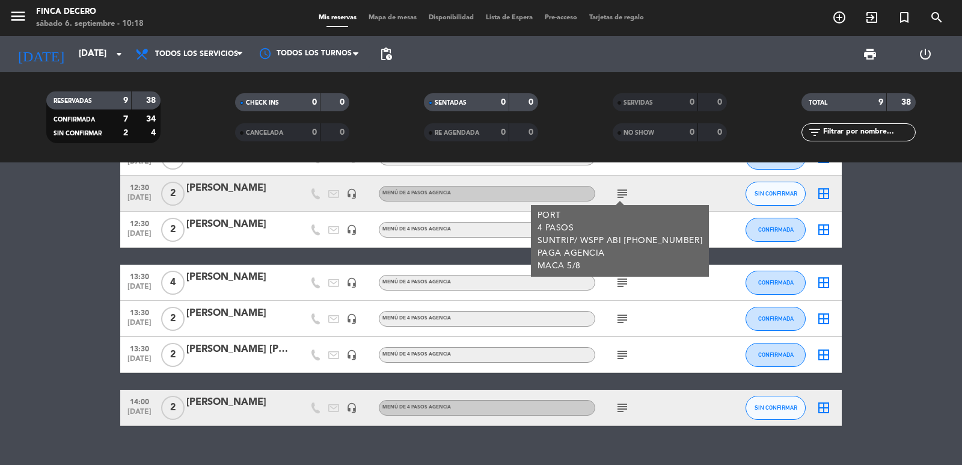
scroll to position [141, 0]
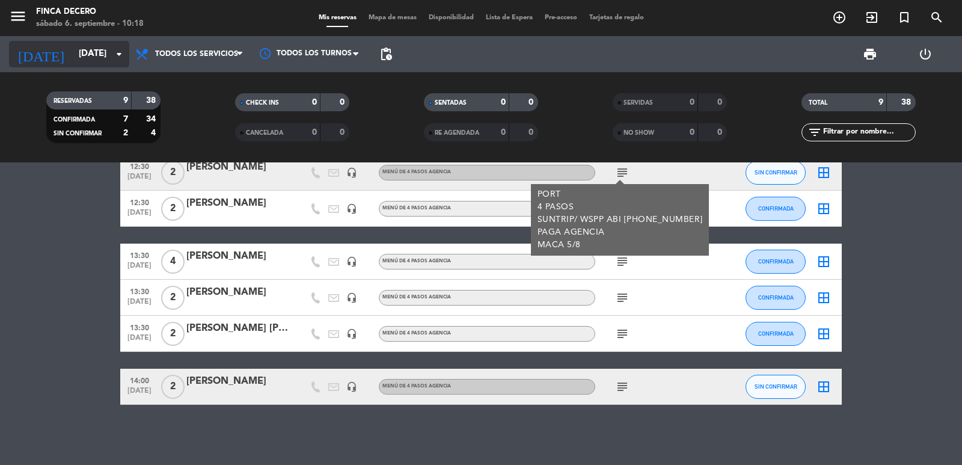
click at [93, 51] on input "[DATE]" at bounding box center [131, 54] width 116 height 23
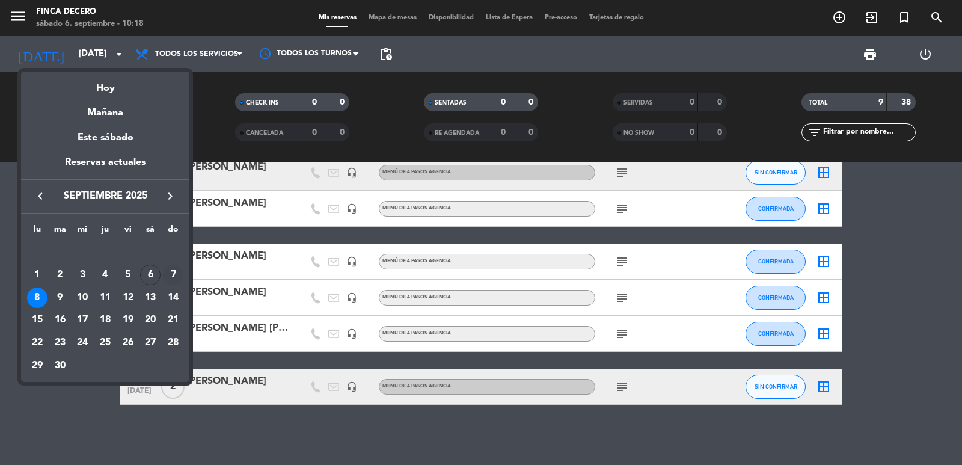
click at [170, 271] on div "7" at bounding box center [173, 275] width 20 height 20
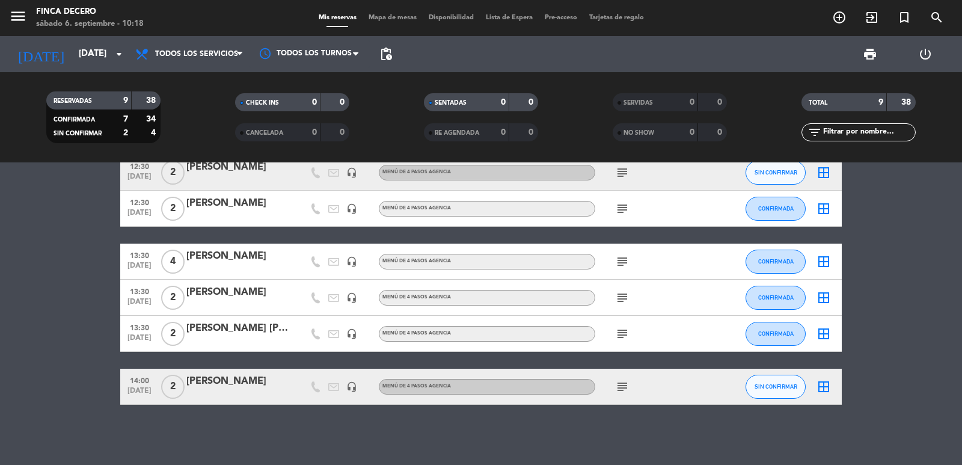
type input "[DATE]"
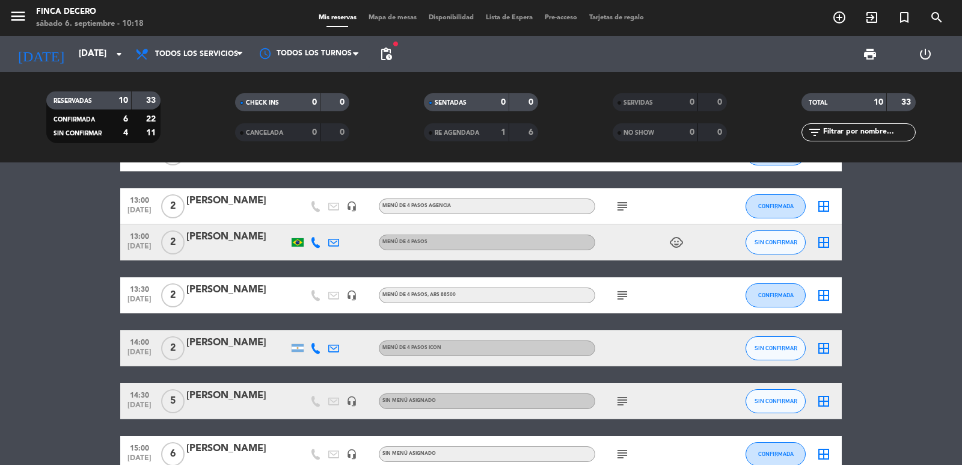
click at [311, 239] on icon at bounding box center [315, 242] width 11 height 11
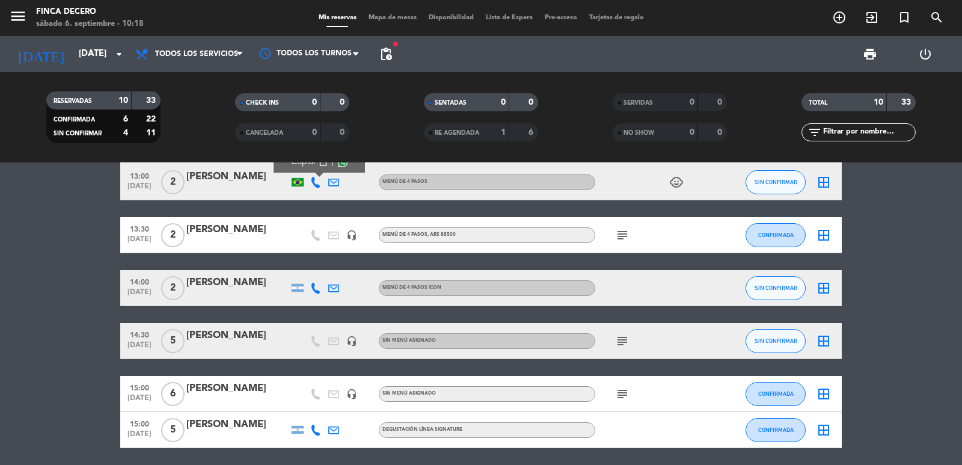
click at [320, 293] on div at bounding box center [316, 287] width 18 height 35
click at [319, 290] on icon at bounding box center [315, 288] width 11 height 11
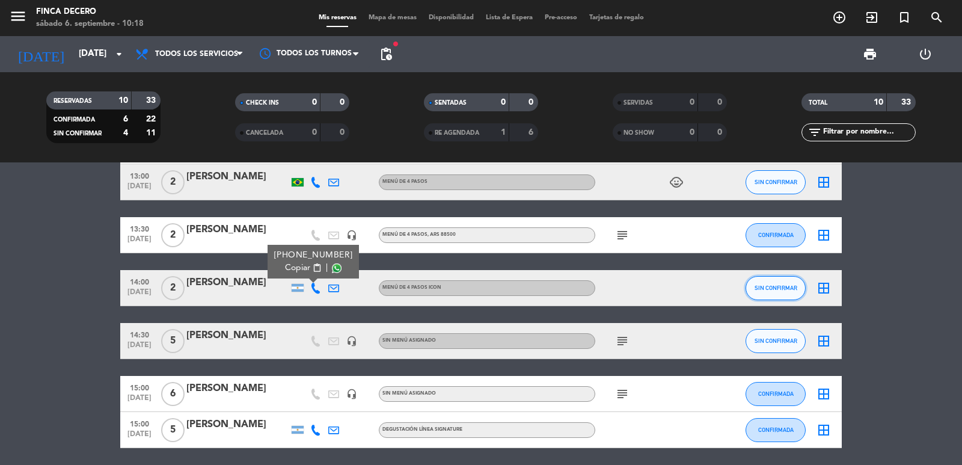
click at [796, 285] on span "SIN CONFIRMAR" at bounding box center [776, 287] width 43 height 7
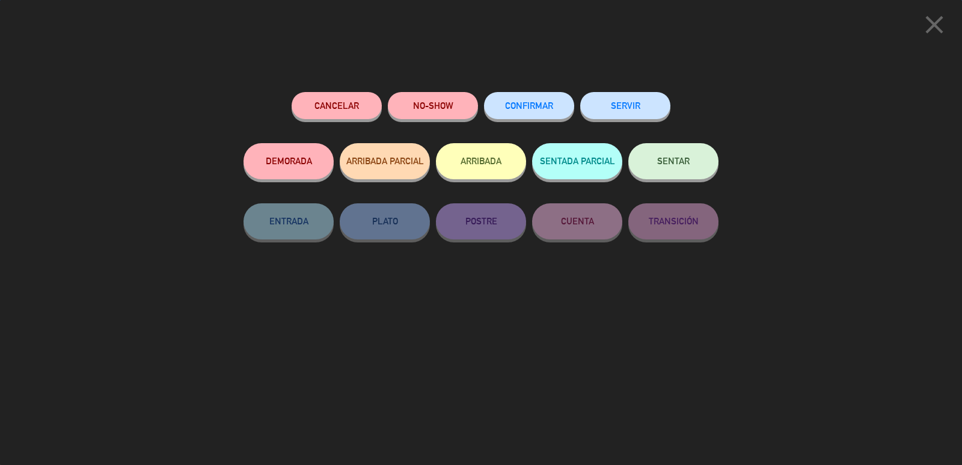
click at [521, 111] on button "CONFIRMAR" at bounding box center [529, 105] width 90 height 27
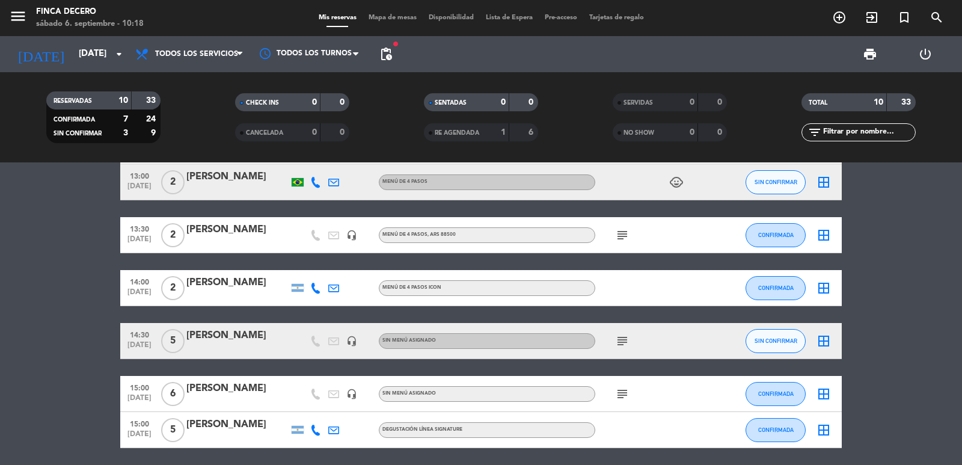
click at [628, 341] on icon "subject" at bounding box center [622, 341] width 14 height 14
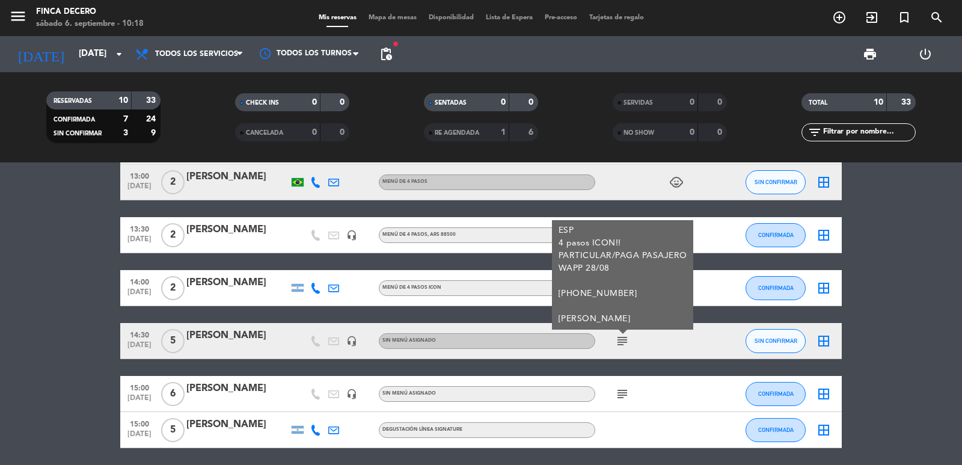
click at [222, 341] on div "[PERSON_NAME]" at bounding box center [237, 336] width 102 height 16
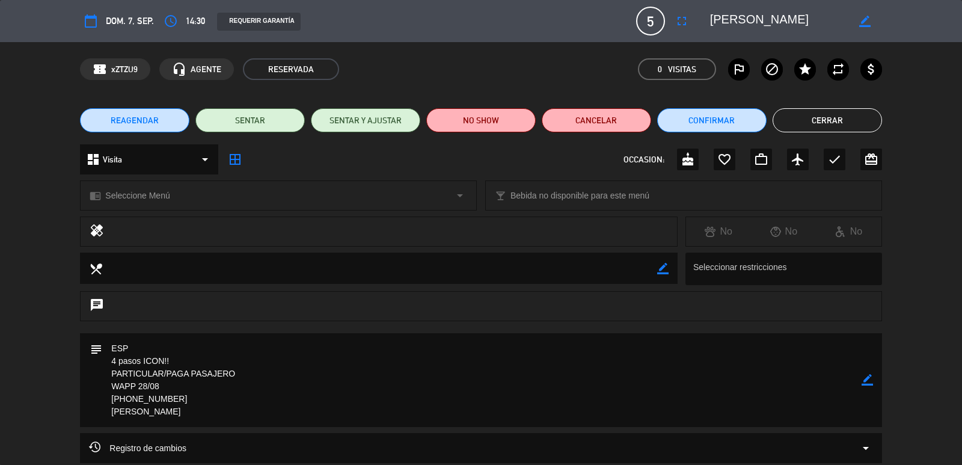
click at [218, 197] on div "chrome_reader_mode Seleccione Menú arrow_drop_down" at bounding box center [279, 195] width 396 height 29
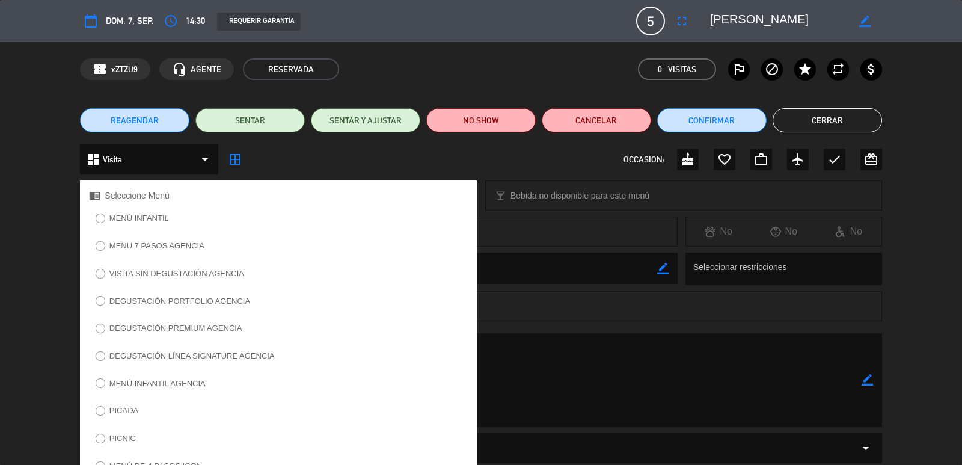
click at [117, 158] on span "Visita" at bounding box center [112, 160] width 19 height 14
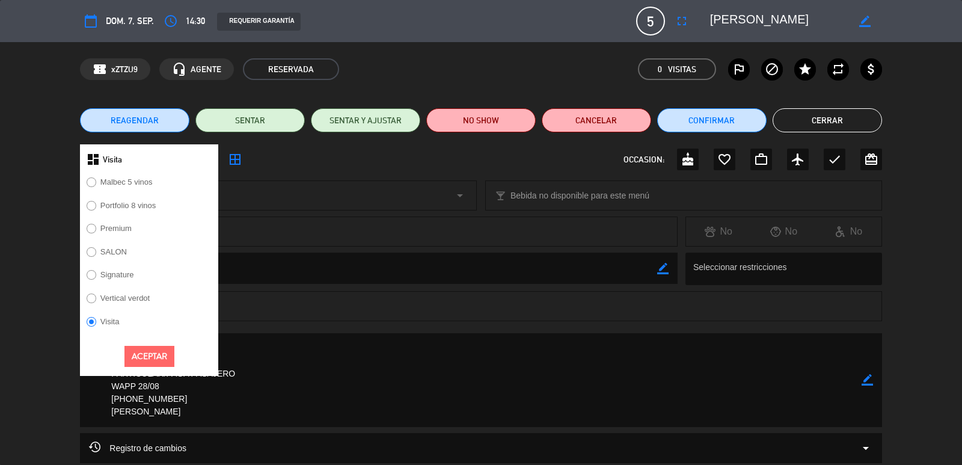
click at [117, 248] on label "SALON" at bounding box center [113, 252] width 26 height 8
click at [151, 361] on button "Aceptar" at bounding box center [149, 356] width 50 height 21
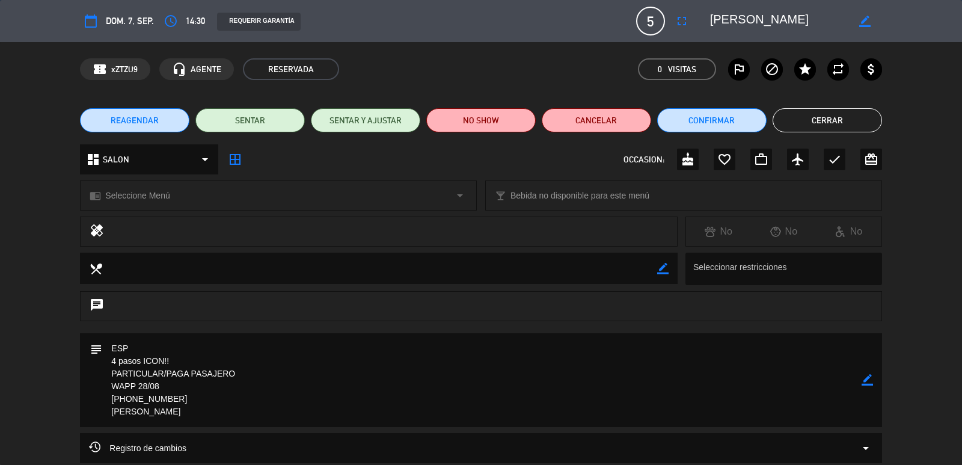
click at [218, 200] on div "chrome_reader_mode Seleccione Menú arrow_drop_down" at bounding box center [279, 195] width 396 height 29
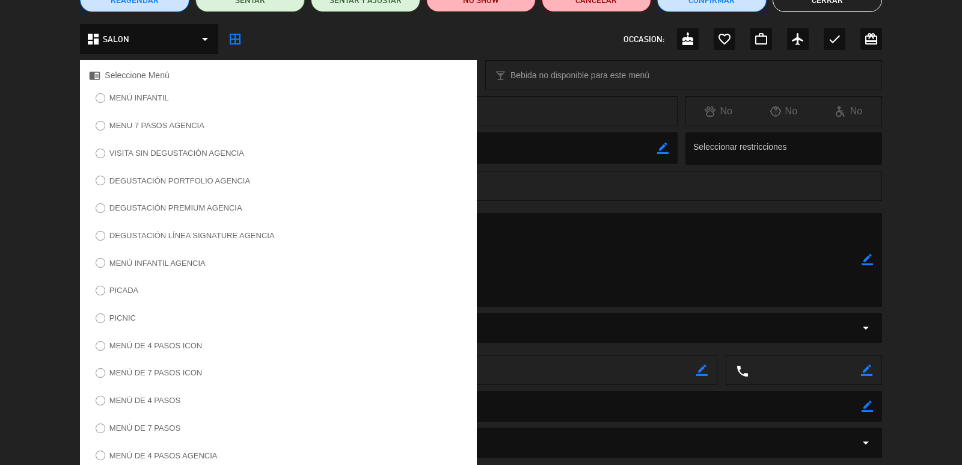
scroll to position [176, 0]
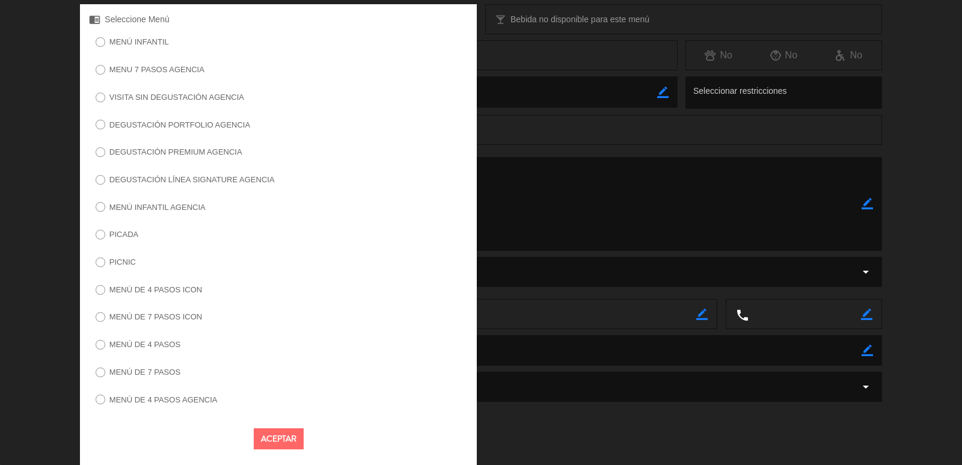
click at [170, 291] on label "MENÚ DE 4 PASOS ICON" at bounding box center [155, 290] width 93 height 8
click at [261, 430] on button "Aceptar" at bounding box center [279, 438] width 50 height 21
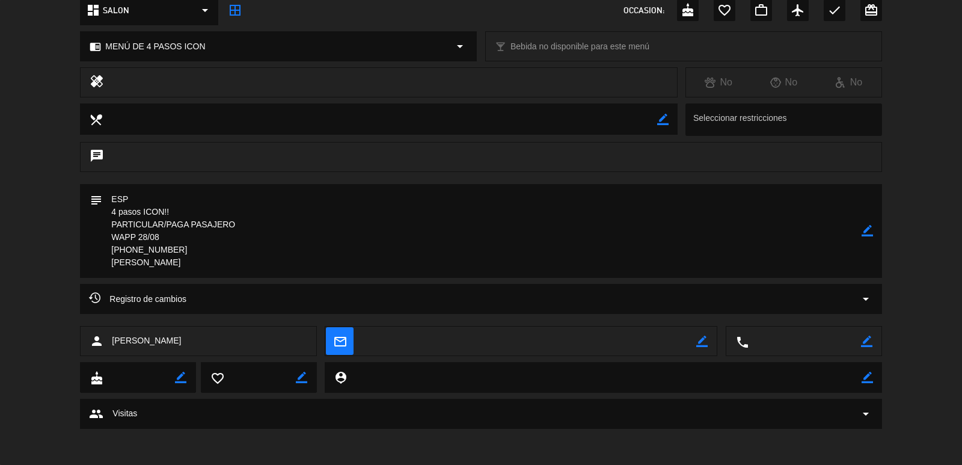
scroll to position [0, 0]
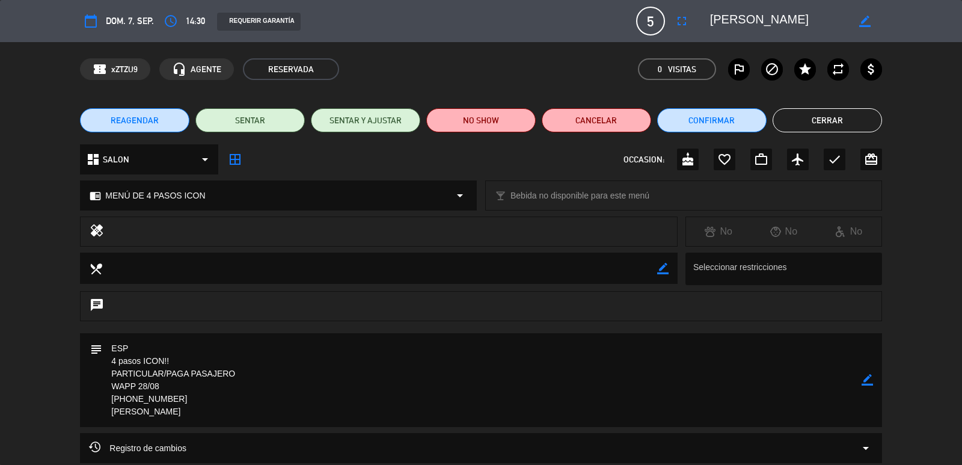
click at [821, 124] on button "Cerrar" at bounding box center [827, 120] width 109 height 24
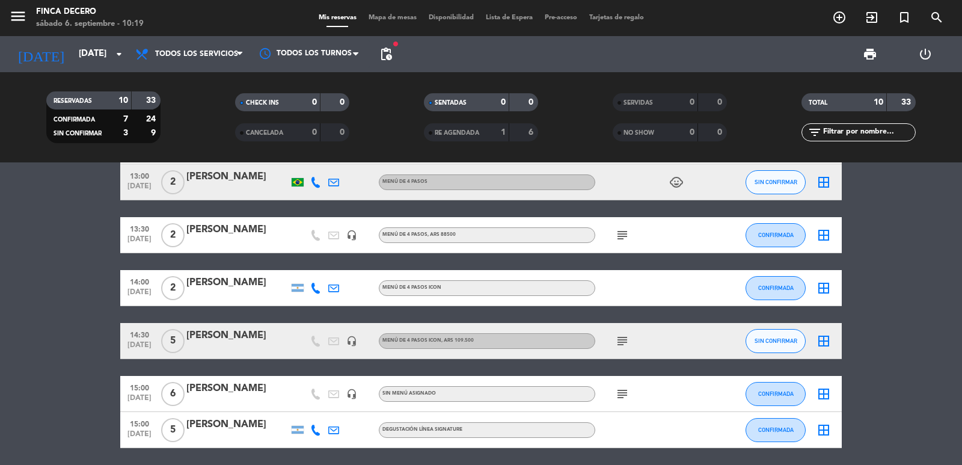
click at [625, 391] on icon "subject" at bounding box center [622, 394] width 14 height 14
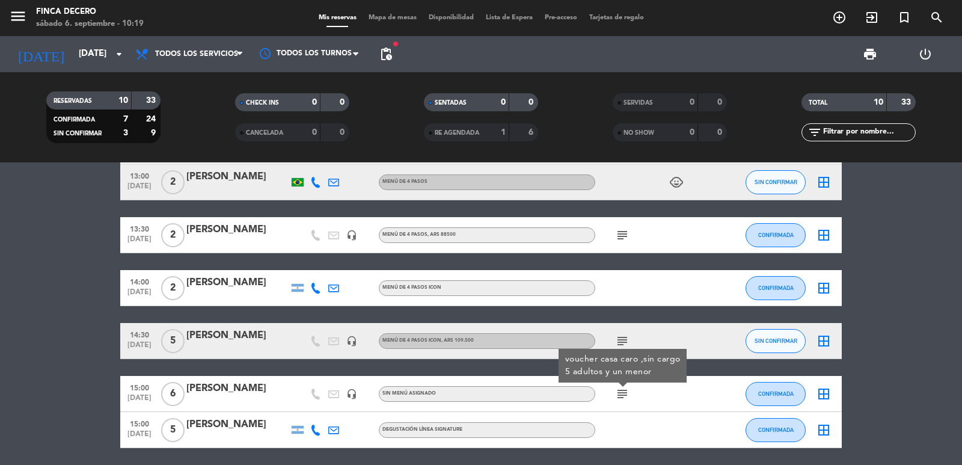
click at [227, 390] on div "[PERSON_NAME]" at bounding box center [237, 389] width 102 height 16
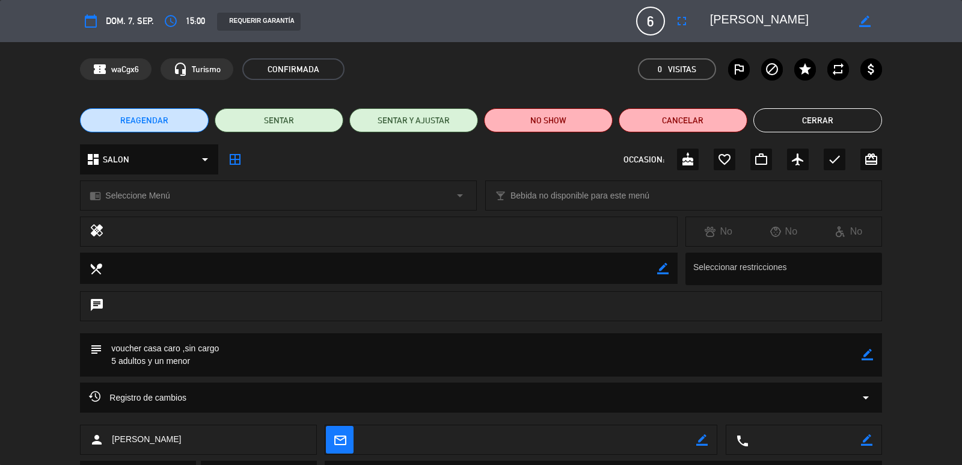
click at [158, 168] on div "dashboard SALON arrow_drop_down" at bounding box center [149, 159] width 138 height 30
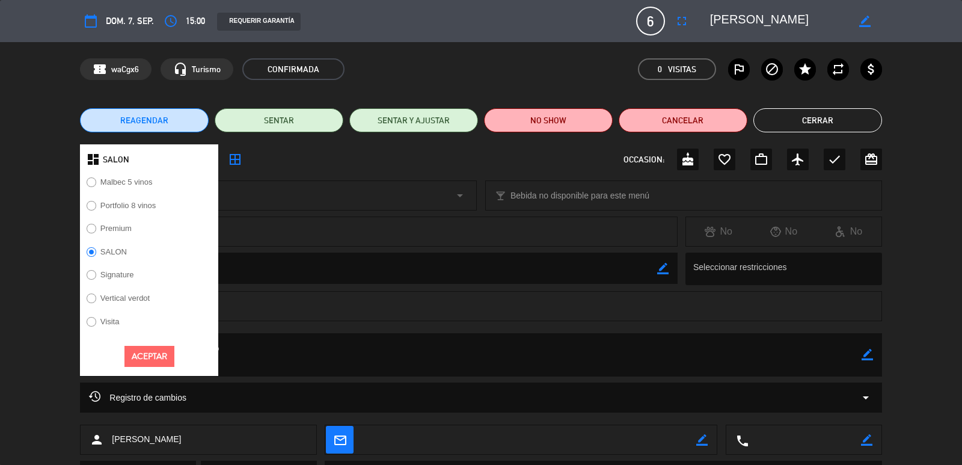
click at [131, 273] on label "Signature" at bounding box center [117, 275] width 34 height 8
click at [163, 348] on button "Aceptar" at bounding box center [149, 356] width 50 height 21
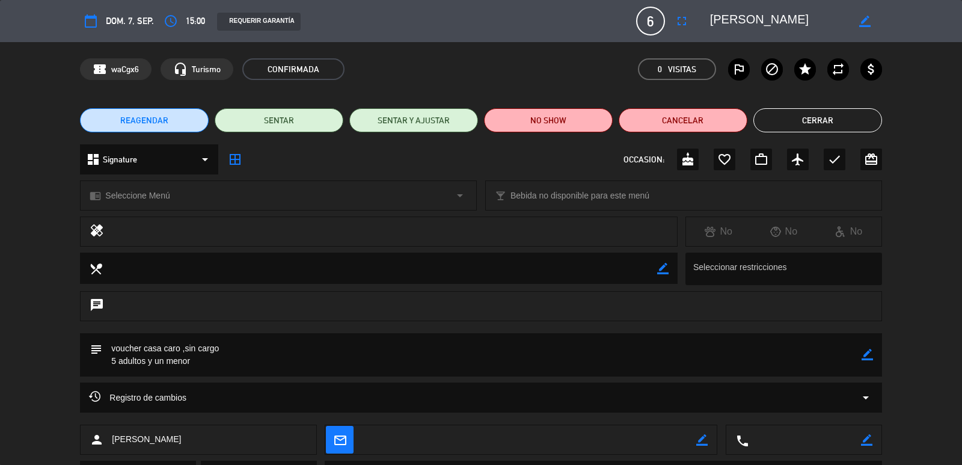
click at [202, 201] on div "chrome_reader_mode Seleccione Menú arrow_drop_down" at bounding box center [279, 195] width 396 height 29
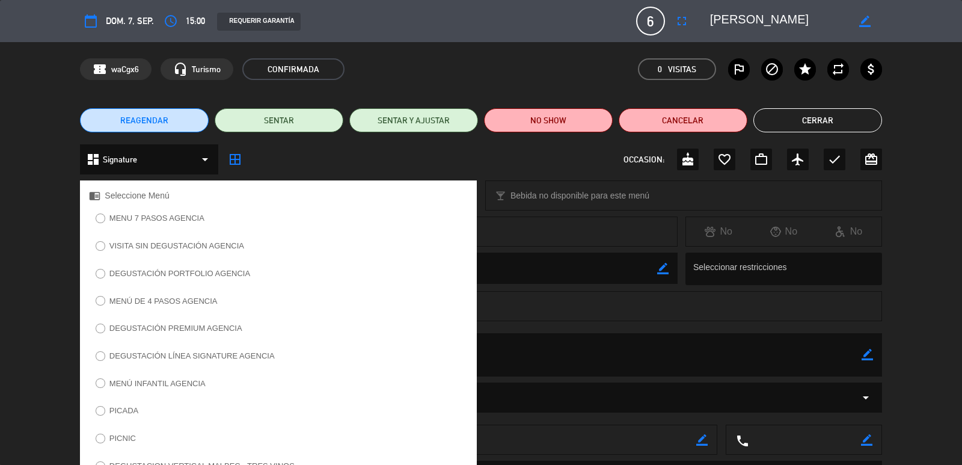
click at [228, 358] on label "DEGUSTACIÓN LÍNEA SIGNATURE AGENCIA" at bounding box center [191, 356] width 165 height 8
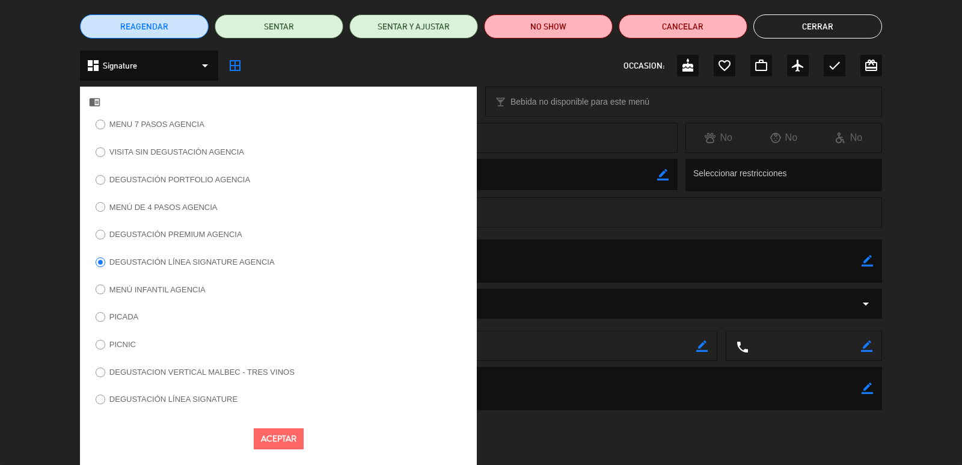
click at [272, 432] on button "Aceptar" at bounding box center [279, 438] width 50 height 21
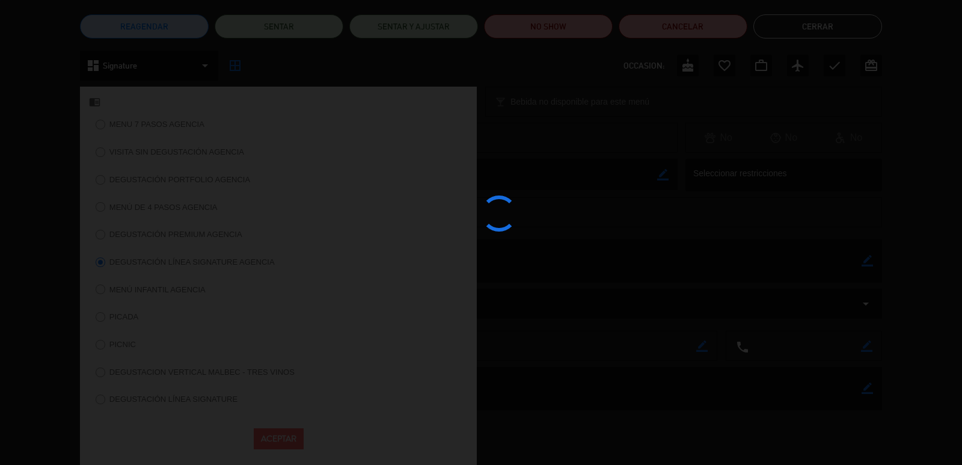
scroll to position [75, 0]
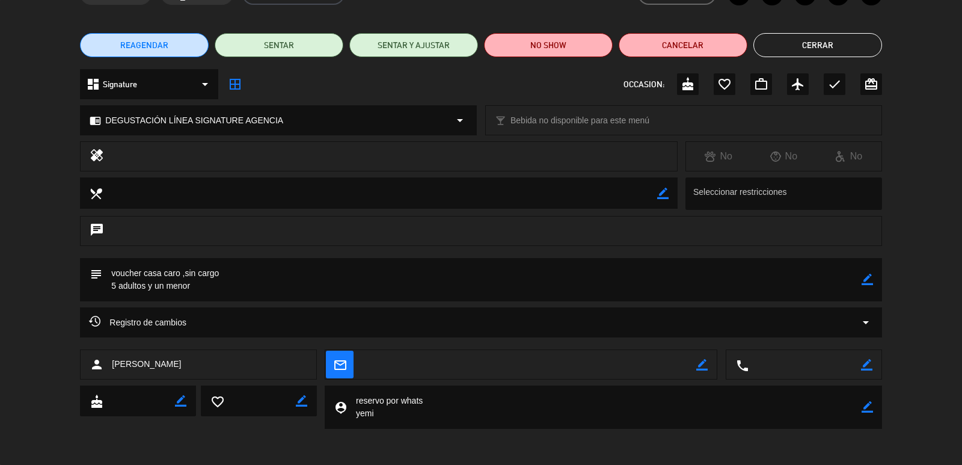
click at [807, 52] on button "Cerrar" at bounding box center [817, 45] width 129 height 24
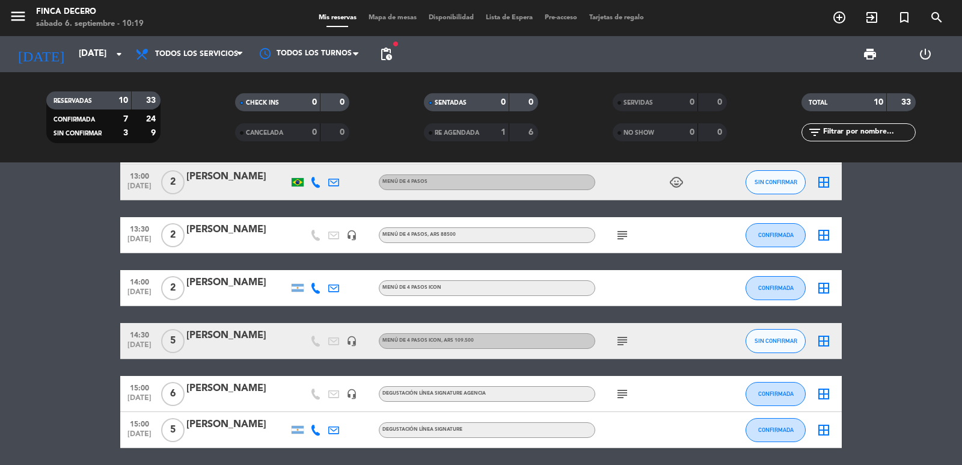
click at [624, 339] on icon "subject" at bounding box center [622, 341] width 14 height 14
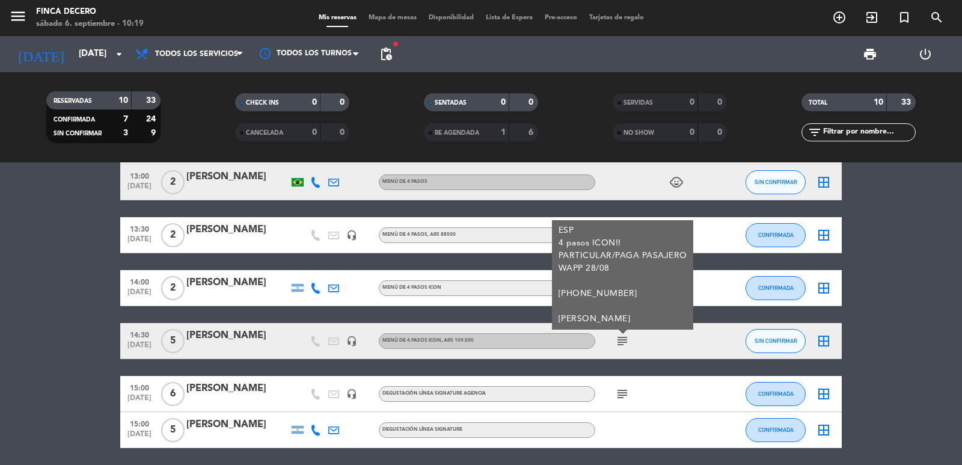
click at [624, 339] on icon "subject" at bounding box center [622, 341] width 14 height 14
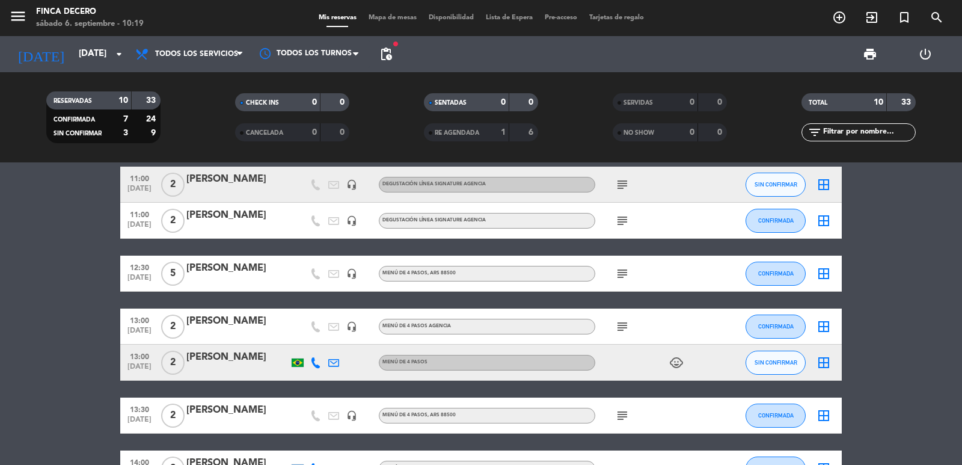
scroll to position [0, 0]
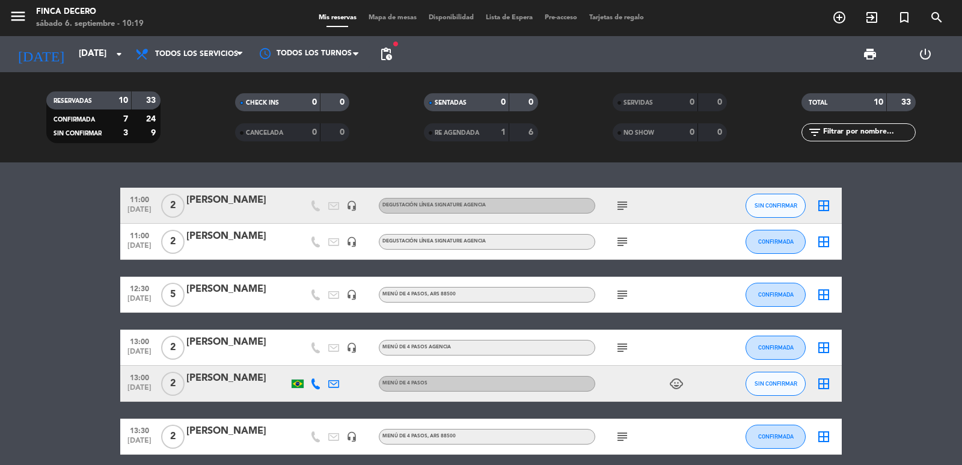
click at [681, 390] on icon "child_care" at bounding box center [676, 383] width 14 height 14
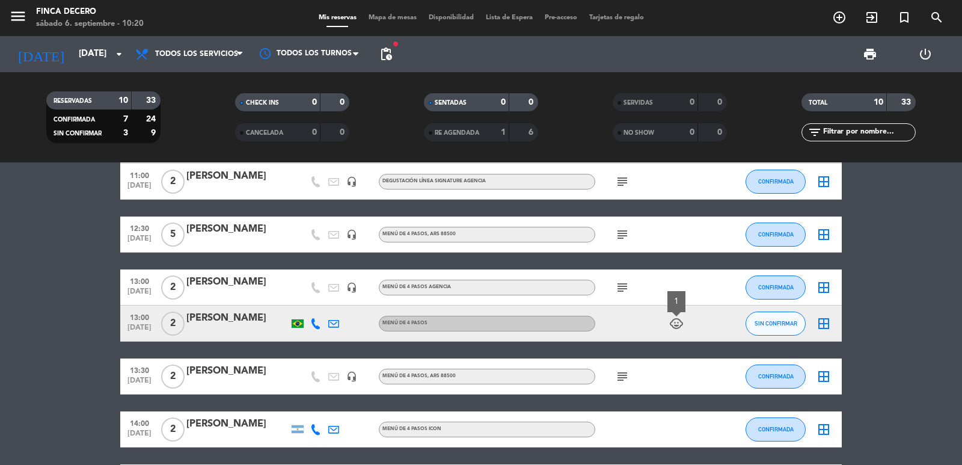
scroll to position [120, 0]
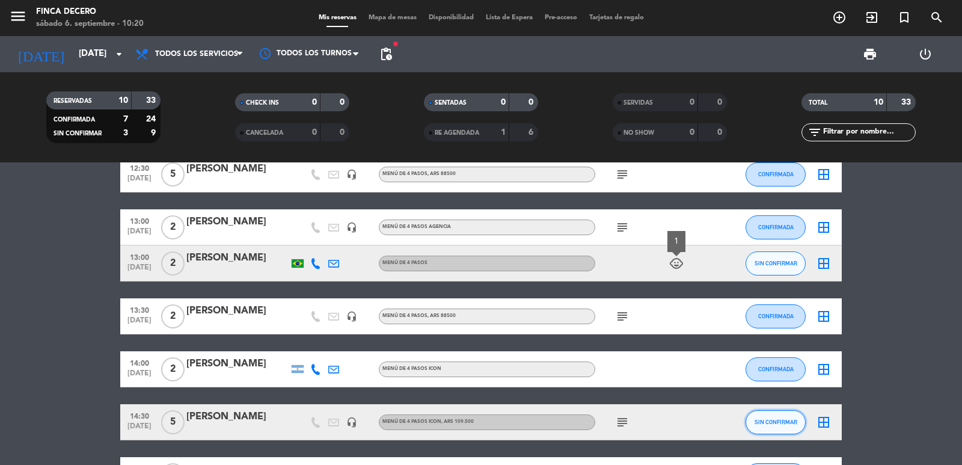
click at [775, 421] on span "SIN CONFIRMAR" at bounding box center [776, 421] width 43 height 7
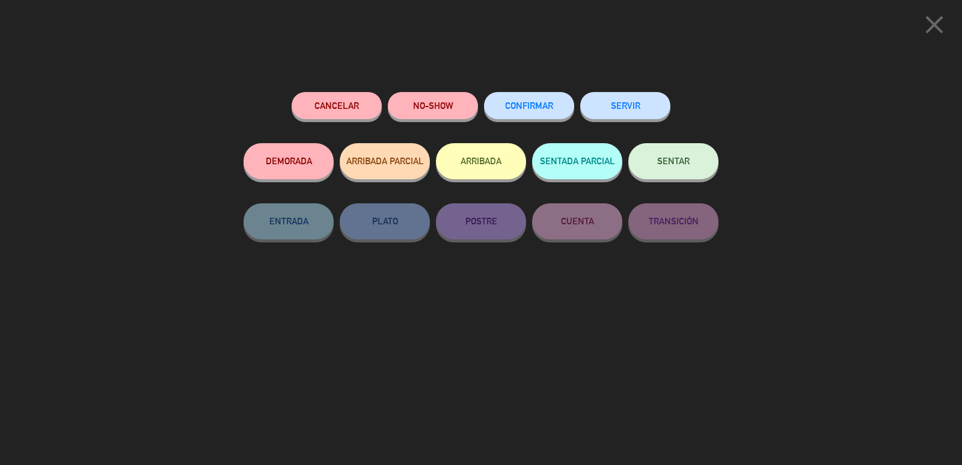
click at [505, 101] on button "CONFIRMAR" at bounding box center [529, 105] width 90 height 27
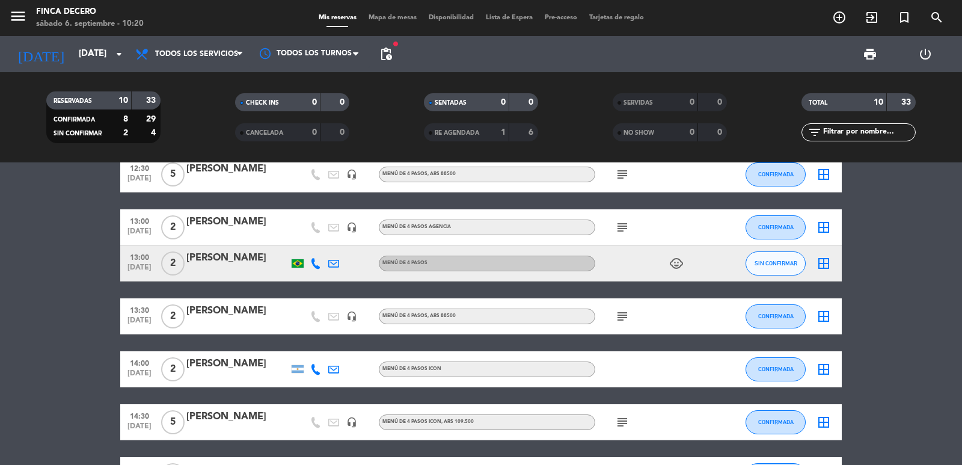
click at [309, 268] on div at bounding box center [316, 262] width 18 height 35
click at [314, 267] on icon at bounding box center [315, 263] width 11 height 11
click at [316, 376] on div at bounding box center [316, 368] width 18 height 35
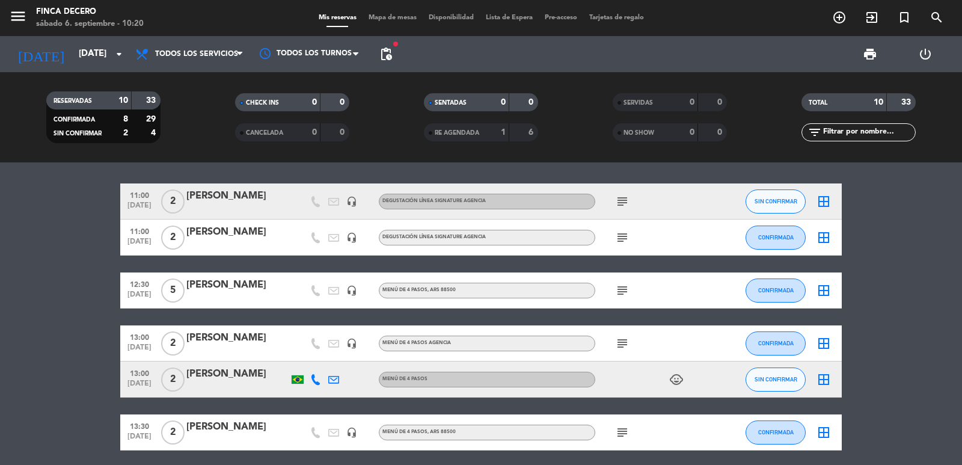
scroll to position [245, 0]
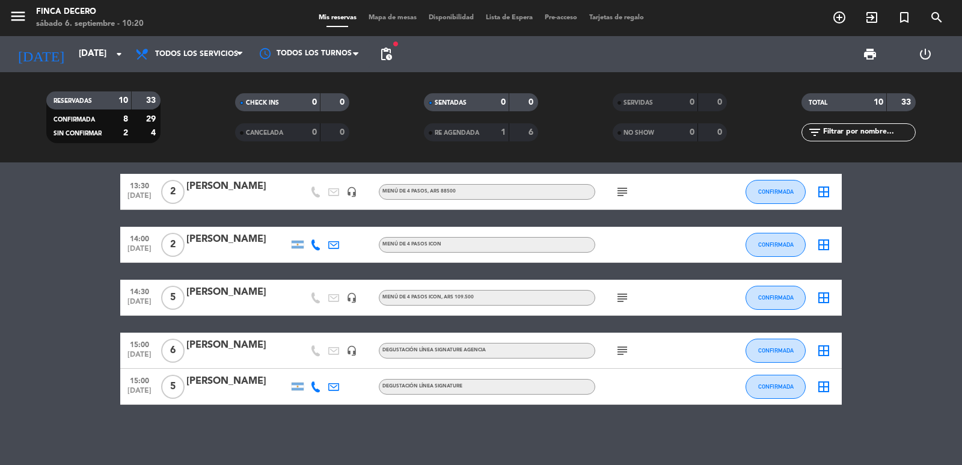
click at [311, 385] on icon at bounding box center [315, 386] width 11 height 11
click at [371, 436] on div "11:00 [DATE] 2 [PERSON_NAME] headset_mic DEGUSTACIÓN LÍNEA SIGNATURE AGENCIA su…" at bounding box center [481, 313] width 962 height 302
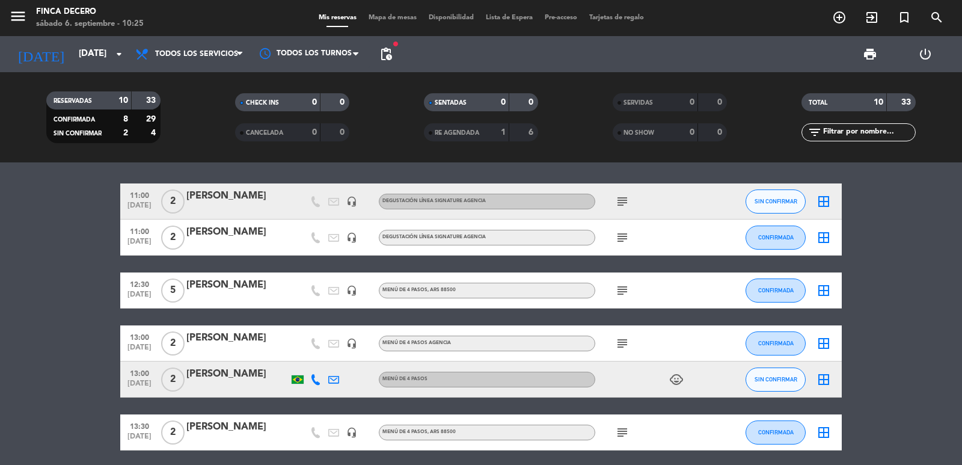
scroll to position [0, 0]
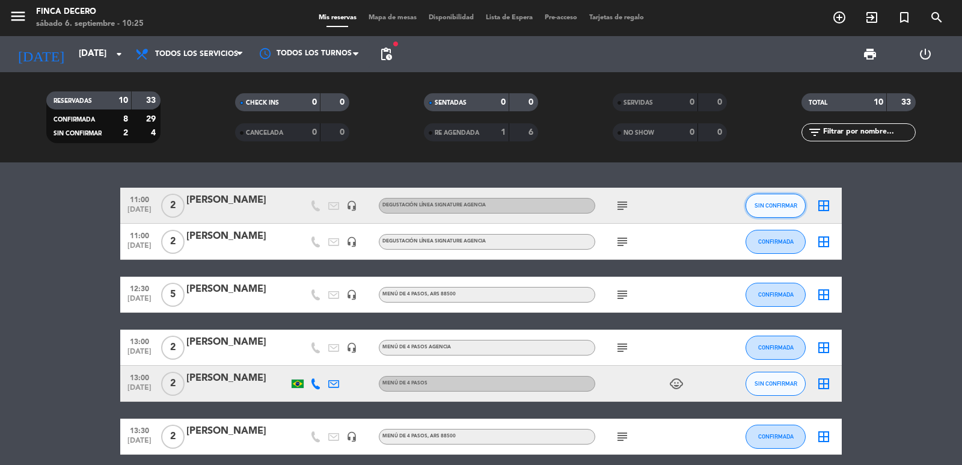
click at [771, 206] on span "SIN CONFIRMAR" at bounding box center [776, 205] width 43 height 7
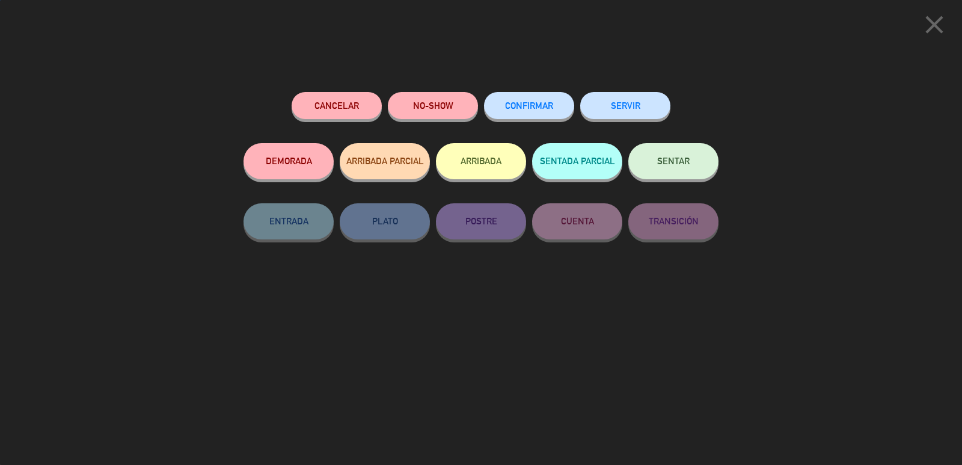
click at [524, 105] on span "CONFIRMAR" at bounding box center [529, 105] width 48 height 10
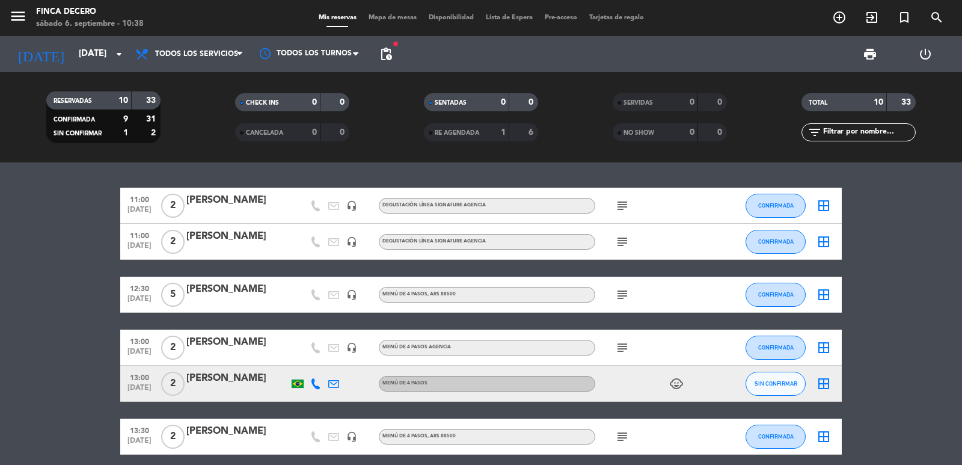
click at [82, 320] on bookings-row "11:00 [DATE] 2 [PERSON_NAME] headset_mic DEGUSTACIÓN LÍNEA SIGNATURE AGENCIA su…" at bounding box center [481, 419] width 962 height 462
click at [872, 55] on span "print" at bounding box center [870, 54] width 14 height 14
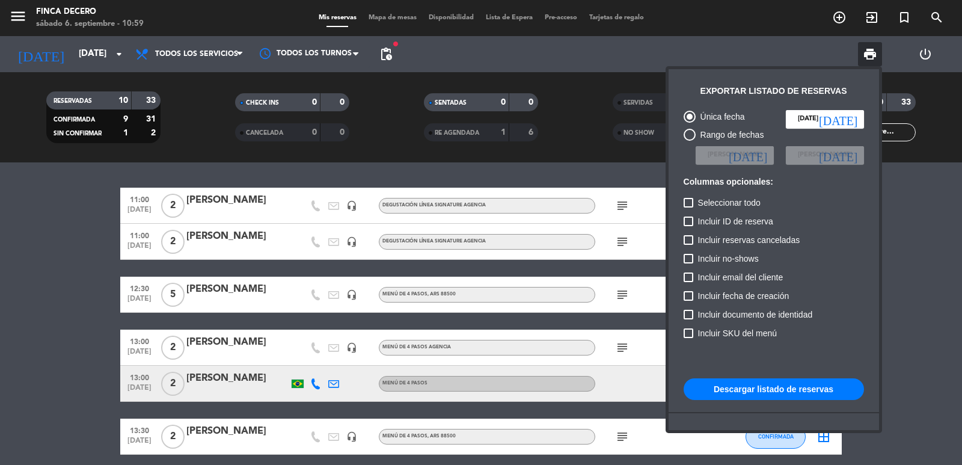
click at [752, 385] on button "Descargar listado de reservas" at bounding box center [774, 389] width 180 height 22
click at [38, 288] on div at bounding box center [481, 232] width 962 height 465
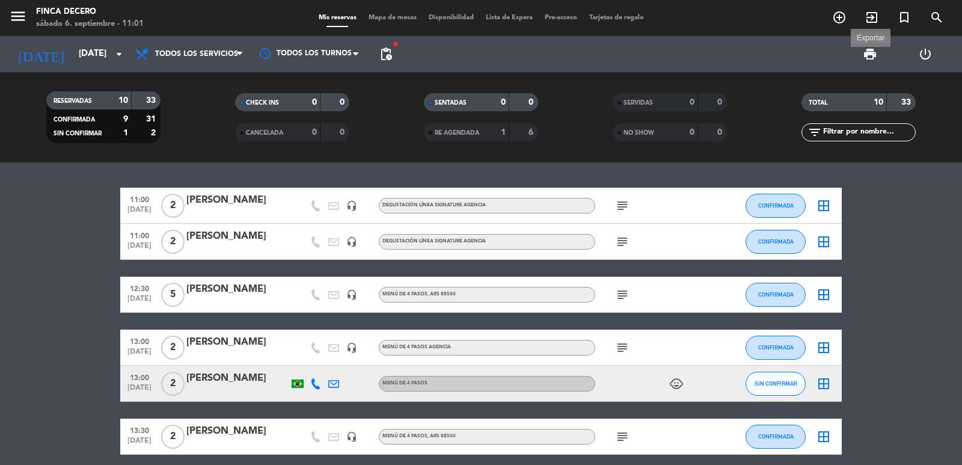
click at [869, 52] on span "print" at bounding box center [870, 54] width 14 height 14
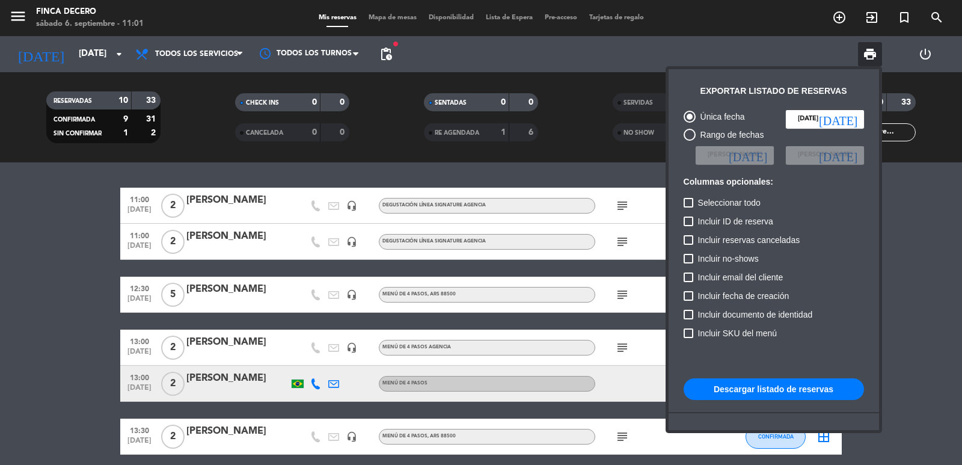
click at [749, 391] on button "Descargar listado de reservas" at bounding box center [774, 389] width 180 height 22
click at [395, 53] on span "pending_actions" at bounding box center [386, 54] width 24 height 24
click at [387, 57] on span "pending_actions" at bounding box center [386, 54] width 14 height 14
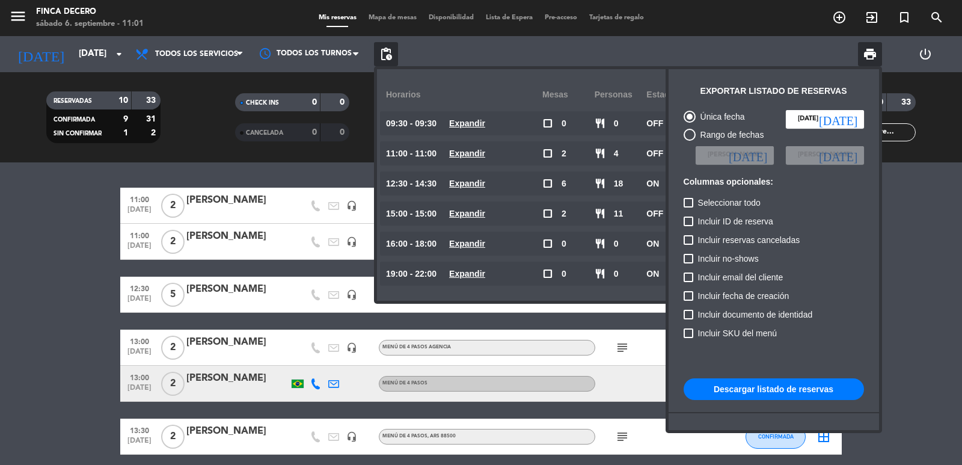
click at [173, 189] on div at bounding box center [481, 232] width 962 height 465
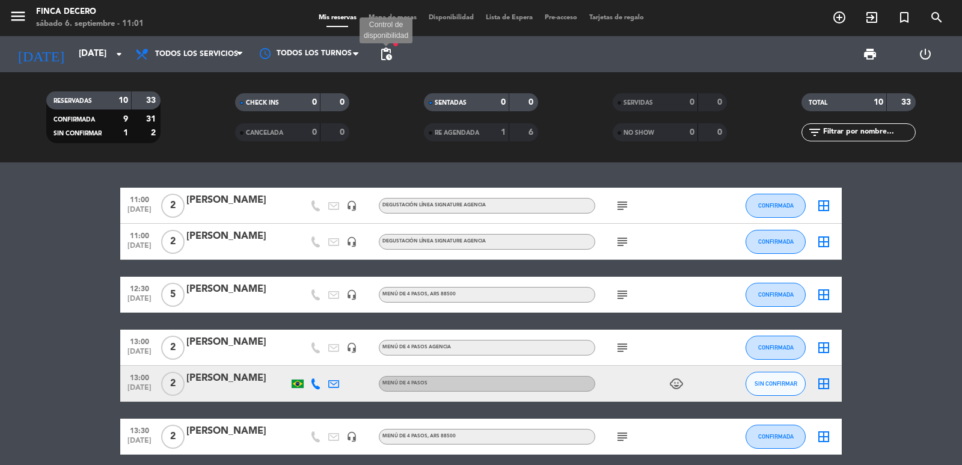
click at [384, 48] on span "pending_actions" at bounding box center [386, 54] width 14 height 14
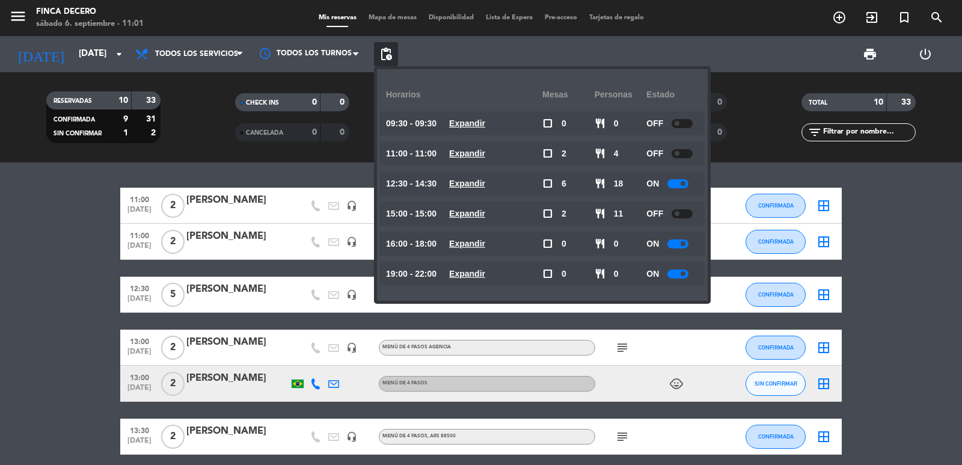
click at [680, 182] on div at bounding box center [677, 183] width 21 height 9
click at [685, 245] on span at bounding box center [683, 243] width 5 height 5
click at [685, 244] on span at bounding box center [683, 243] width 5 height 5
click at [682, 244] on div at bounding box center [677, 243] width 21 height 9
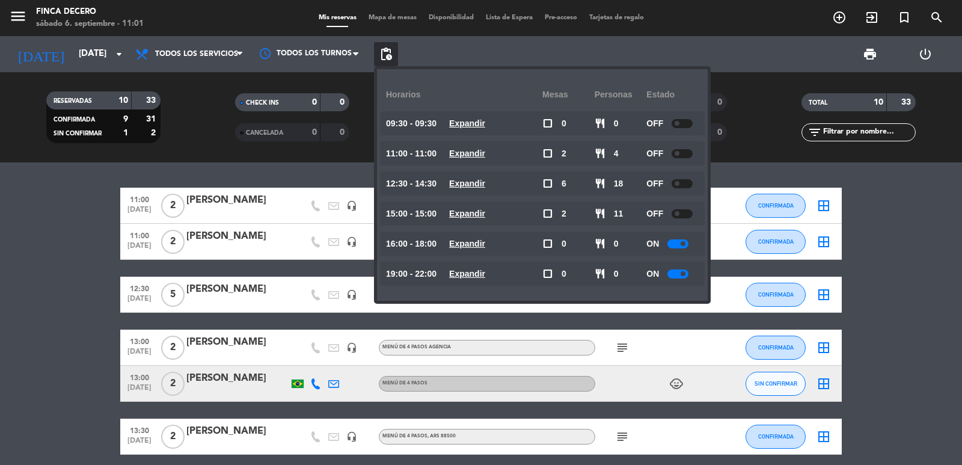
click at [688, 232] on div "ON" at bounding box center [672, 243] width 52 height 24
click at [681, 251] on div "ON" at bounding box center [672, 243] width 52 height 24
click at [684, 247] on div at bounding box center [677, 243] width 21 height 9
click at [685, 243] on span at bounding box center [683, 243] width 5 height 5
drag, startPoint x: 687, startPoint y: 243, endPoint x: 679, endPoint y: 245, distance: 8.2
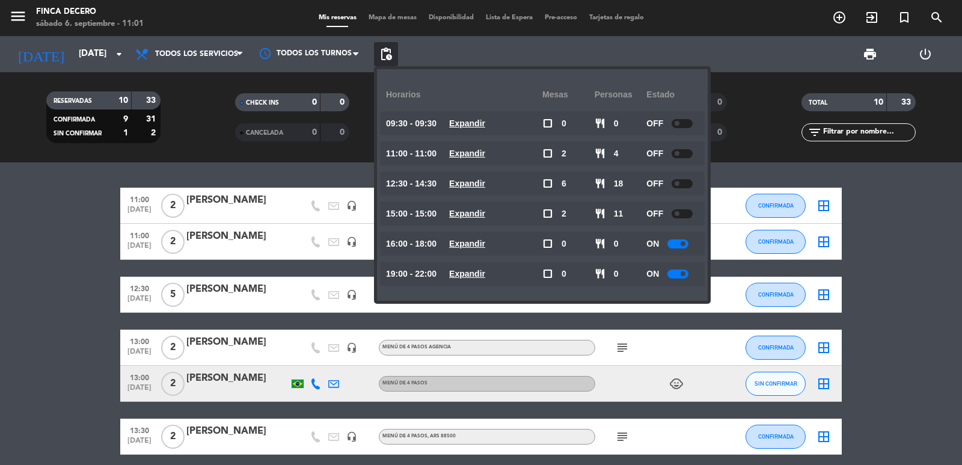
click at [685, 243] on span at bounding box center [683, 243] width 5 height 5
click at [679, 245] on div at bounding box center [677, 243] width 21 height 9
click at [681, 243] on div at bounding box center [677, 243] width 21 height 9
click at [681, 242] on div at bounding box center [677, 243] width 21 height 9
click at [686, 242] on div at bounding box center [682, 243] width 21 height 9
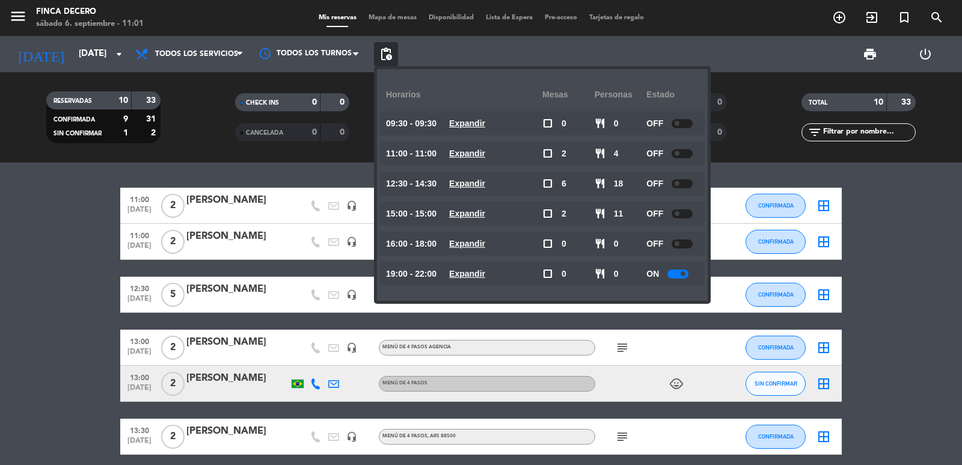
click at [681, 243] on div at bounding box center [682, 243] width 21 height 9
click at [904, 182] on div "11:00 [DATE] 2 [PERSON_NAME] headset_mic DEGUSTACIÓN LÍNEA SIGNATURE AGENCIA su…" at bounding box center [481, 313] width 962 height 302
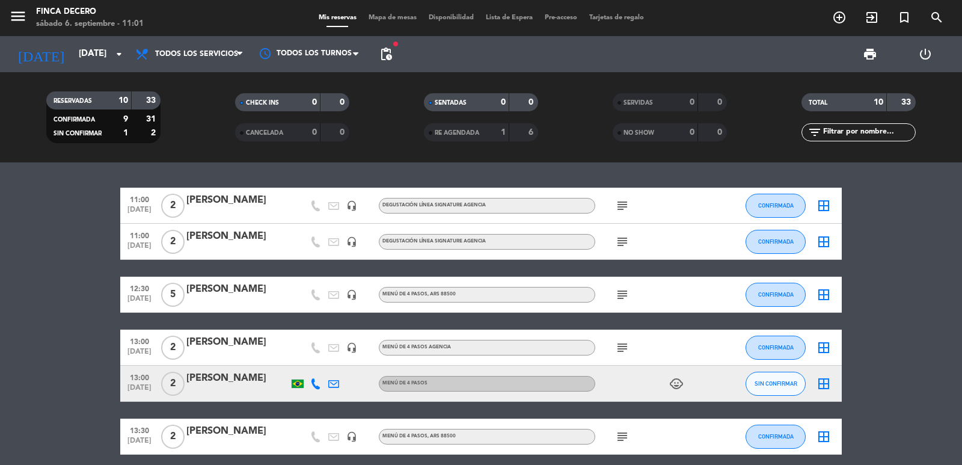
click at [875, 66] on span "print" at bounding box center [870, 54] width 24 height 24
click at [872, 61] on span "print" at bounding box center [870, 54] width 14 height 14
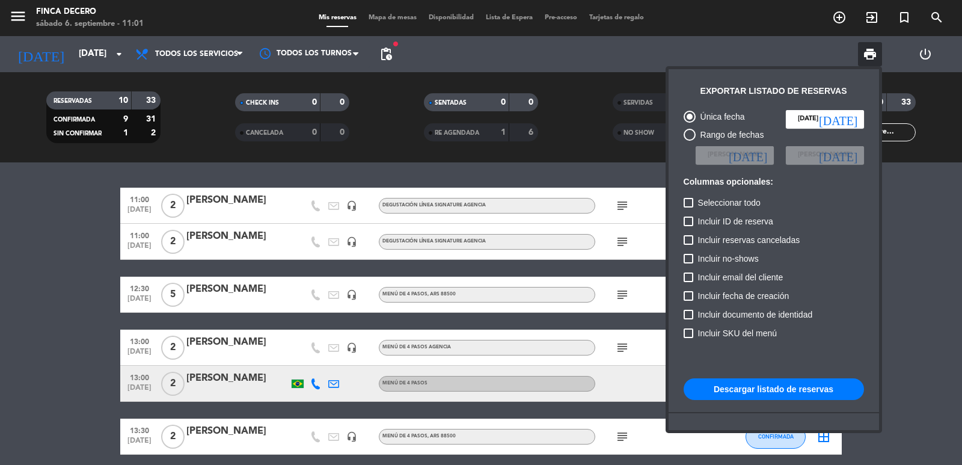
click at [746, 391] on button "Descargar listado de reservas" at bounding box center [774, 389] width 180 height 22
